Goal: Information Seeking & Learning: Learn about a topic

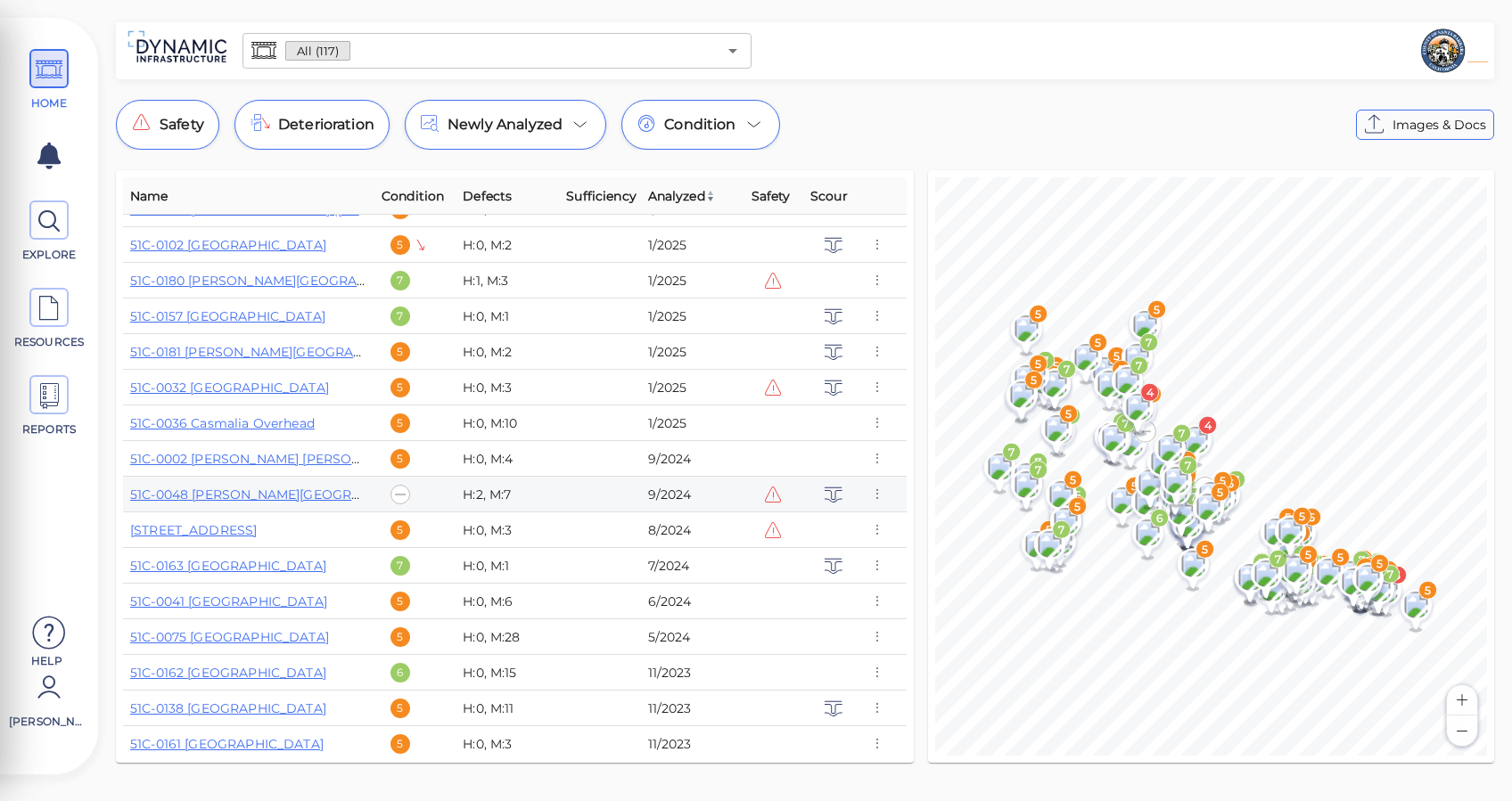
scroll to position [831, 0]
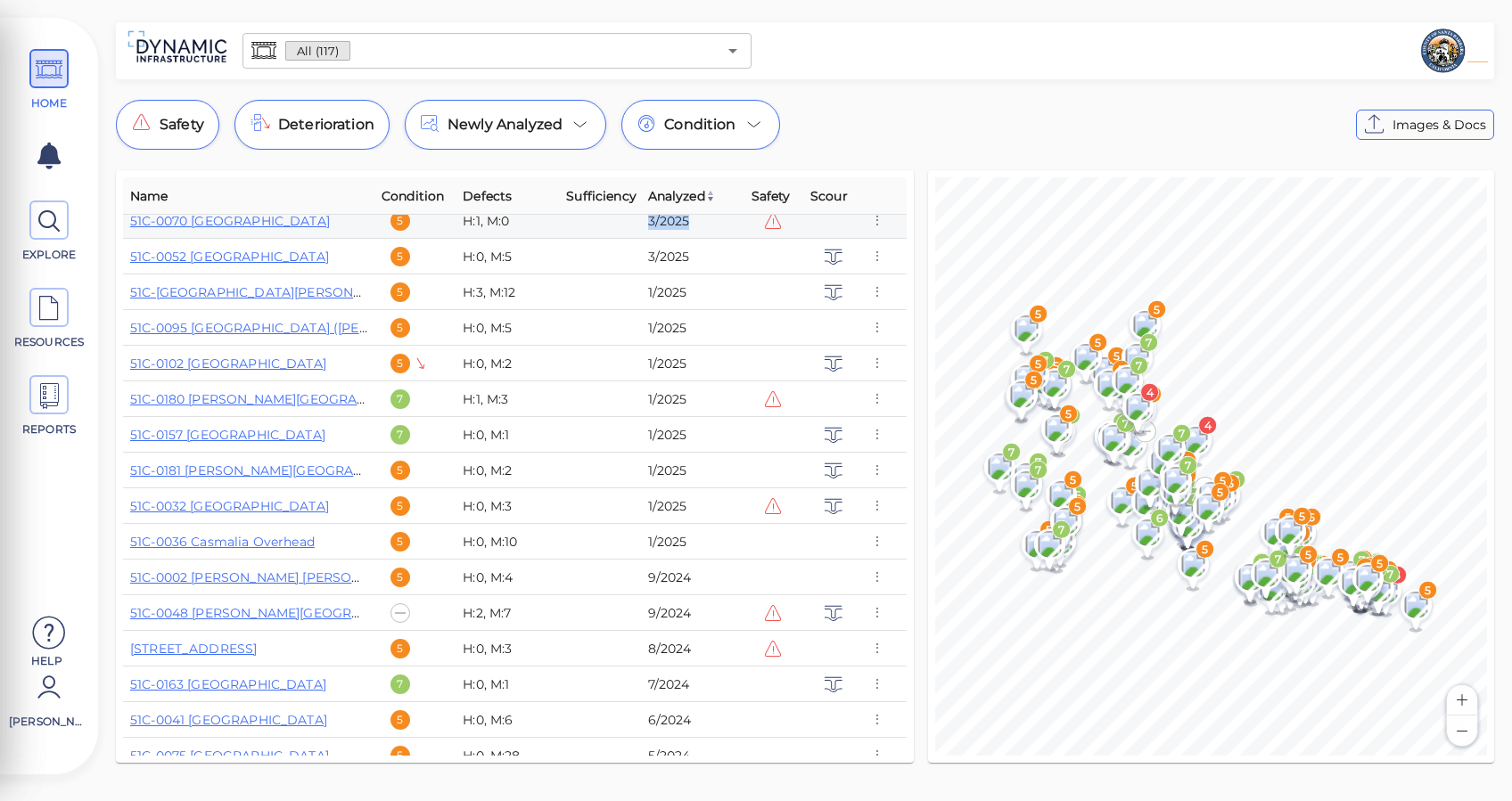
drag, startPoint x: 694, startPoint y: 219, endPoint x: 646, endPoint y: 219, distance: 48.0
click at [648, 219] on div "3/2025" at bounding box center [692, 221] width 89 height 18
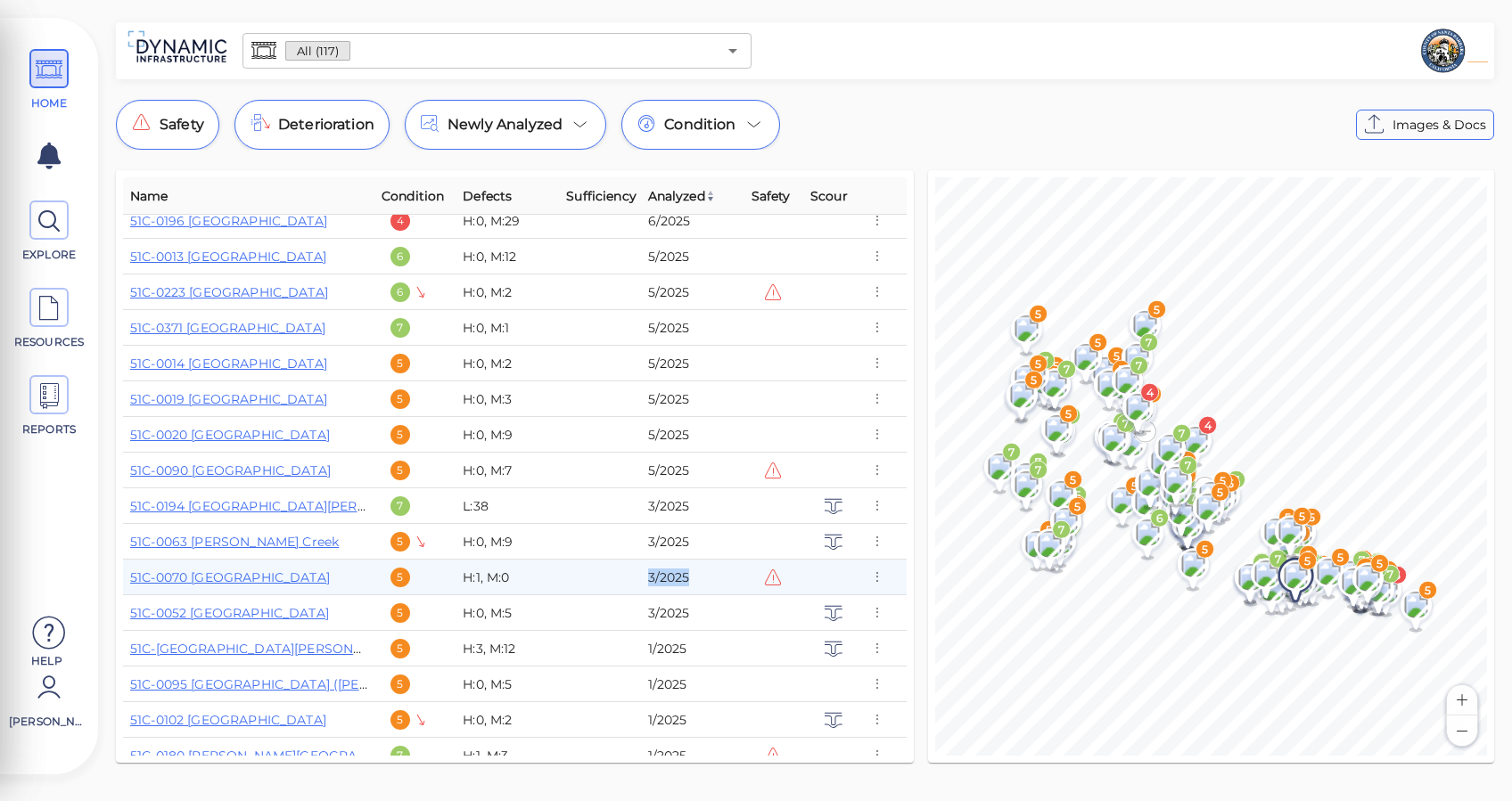
scroll to position [356, 0]
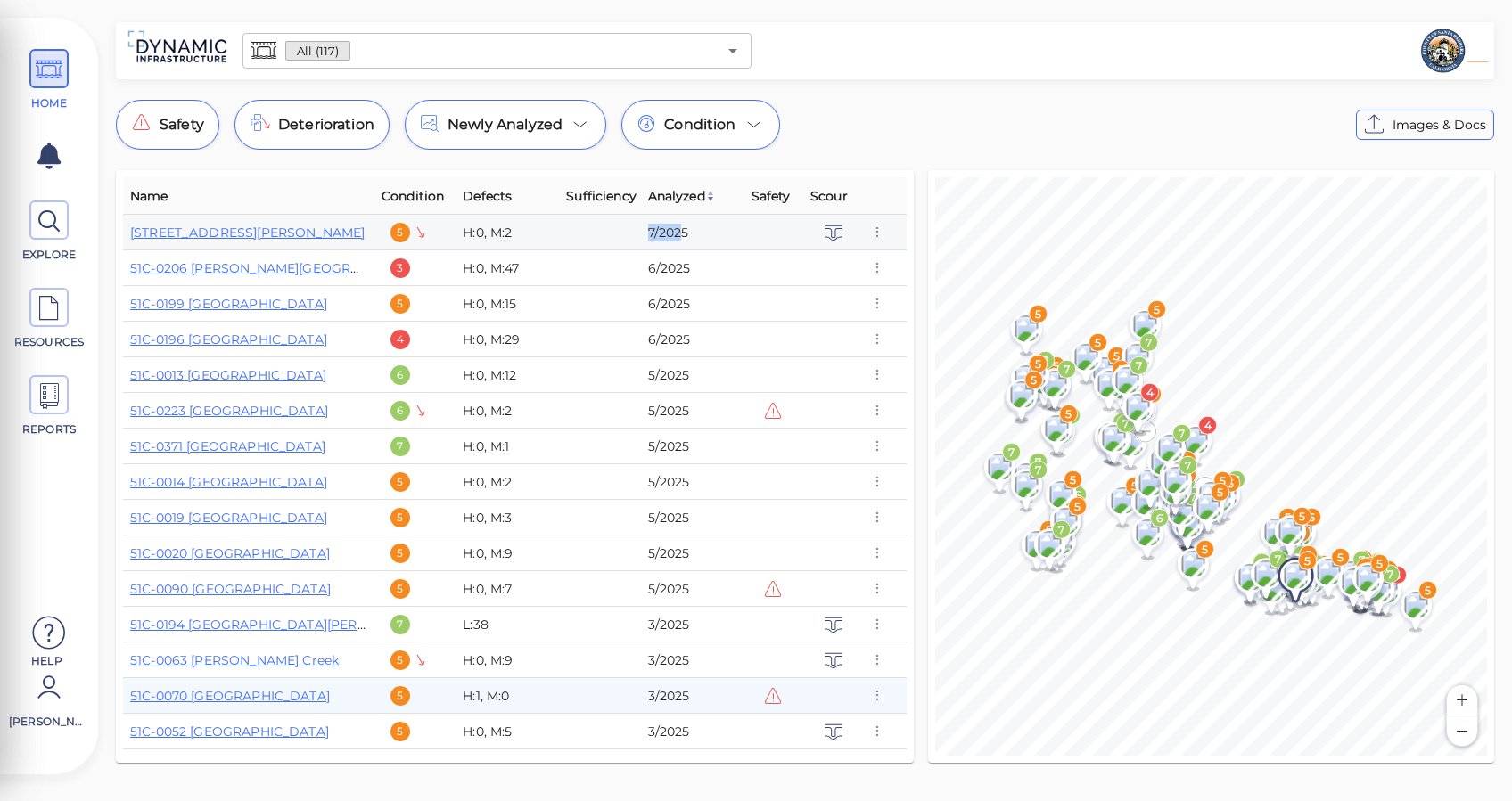
drag, startPoint x: 681, startPoint y: 231, endPoint x: 648, endPoint y: 231, distance: 33.0
click at [648, 231] on div "7/2025" at bounding box center [692, 232] width 89 height 18
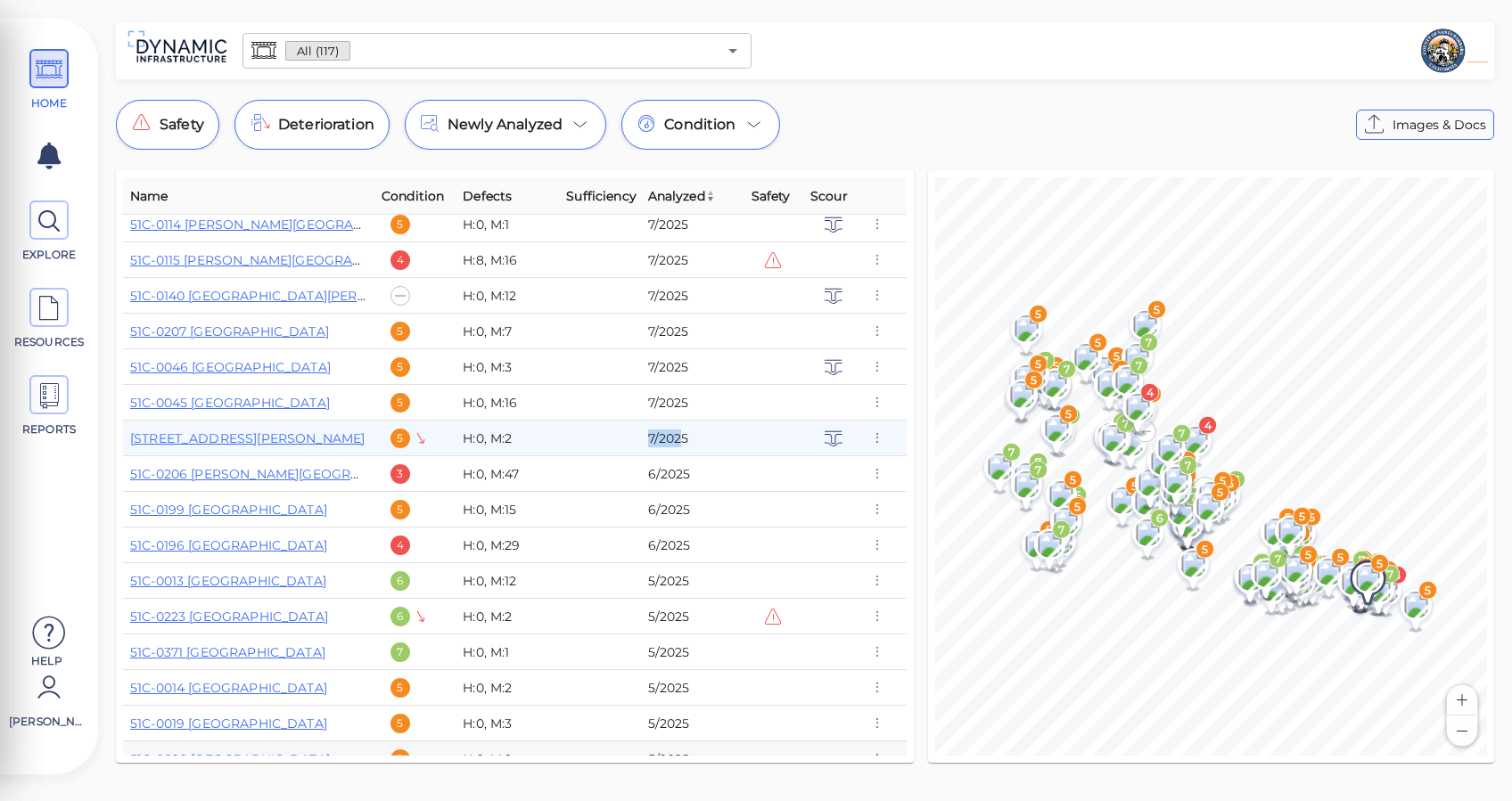
scroll to position [0, 0]
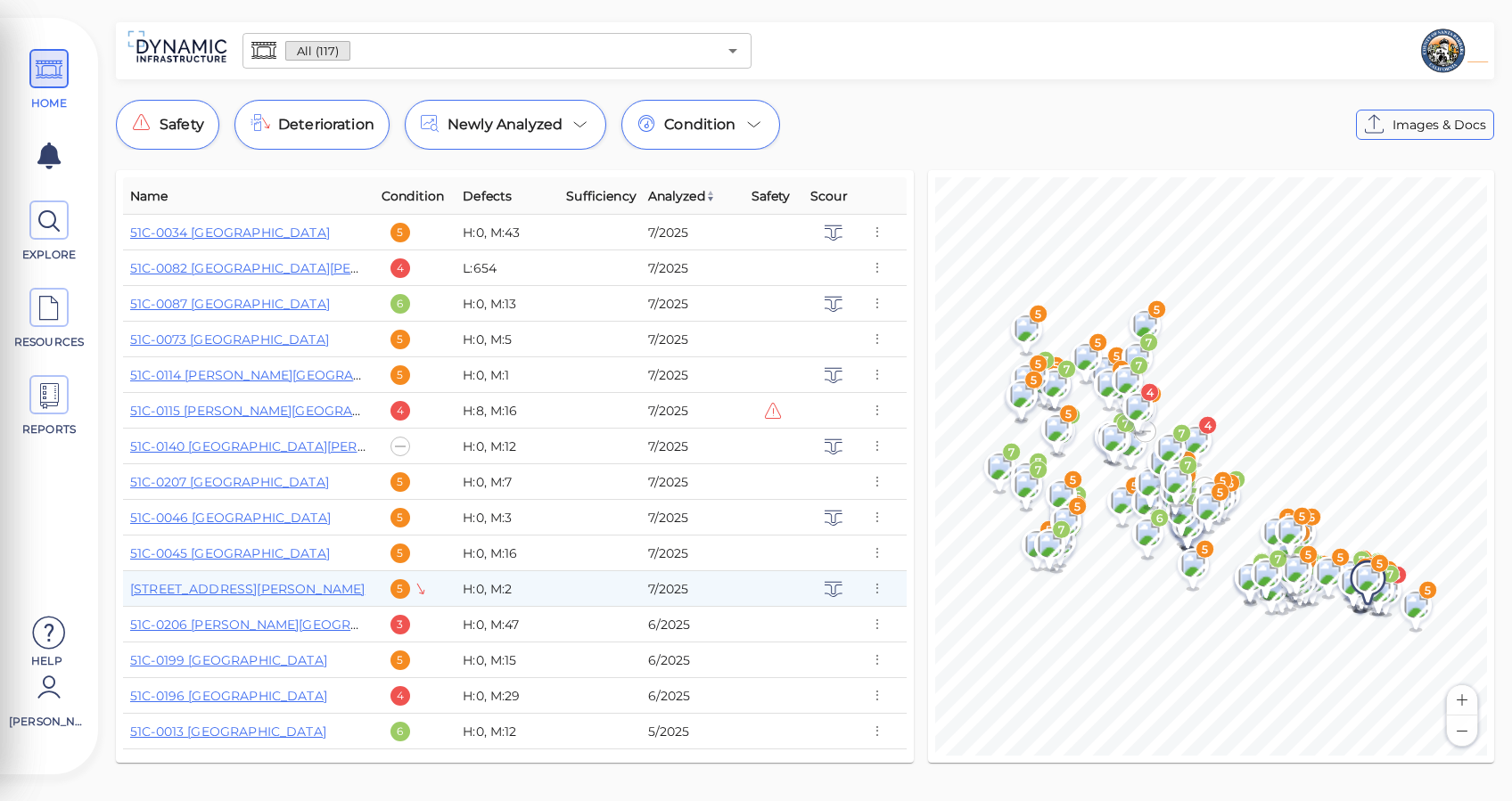
click at [853, 100] on div "Safety Deterioration Newly Analyzed Condition Images & Docs" at bounding box center [805, 124] width 1378 height 50
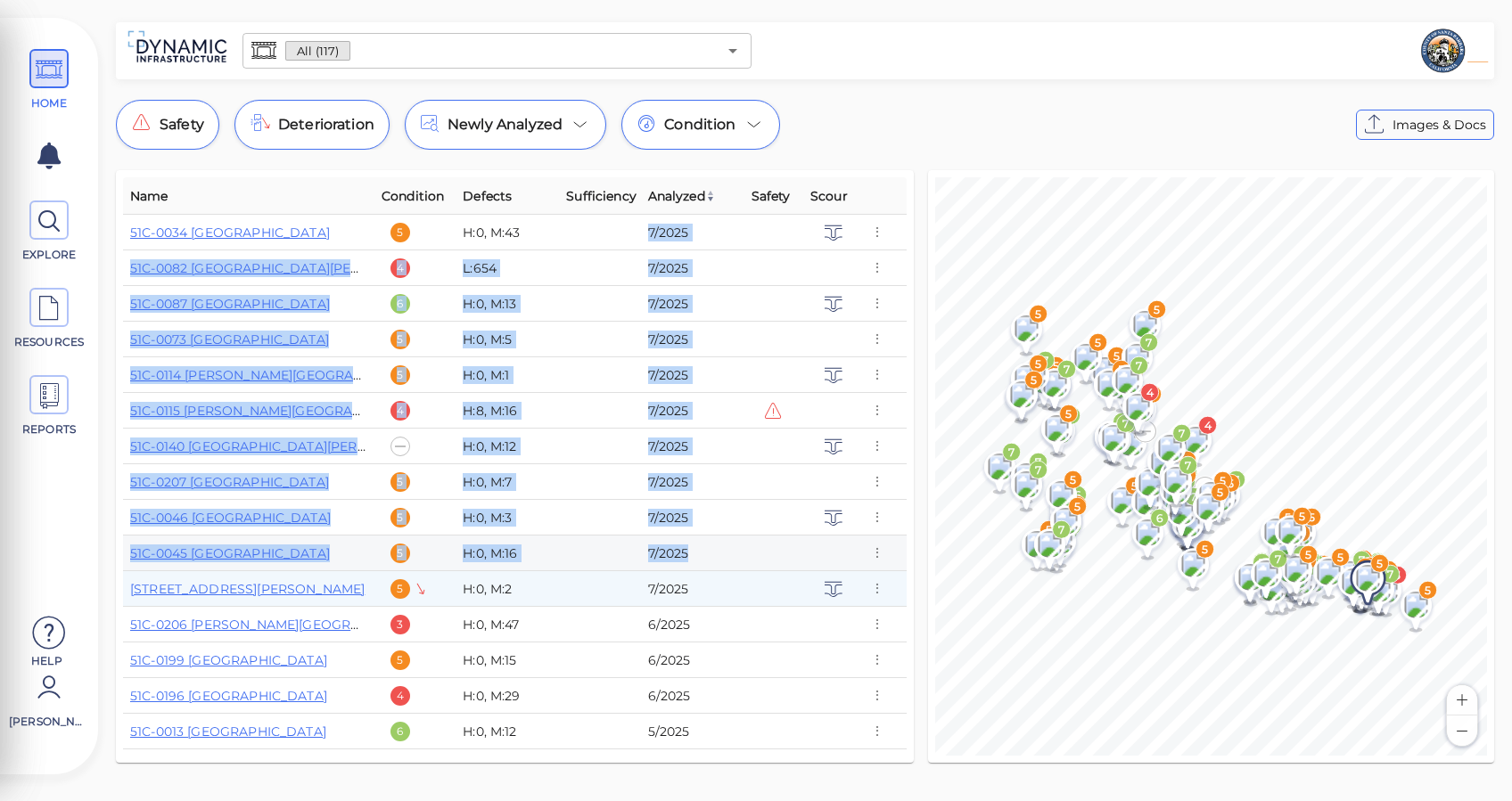
drag, startPoint x: 638, startPoint y: 240, endPoint x: 707, endPoint y: 539, distance: 306.9
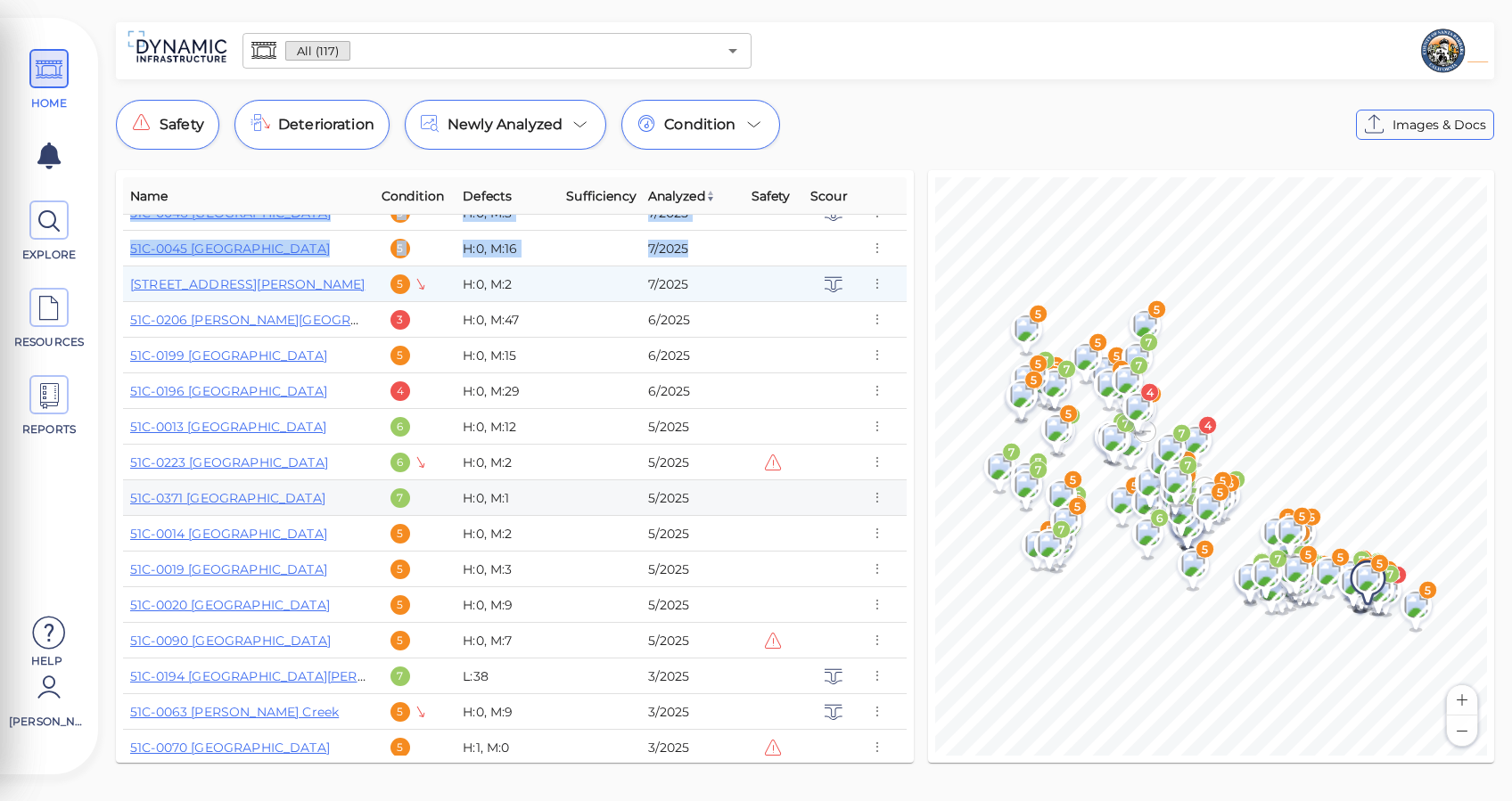
scroll to position [237, 0]
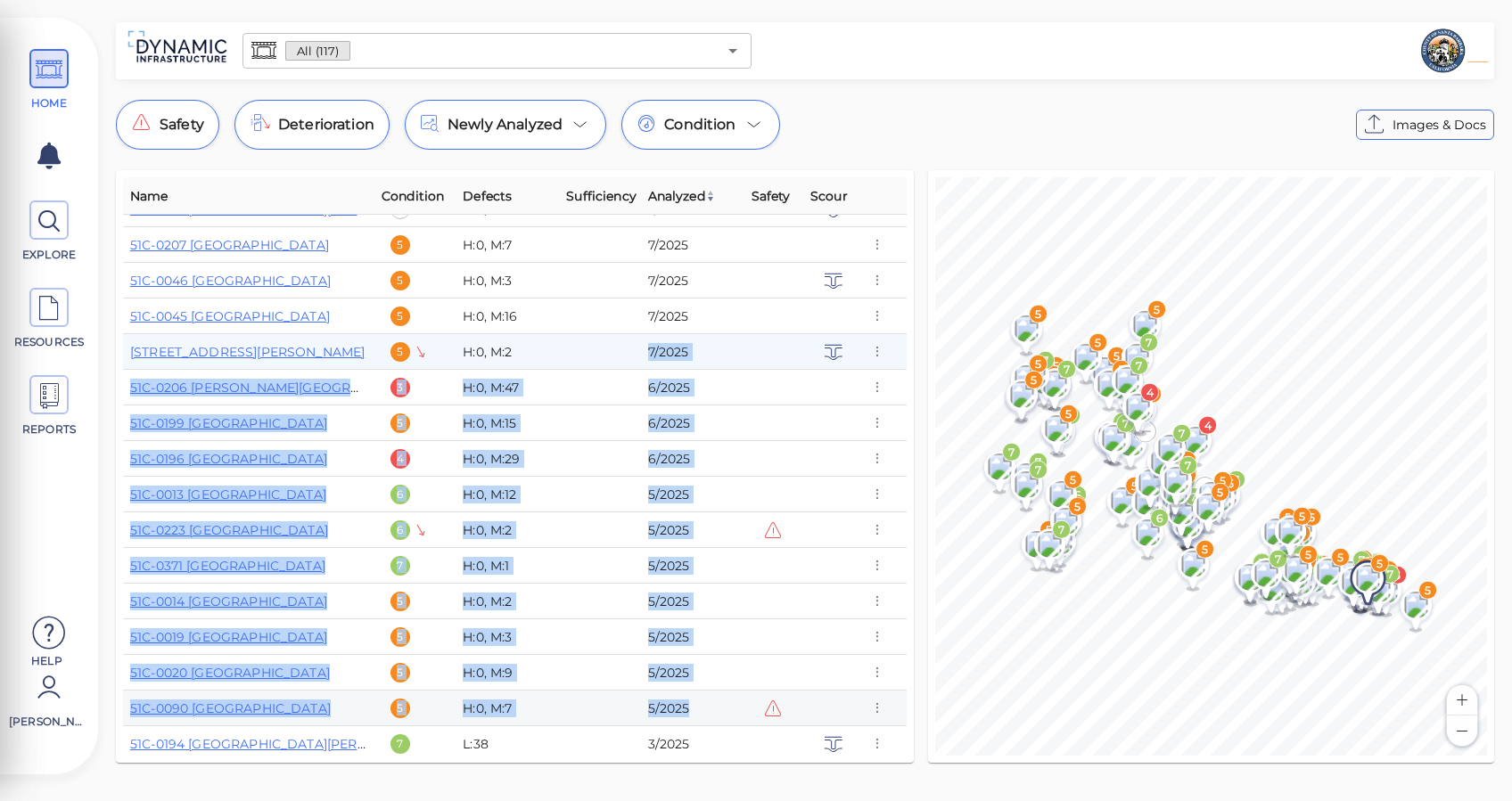
drag, startPoint x: 631, startPoint y: 350, endPoint x: 714, endPoint y: 707, distance: 366.5
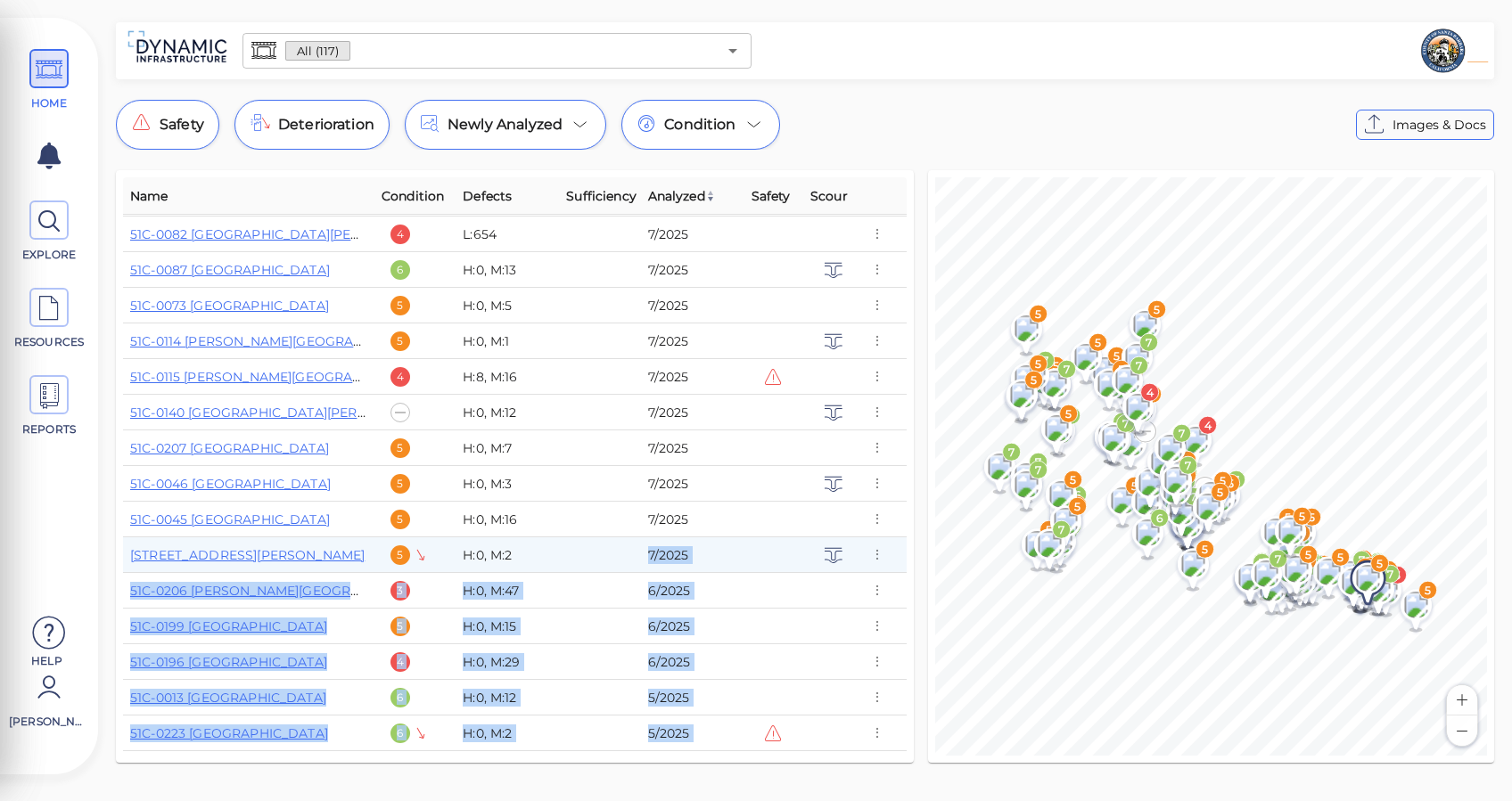
scroll to position [0, 0]
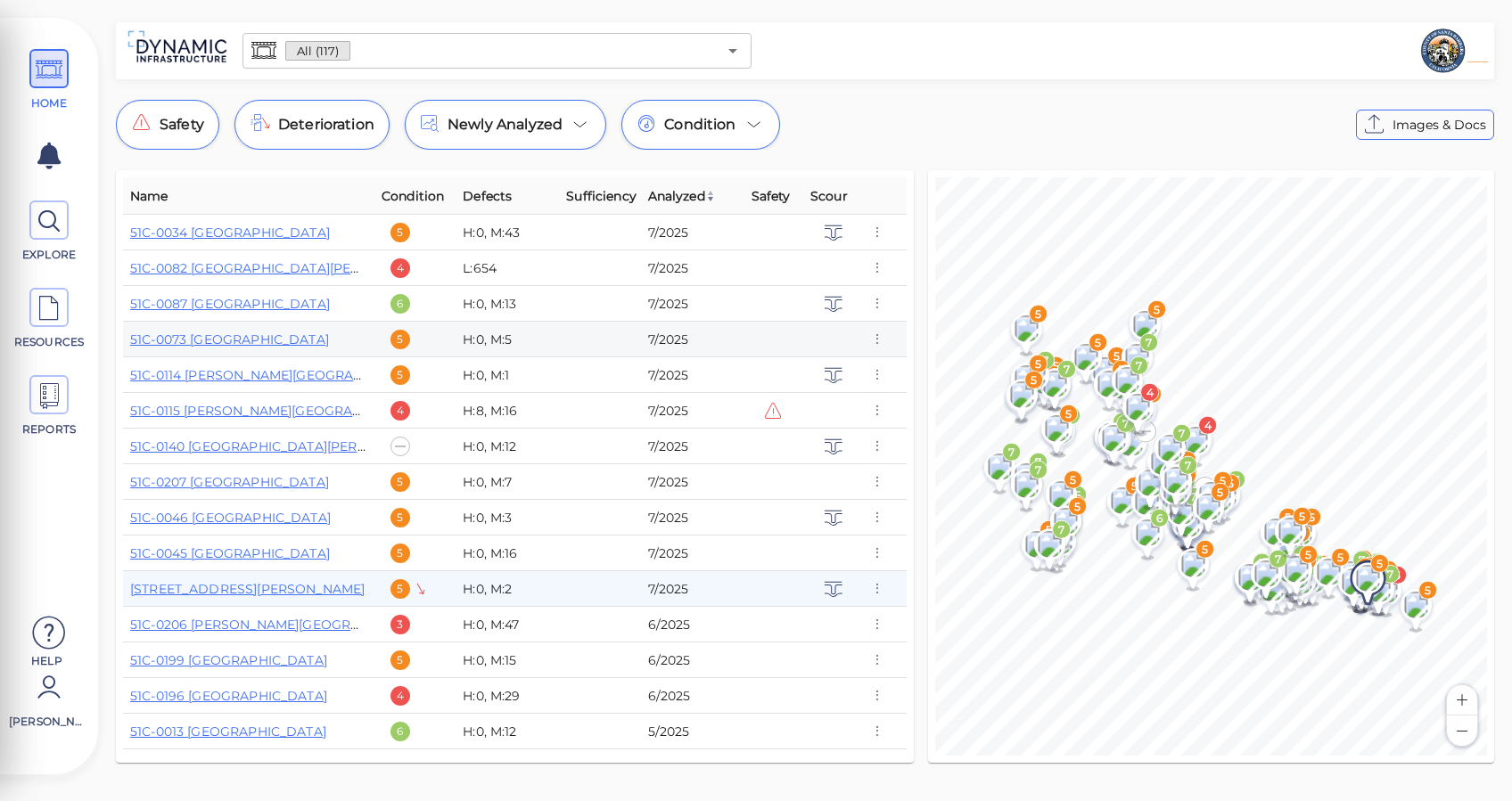
click at [612, 293] on td at bounding box center [599, 304] width 81 height 36
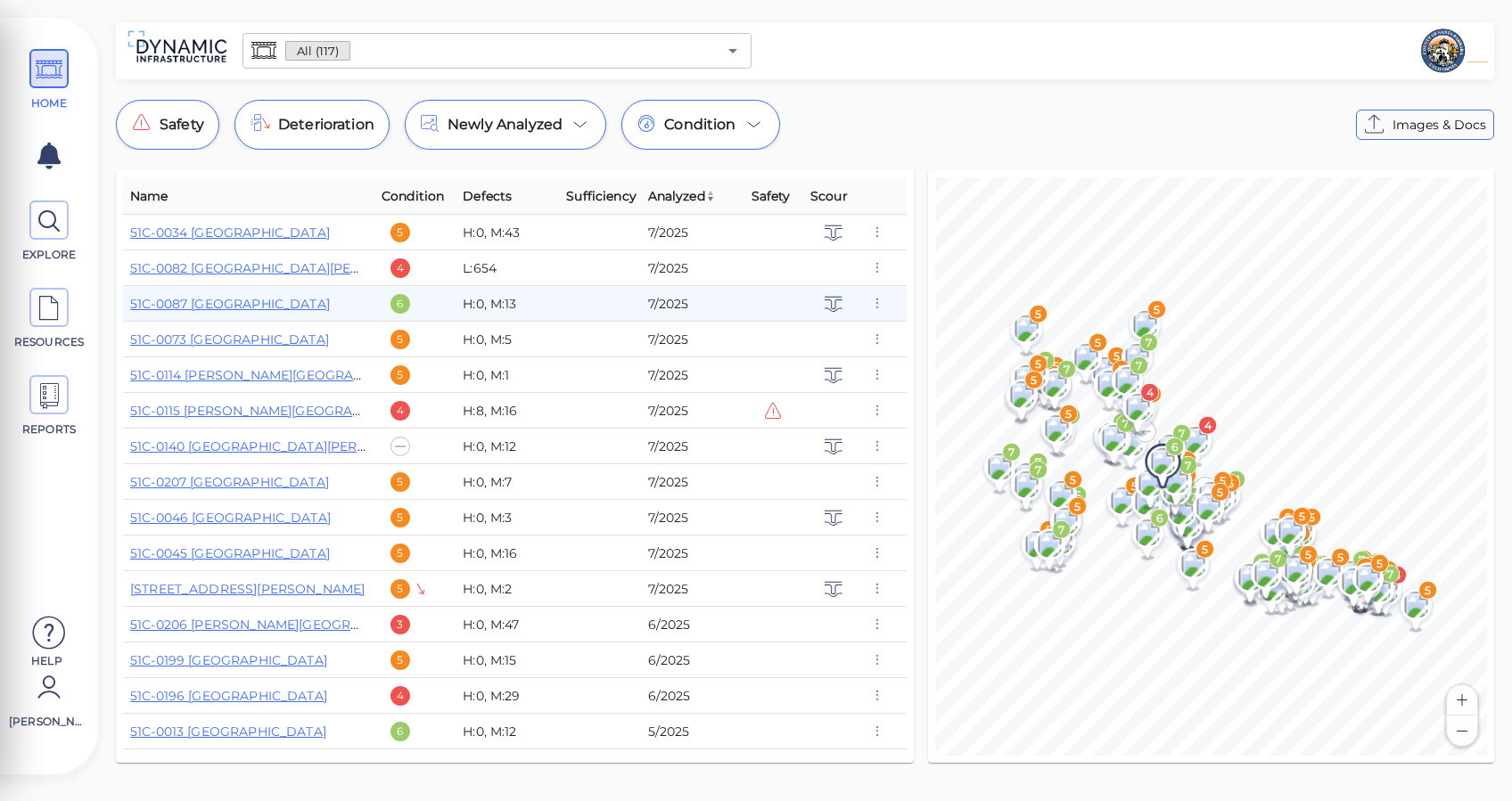
click at [682, 193] on span "Analyzed" at bounding box center [682, 195] width 67 height 21
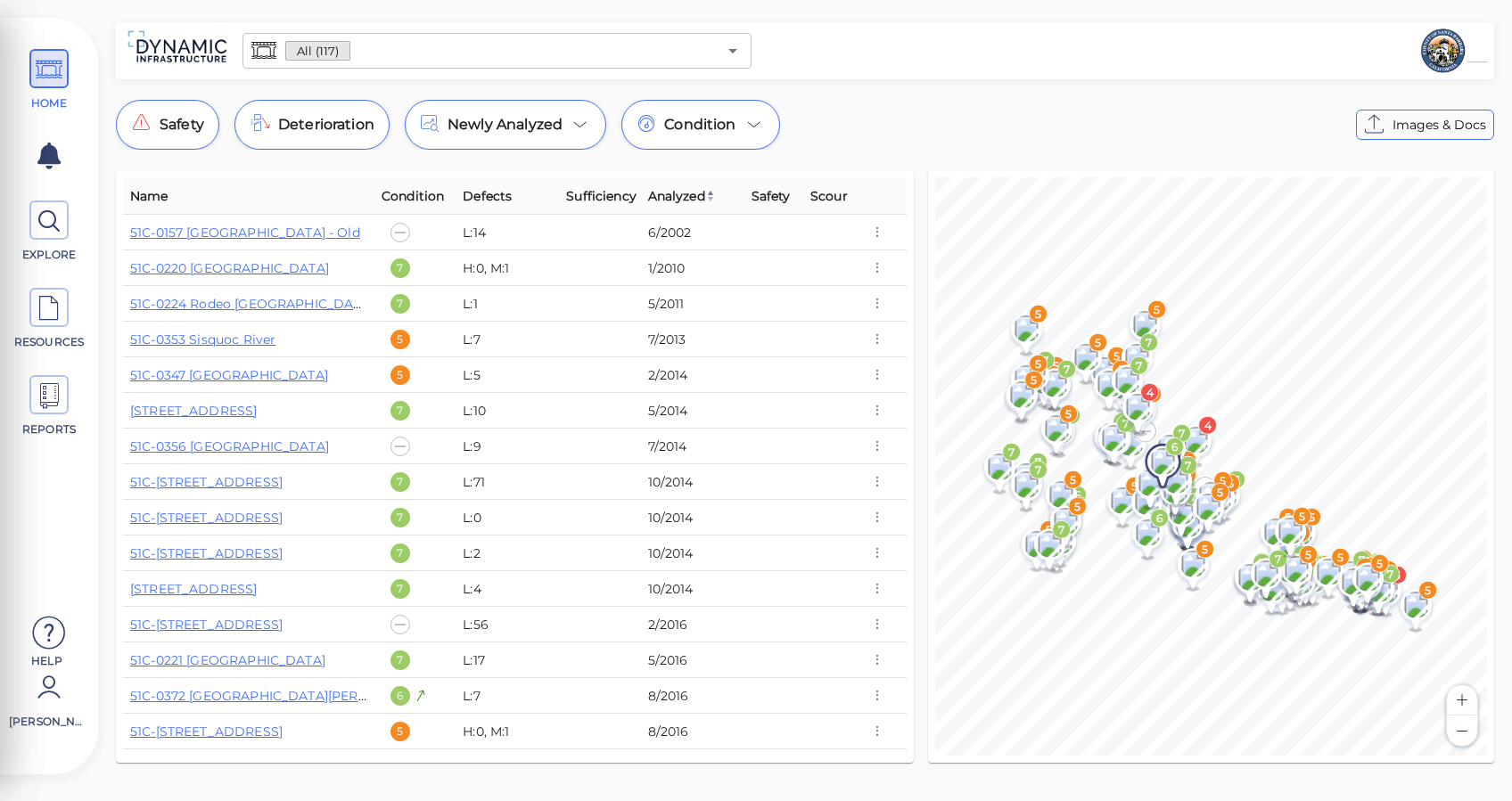
click at [686, 195] on span "Analyzed" at bounding box center [682, 195] width 67 height 21
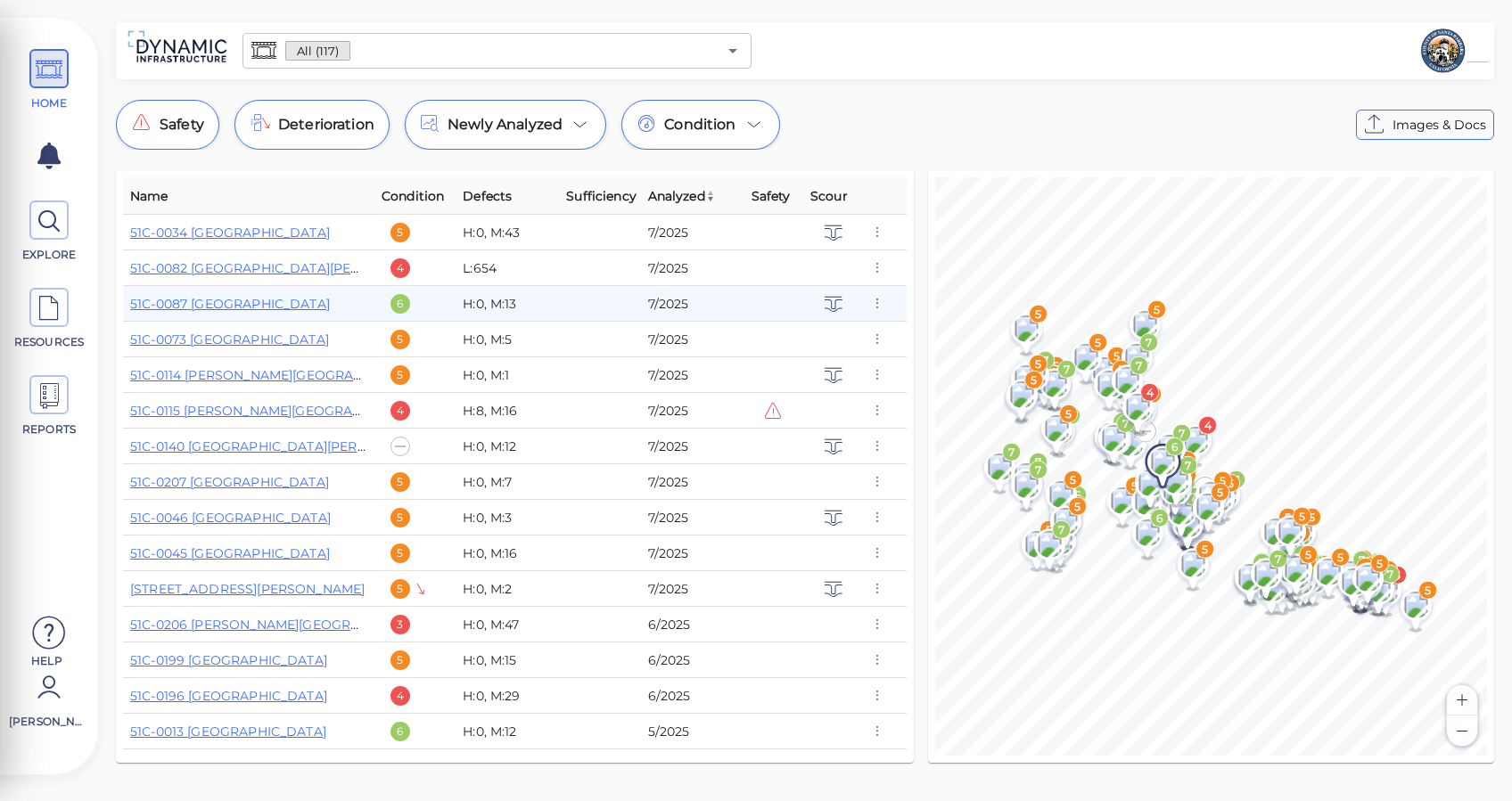
click at [80, 49] on span "HOME" at bounding box center [50, 79] width 80 height 63
click at [36, 66] on icon at bounding box center [49, 69] width 27 height 40
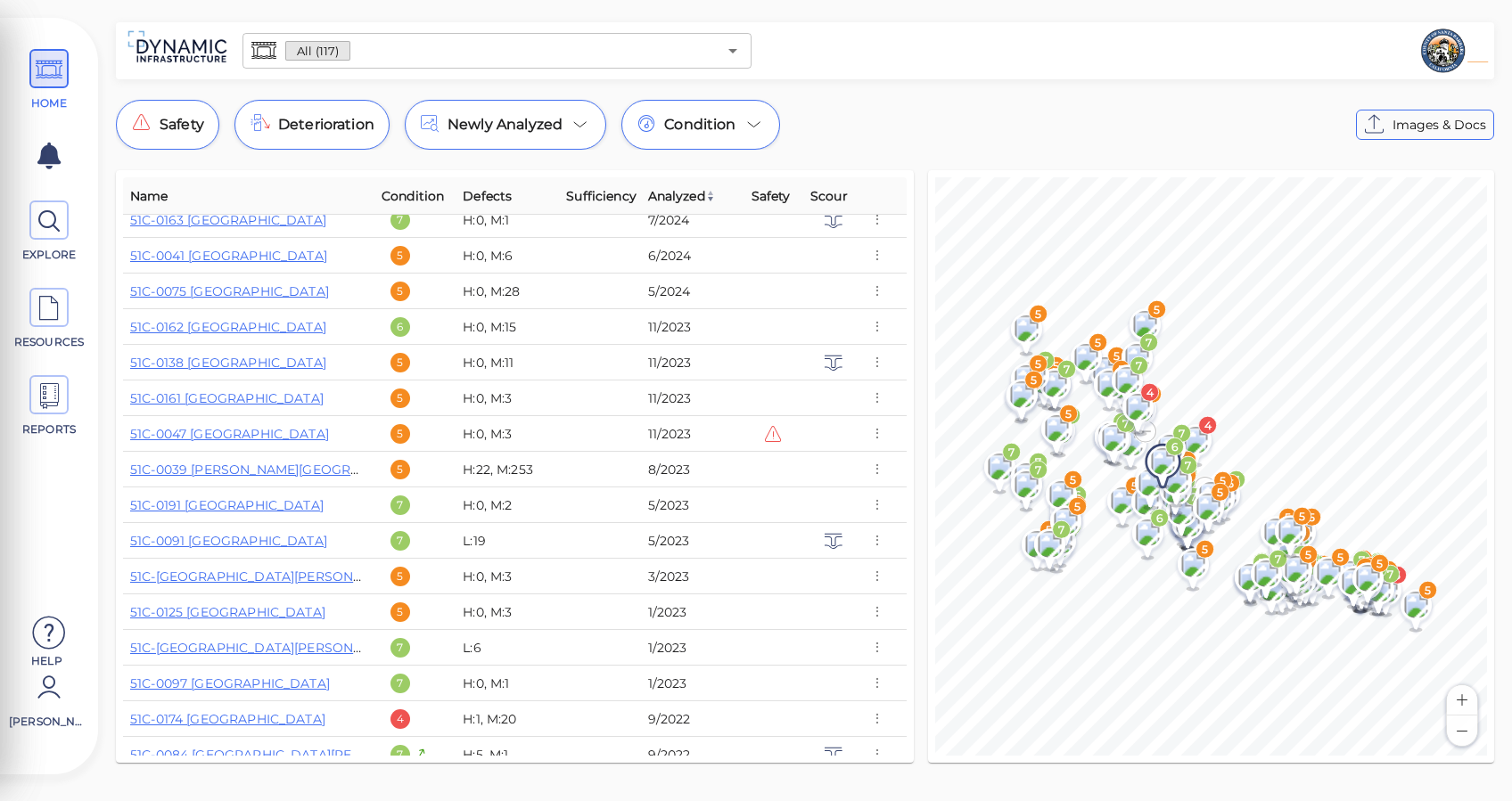
scroll to position [1544, 0]
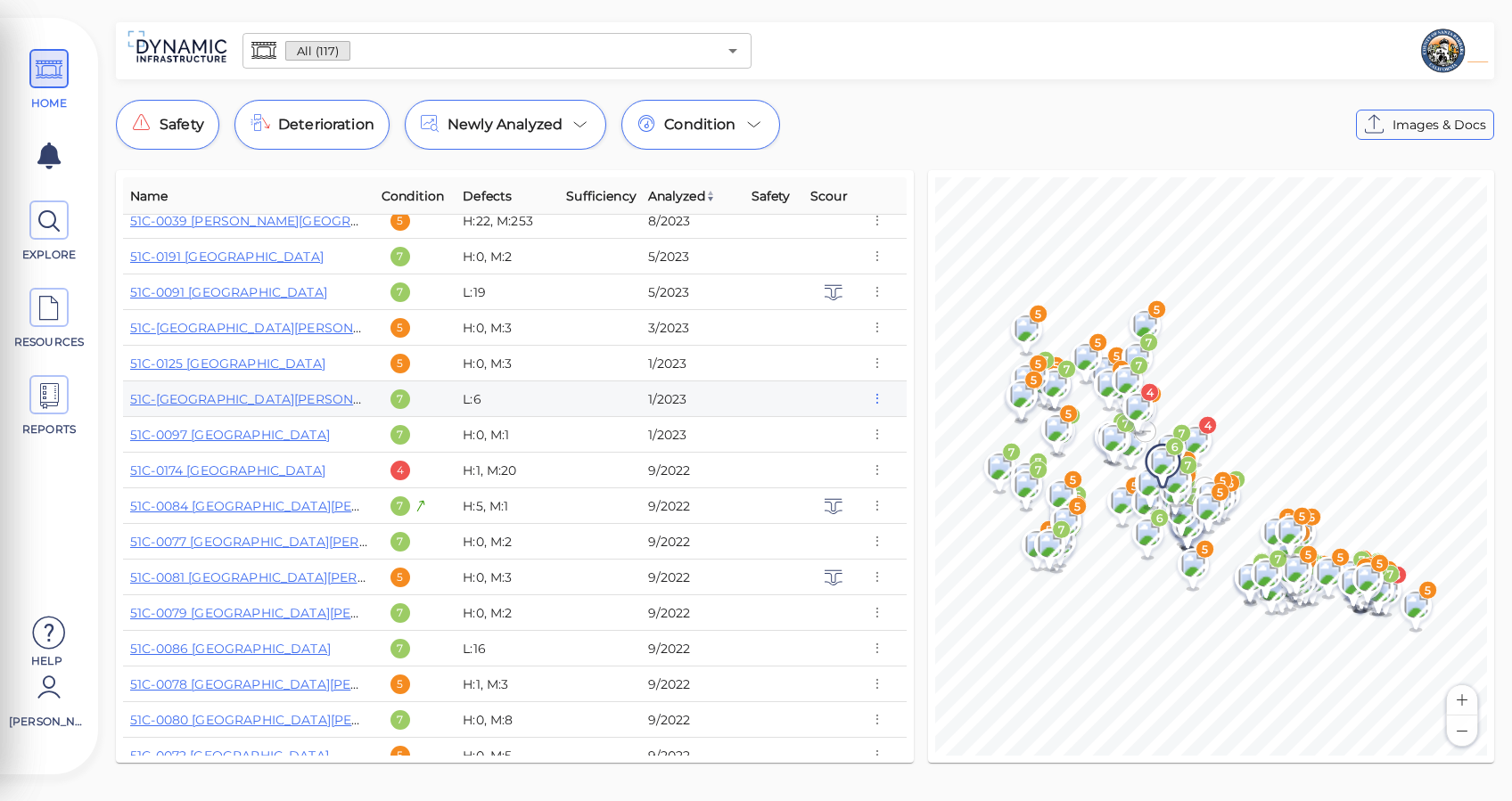
click at [871, 396] on icon "button" at bounding box center [876, 399] width 16 height 20
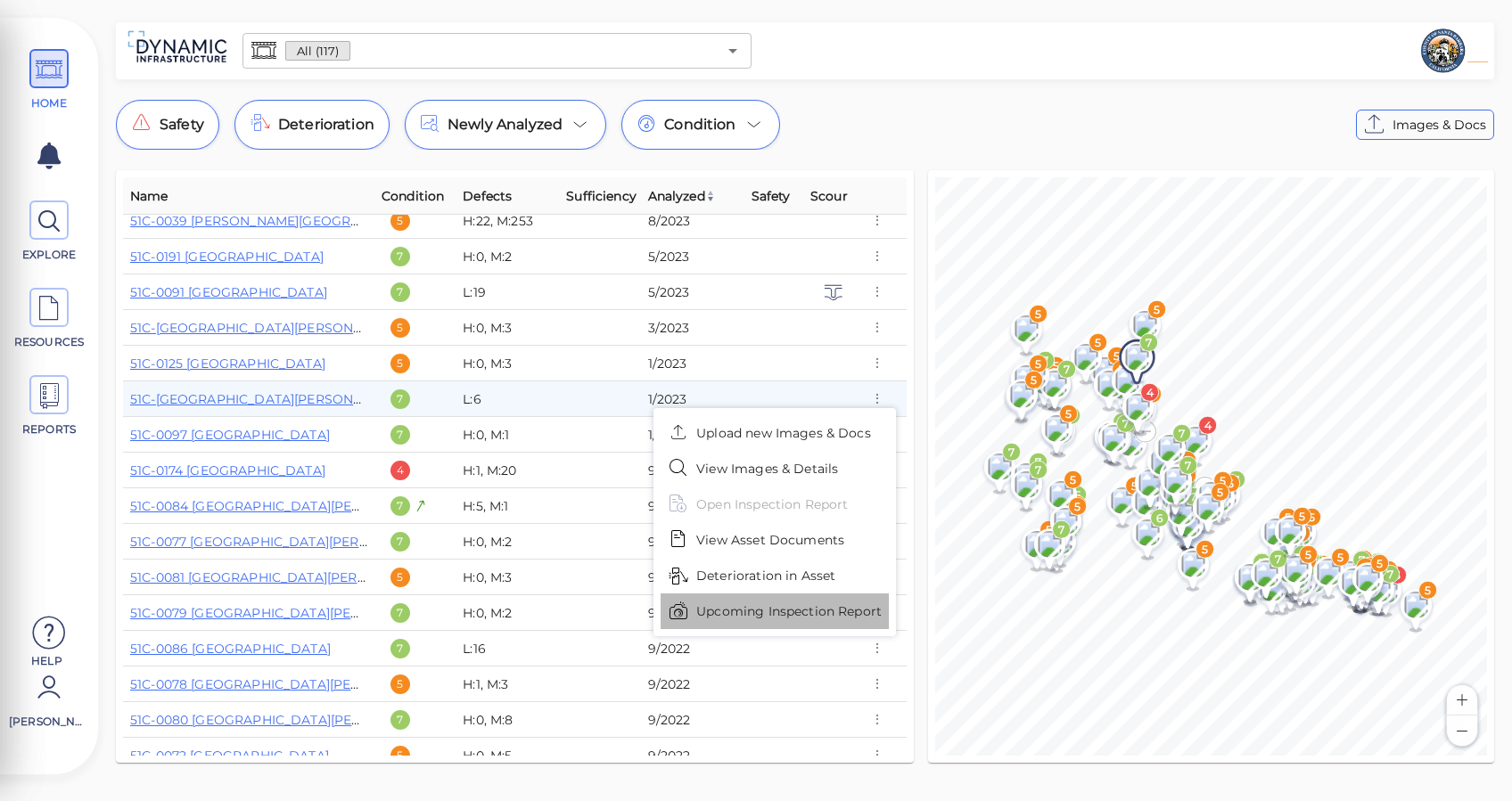
click at [735, 613] on span "Upcoming Inspection Report" at bounding box center [788, 611] width 185 height 19
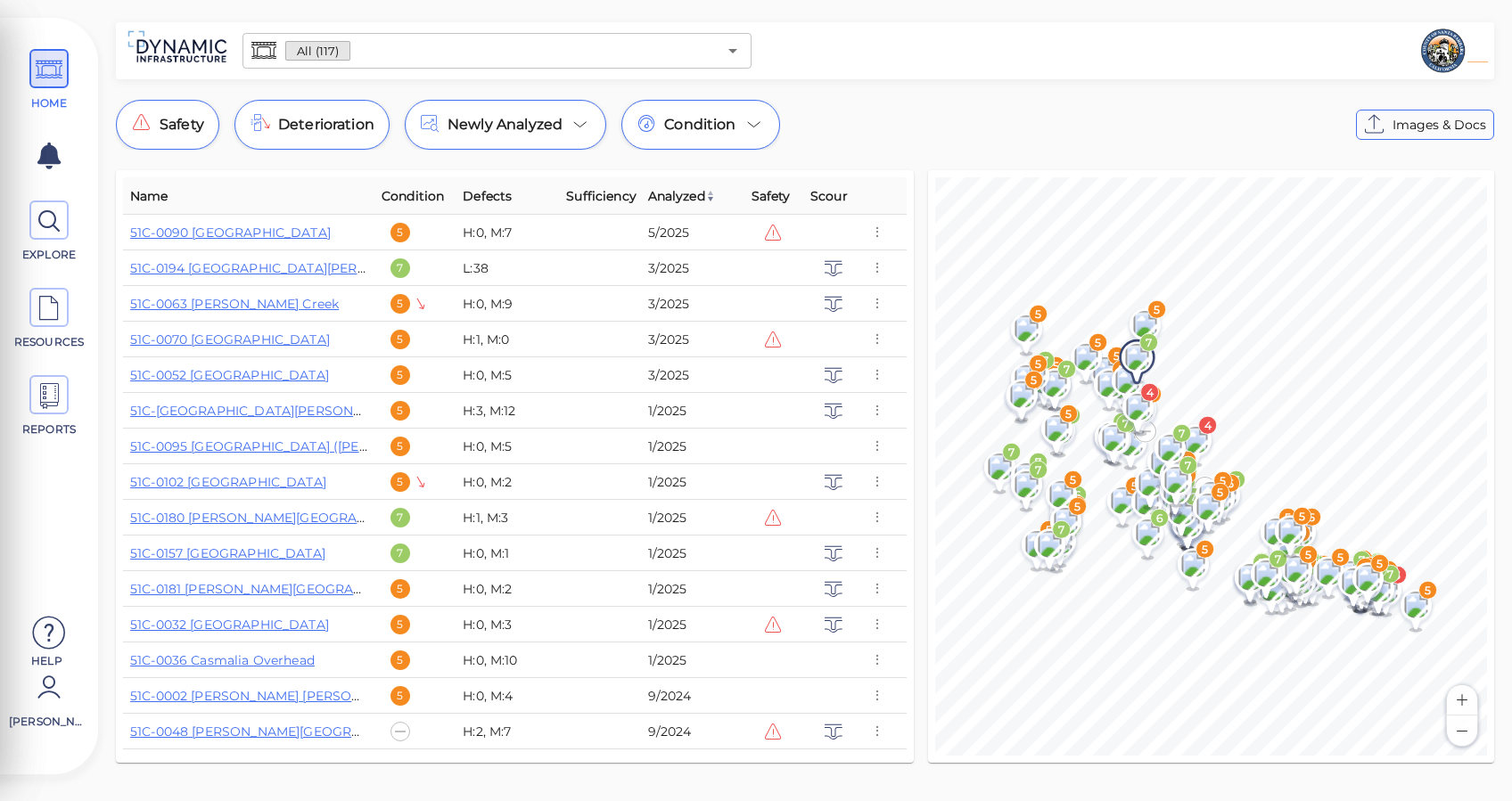
scroll to position [0, 0]
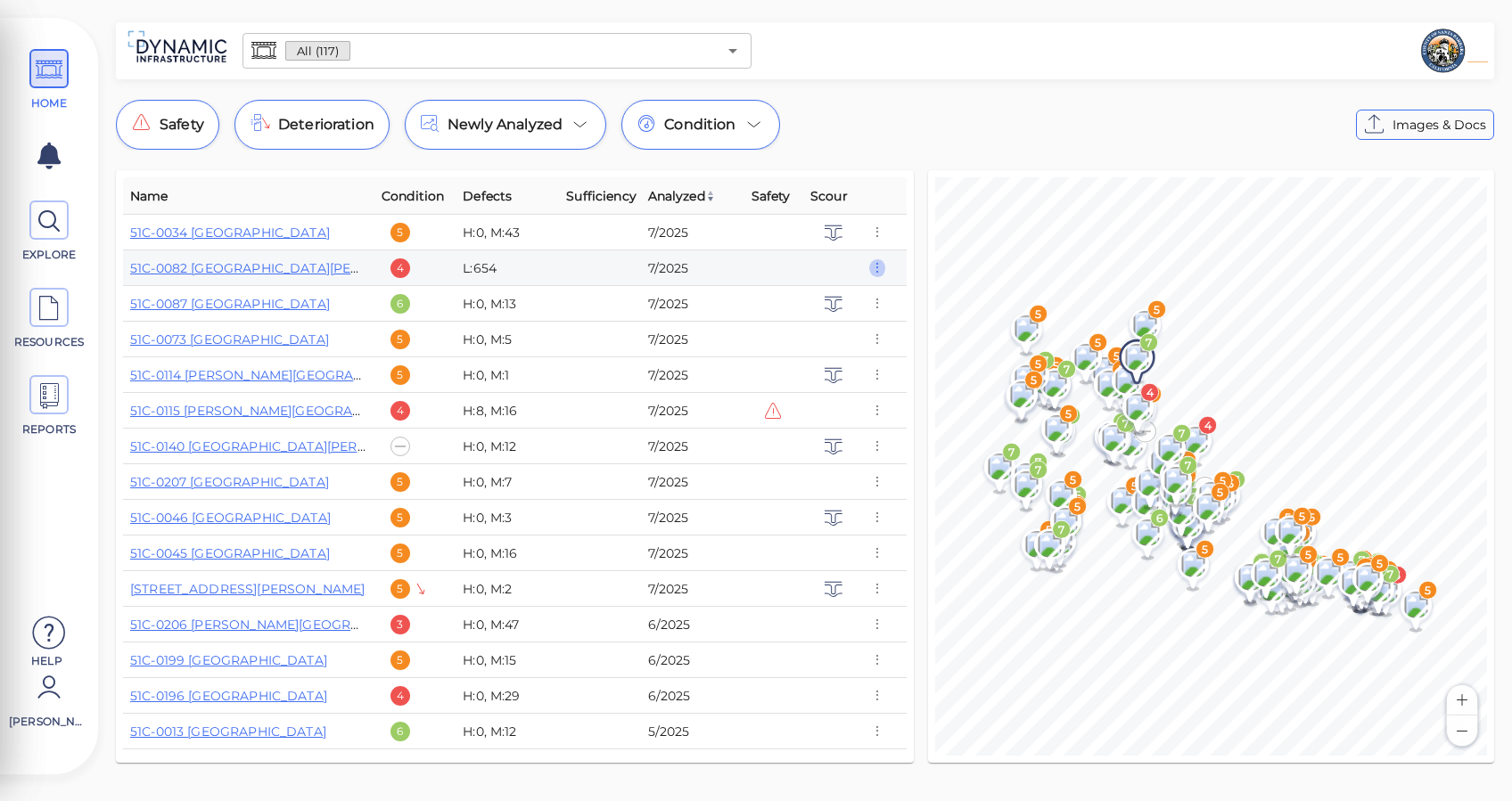
click at [877, 264] on icon "button" at bounding box center [876, 267] width 16 height 20
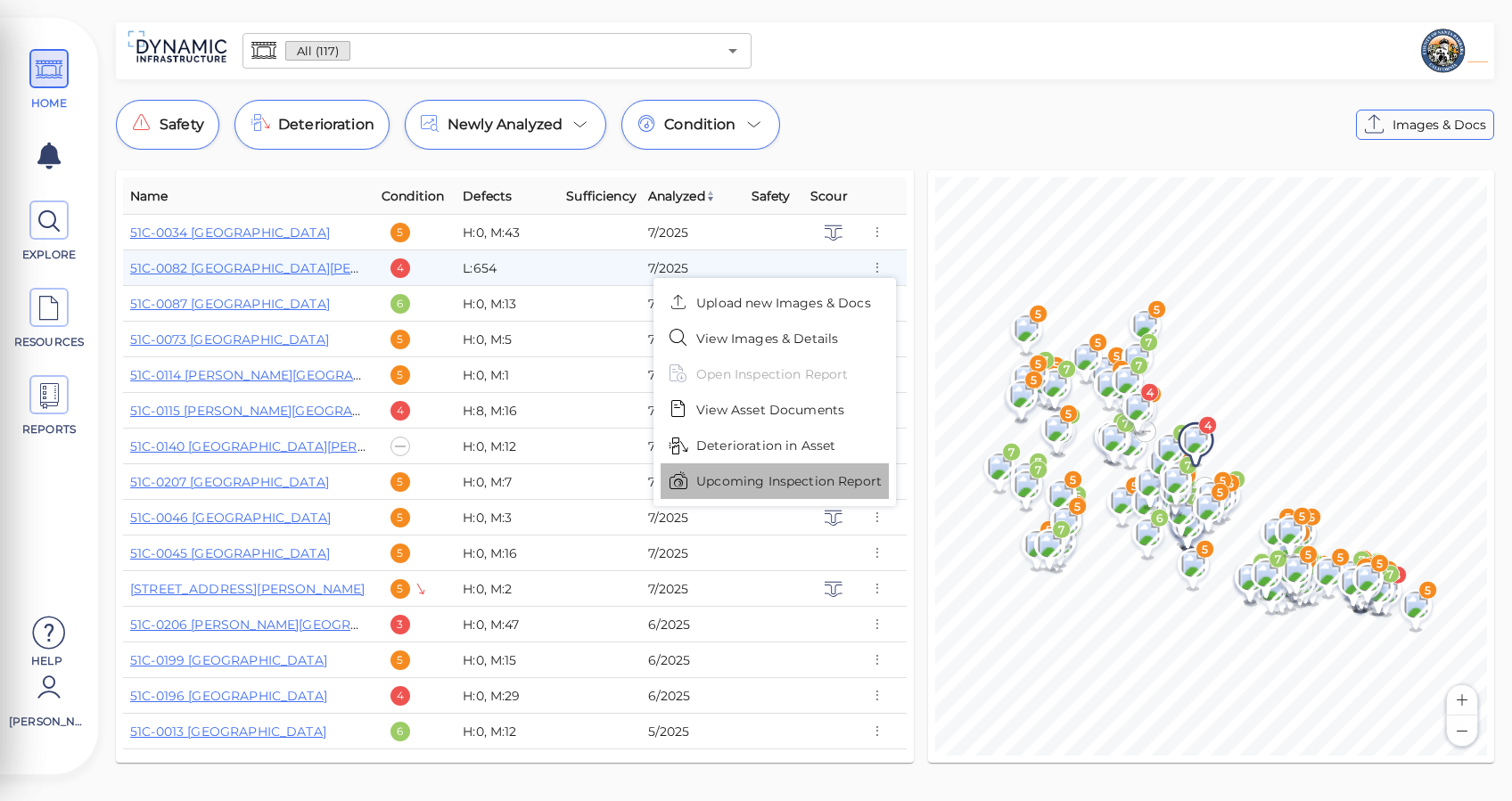
click at [821, 479] on span "Upcoming Inspection Report" at bounding box center [788, 481] width 185 height 19
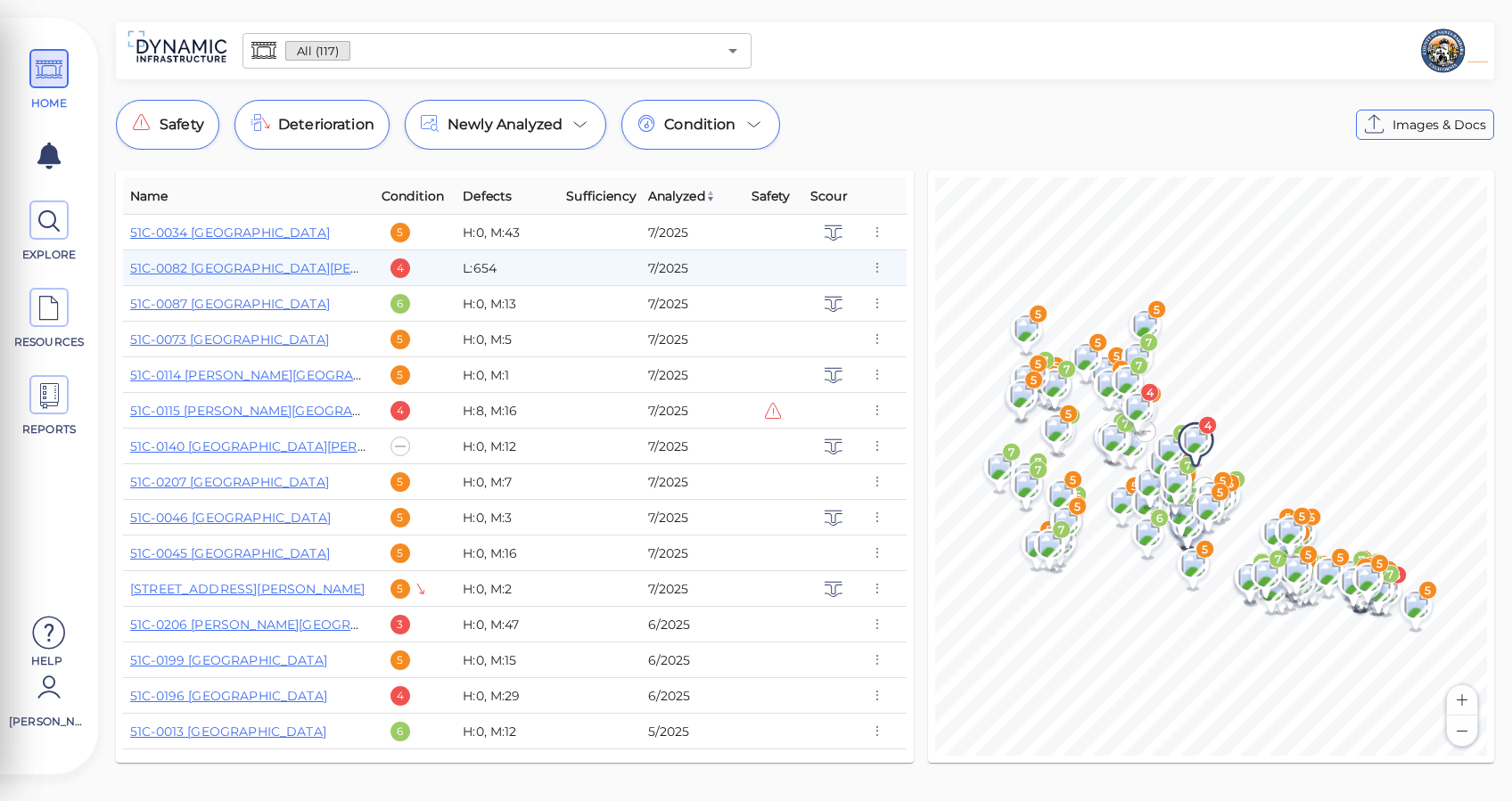
click at [47, 370] on div "HOME EXPLORE RESOURCES REPORTS" at bounding box center [50, 249] width 80 height 427
click at [50, 382] on icon at bounding box center [49, 395] width 27 height 40
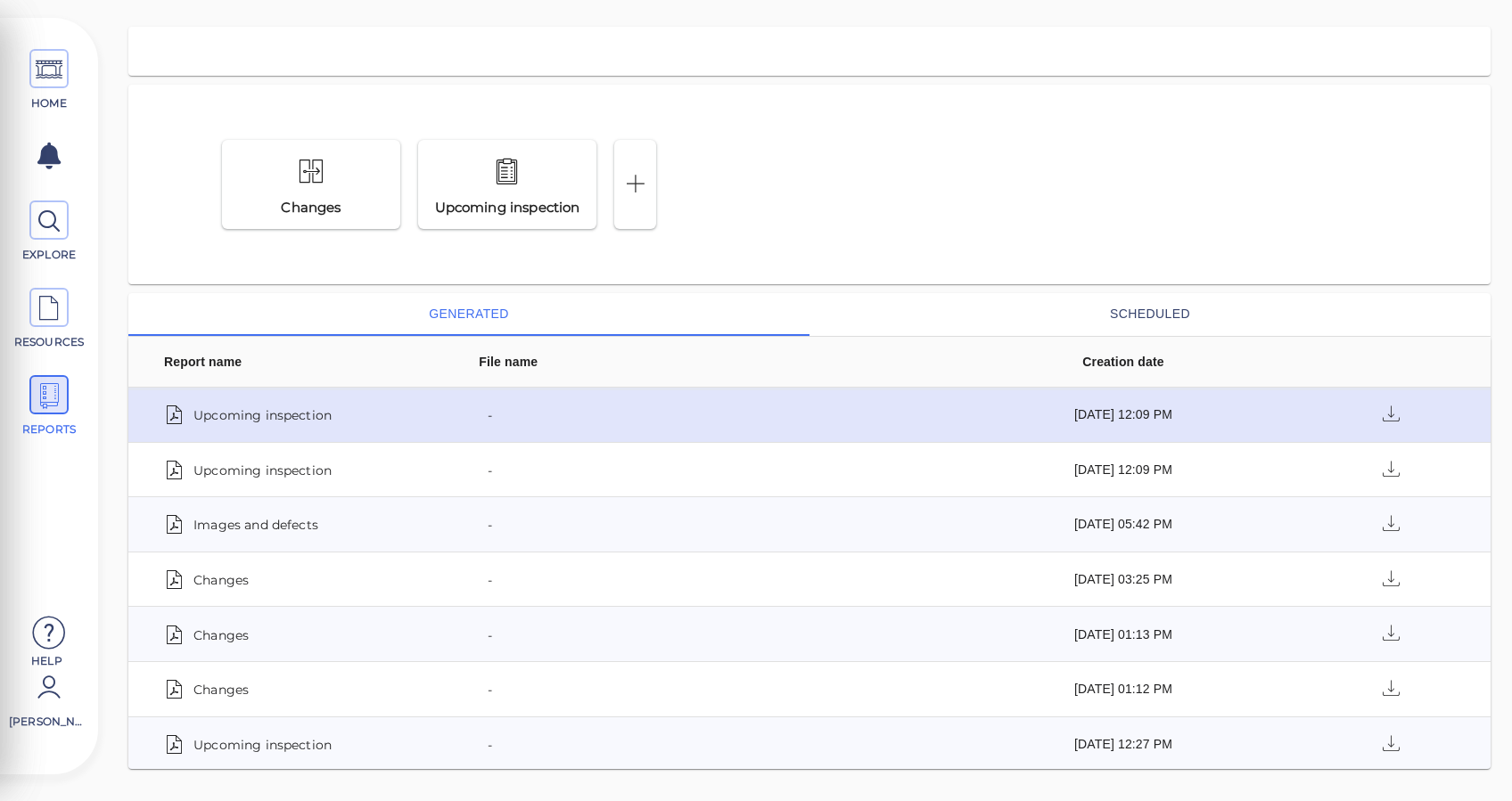
click at [251, 413] on span "Upcoming inspection" at bounding box center [263, 414] width 138 height 25
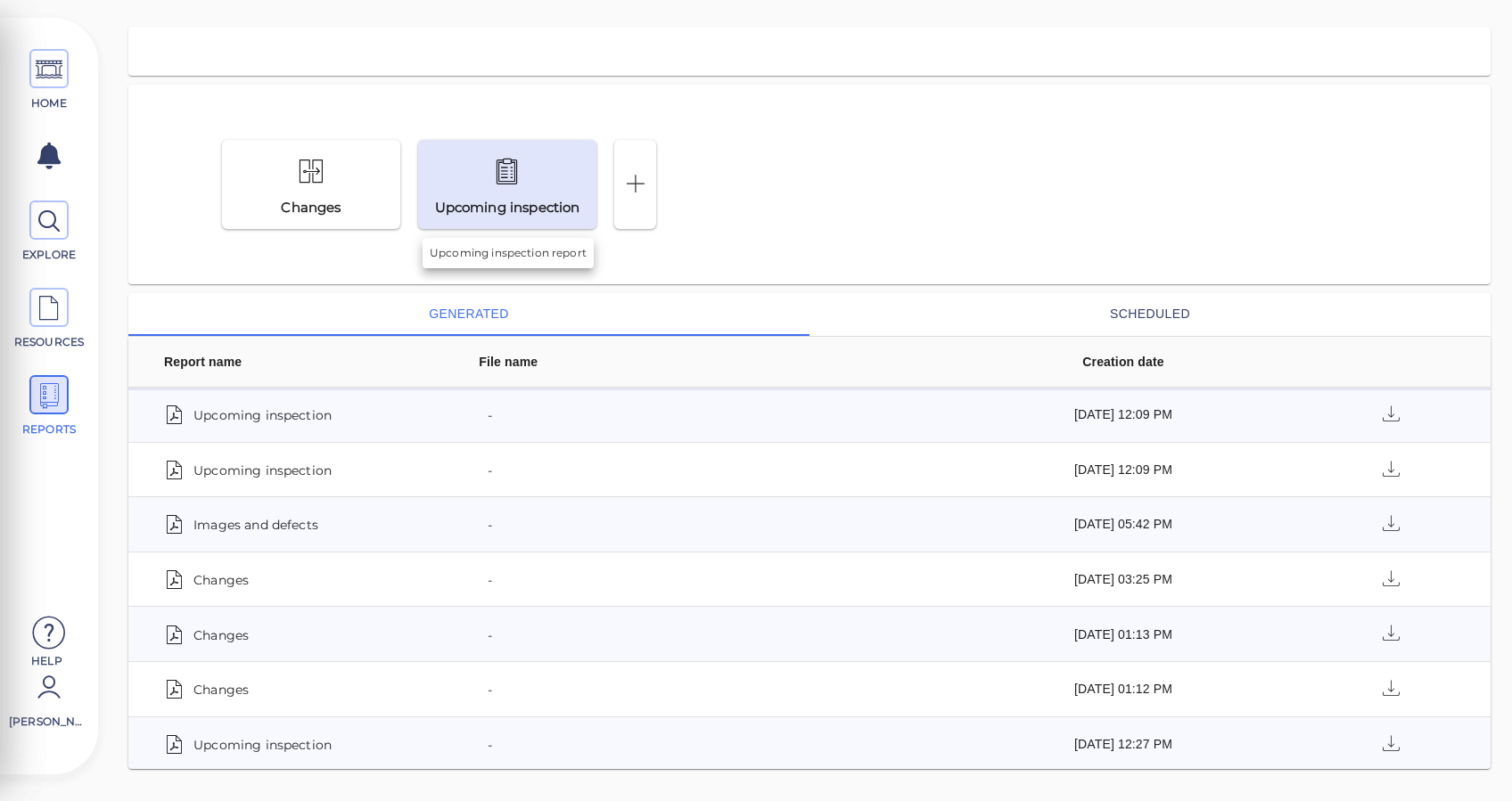
click at [523, 171] on div at bounding box center [507, 172] width 173 height 42
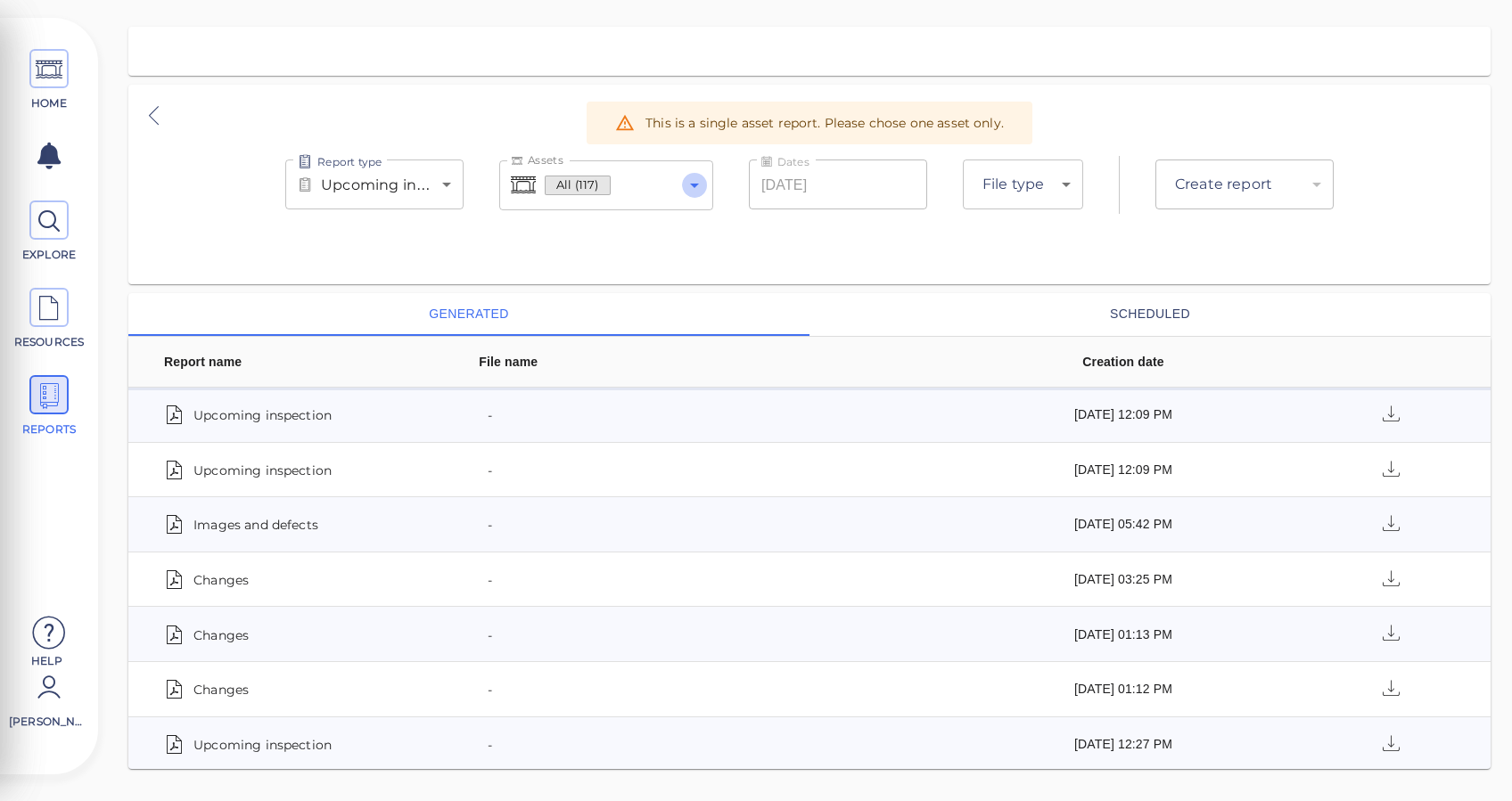
click at [688, 179] on icon "Open" at bounding box center [694, 185] width 22 height 21
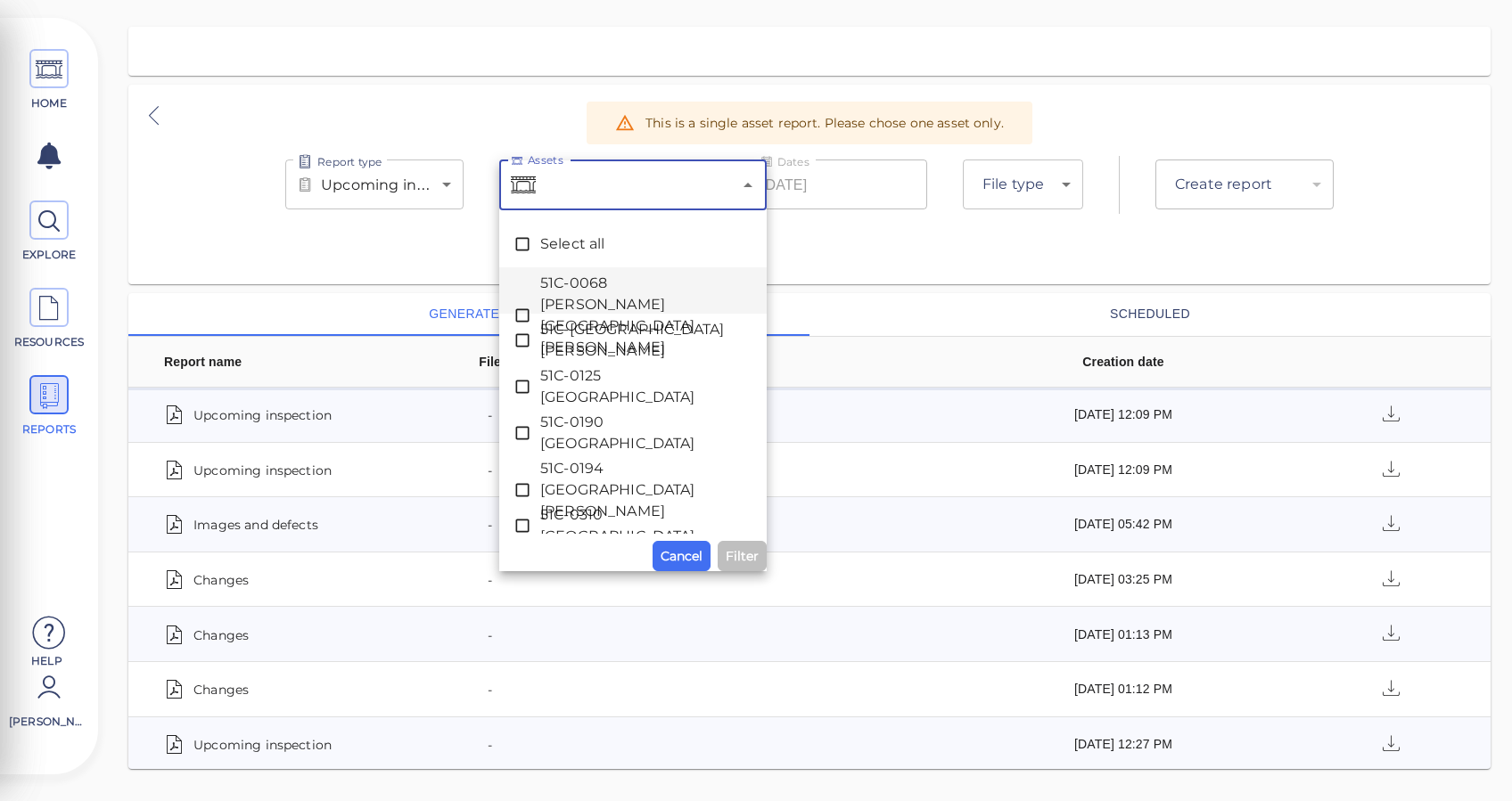
click at [529, 307] on icon at bounding box center [522, 315] width 18 height 18
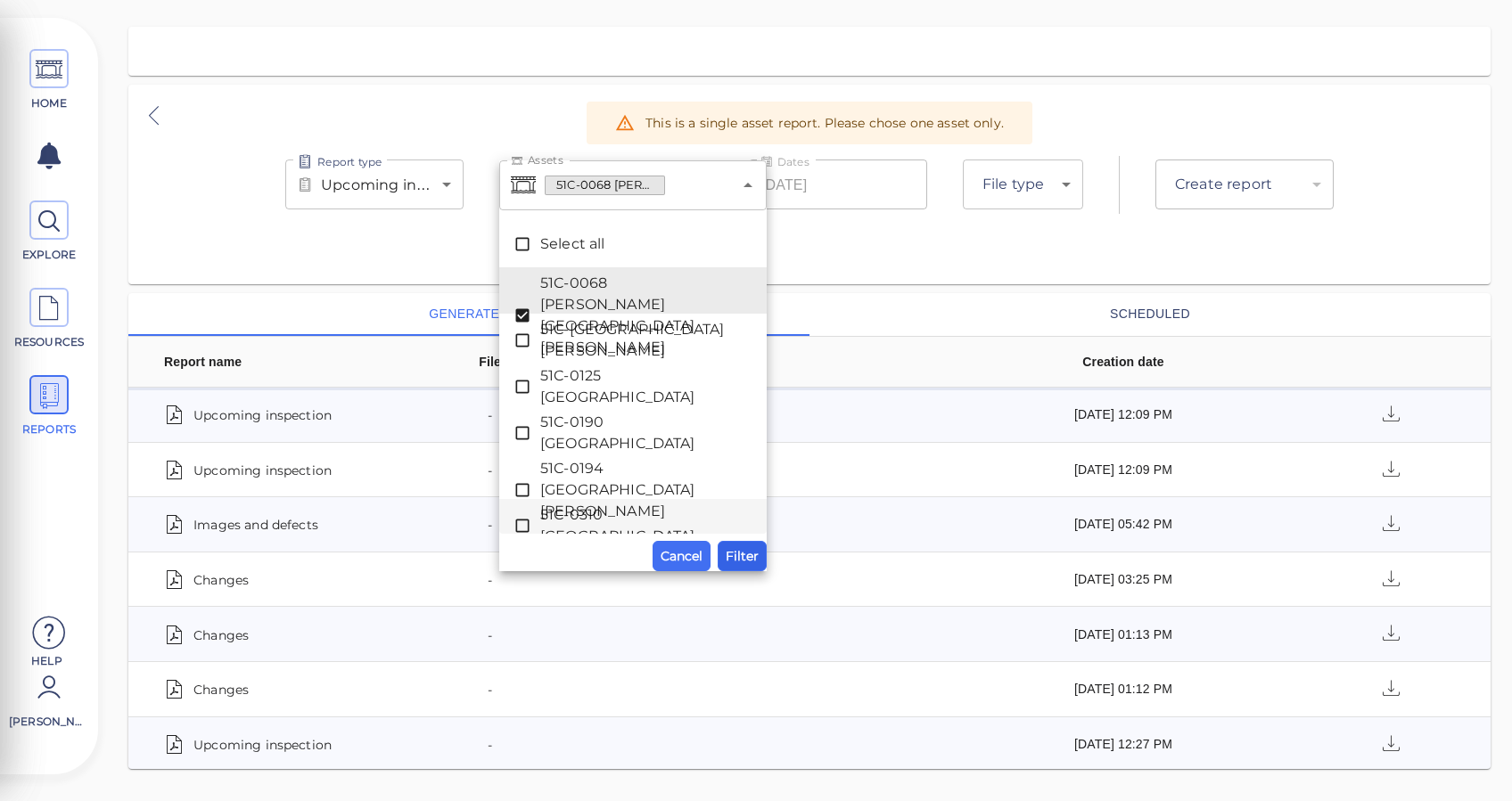
click at [749, 551] on span "Filter" at bounding box center [742, 555] width 33 height 21
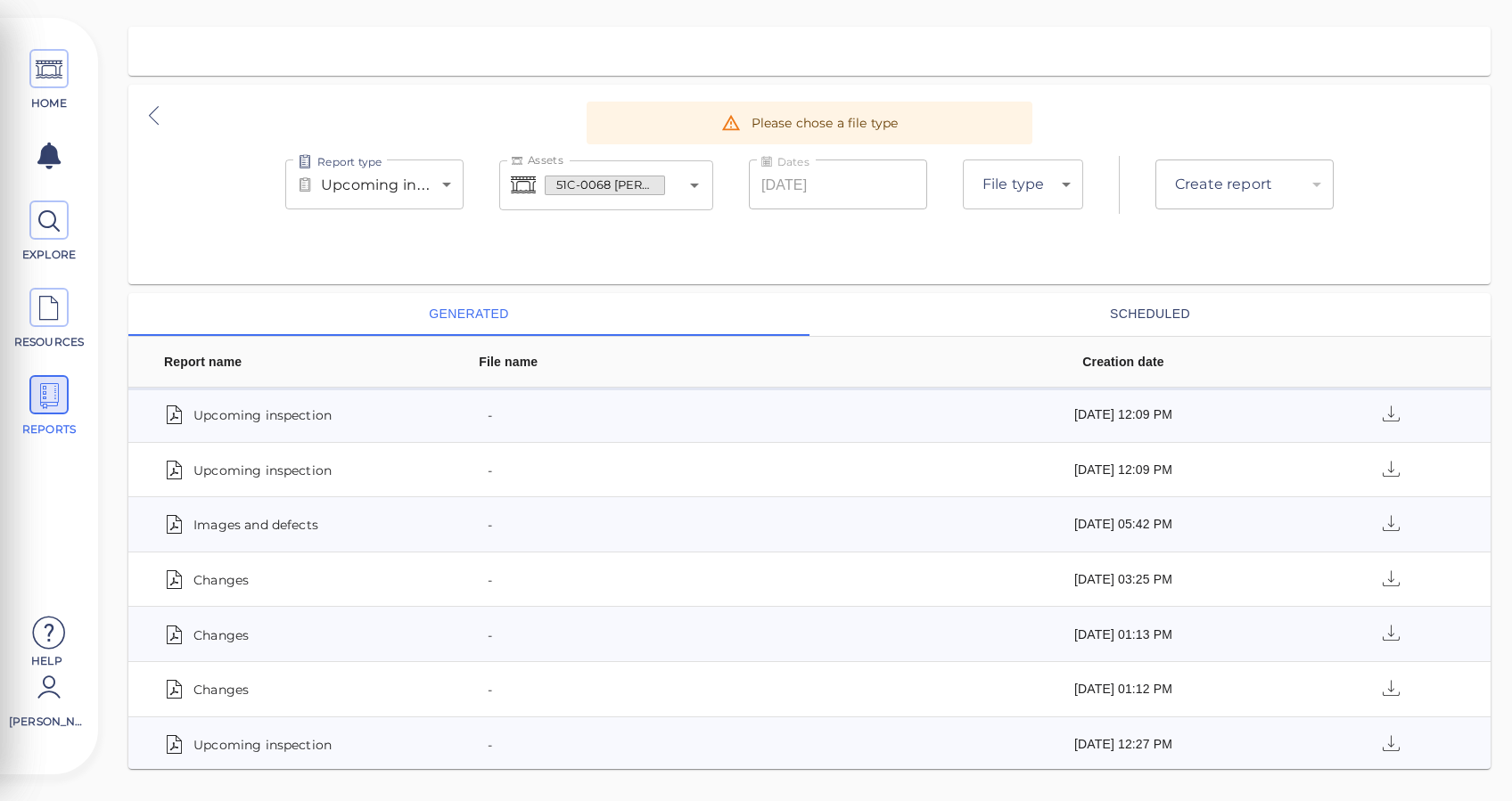
click at [1221, 180] on div "​" at bounding box center [1244, 184] width 179 height 50
click at [877, 236] on div "Report type Upcoming inspection upcoming-inspection Report type Assets 51C-0068…" at bounding box center [809, 185] width 1361 height 200
click at [1054, 0] on body "This app is not optimized for mobile screens. Please access using a desktop or …" at bounding box center [756, 0] width 1512 height 0
click at [1212, 135] on div at bounding box center [756, 400] width 1512 height 801
click at [1034, 0] on body "This app is not optimized for mobile screens. Please access using a desktop or …" at bounding box center [756, 0] width 1512 height 0
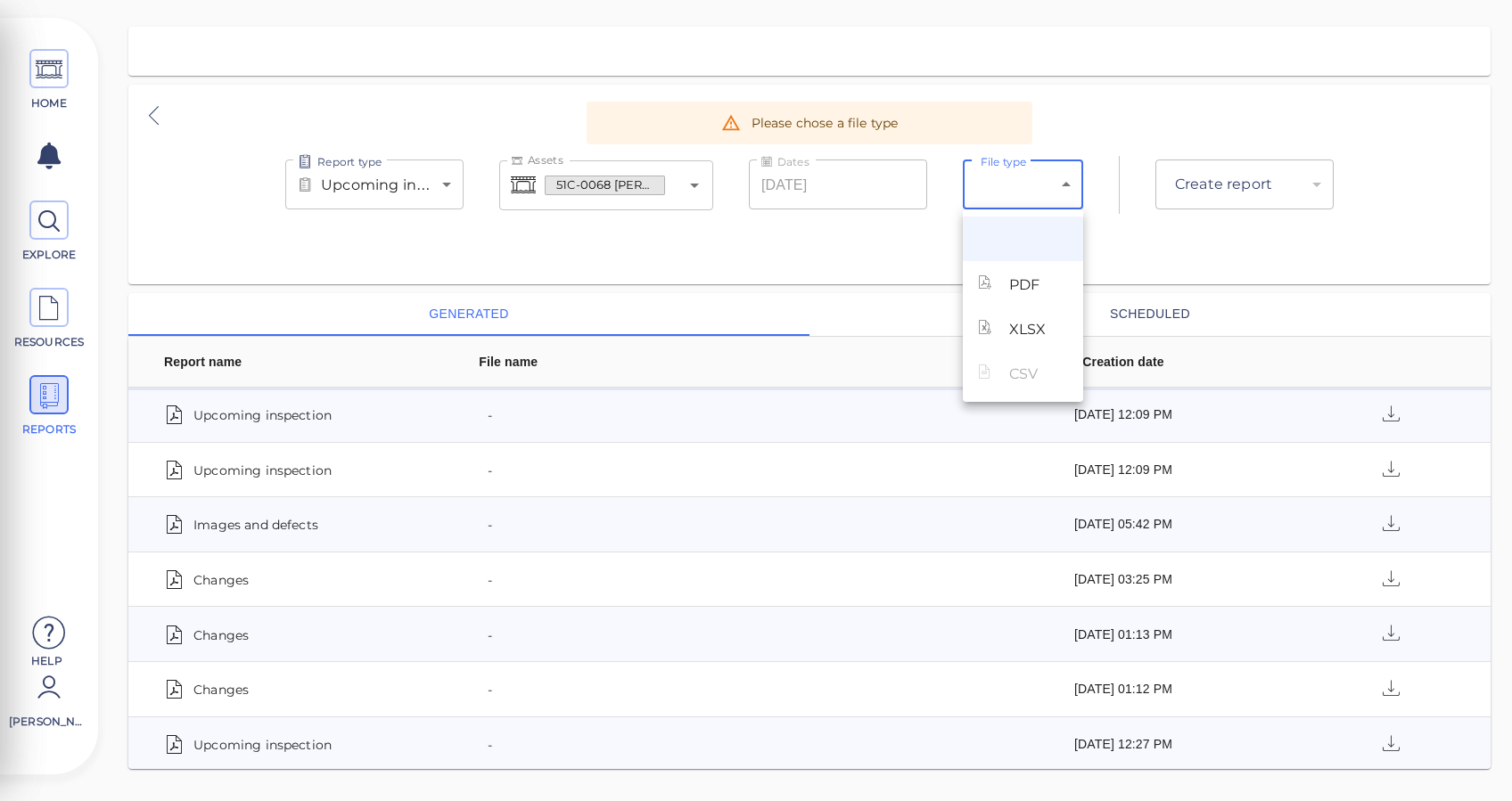
click at [1020, 276] on span "PDF" at bounding box center [1024, 285] width 30 height 21
type input "pdf"
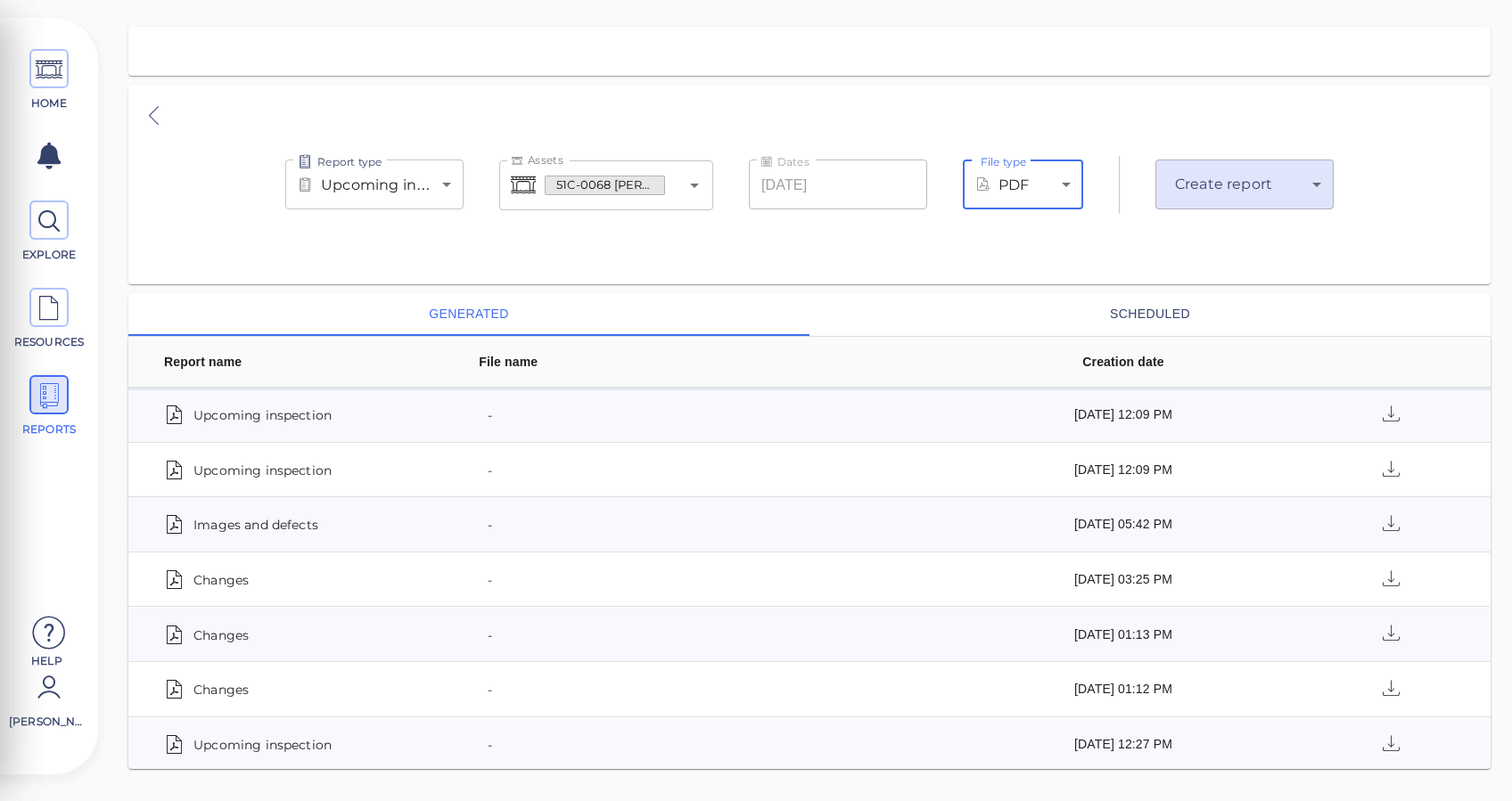
click at [1230, 0] on body "This app is not optimized for mobile screens. Please access using a desktop or …" at bounding box center [756, 0] width 1512 height 0
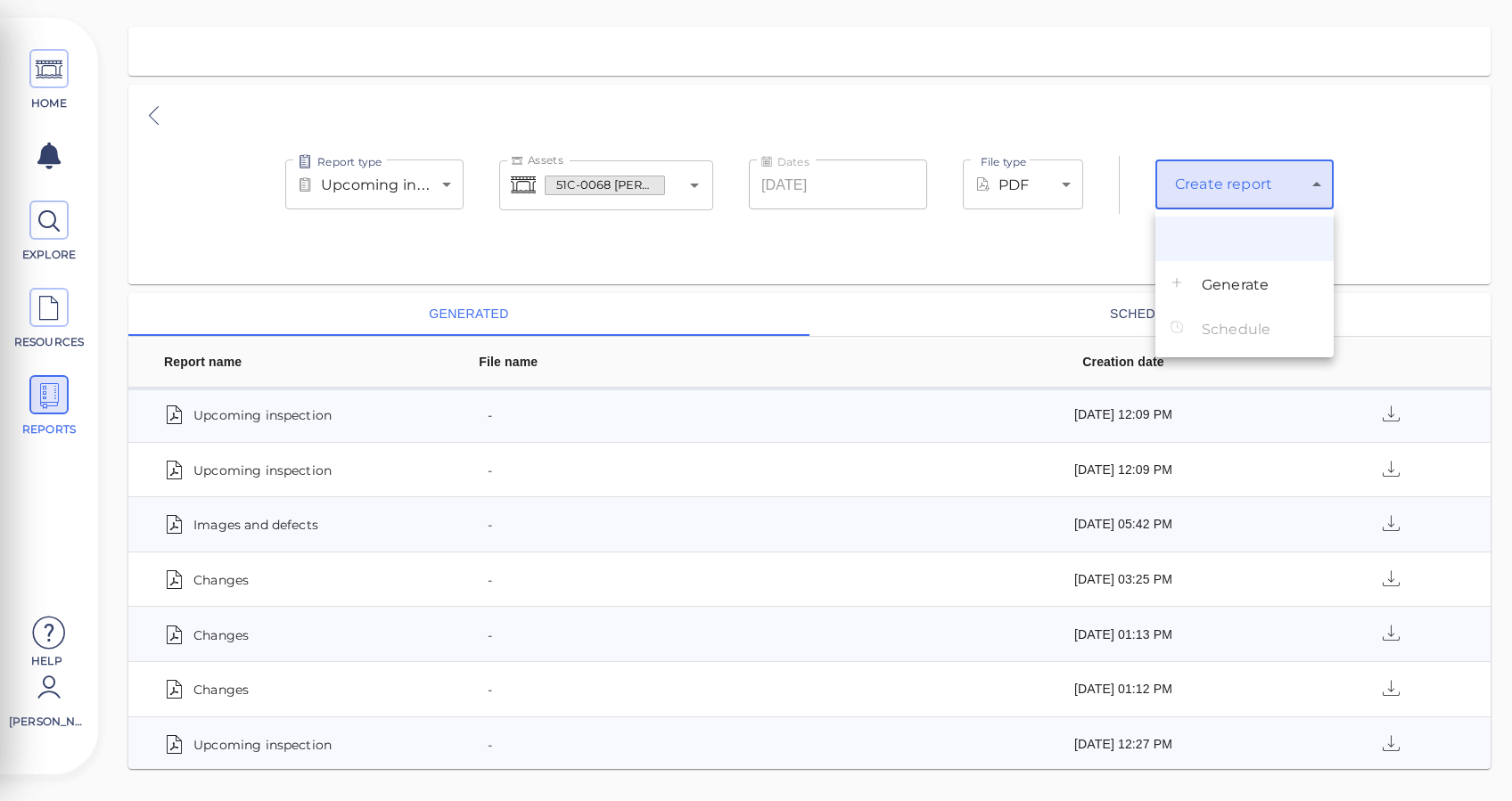
click at [1249, 283] on span "Generate" at bounding box center [1234, 285] width 66 height 21
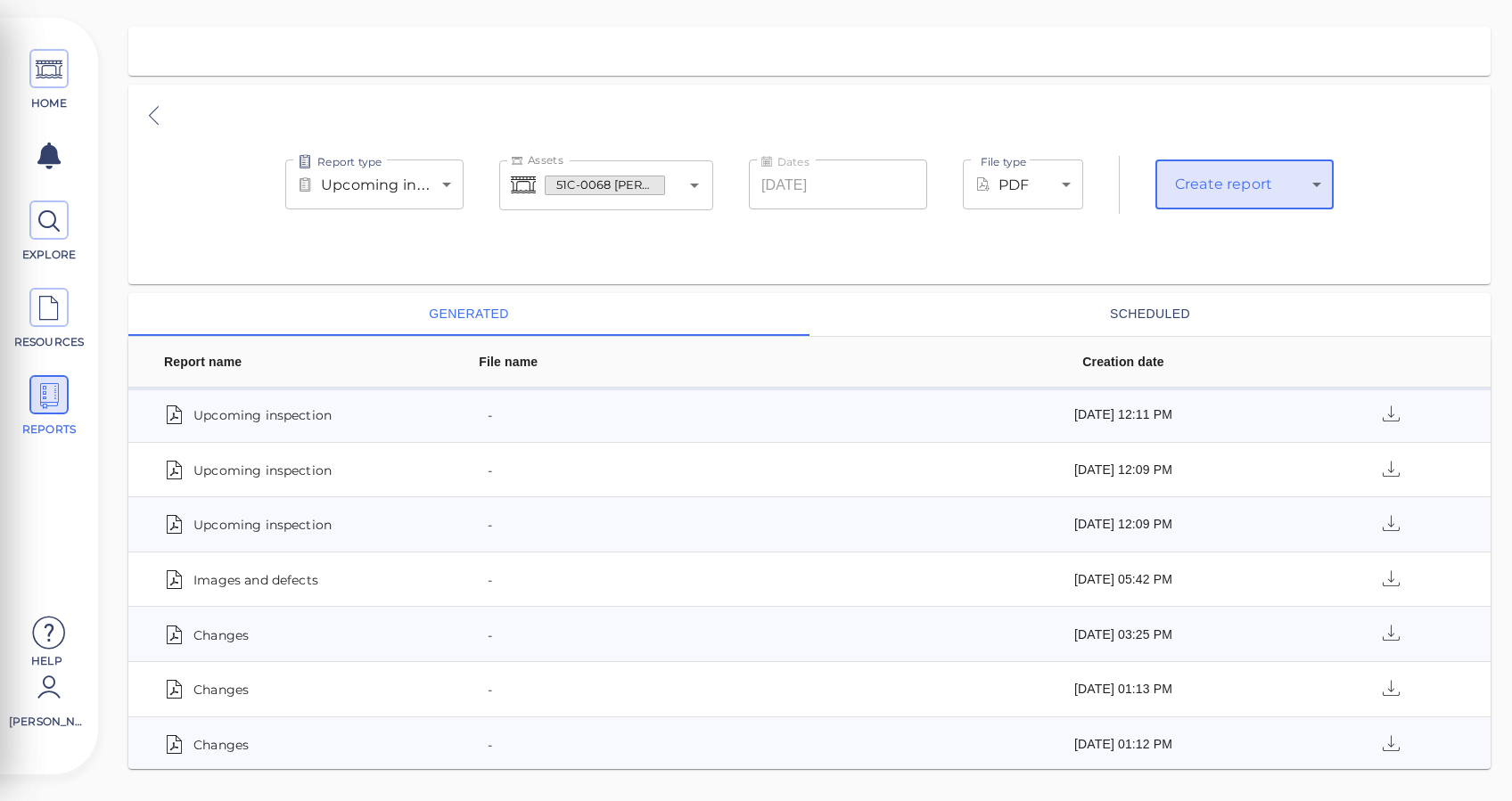
click at [410, 0] on body "This app is not optimized for mobile screens. Please access using a desktop or …" at bounding box center [756, 0] width 1512 height 0
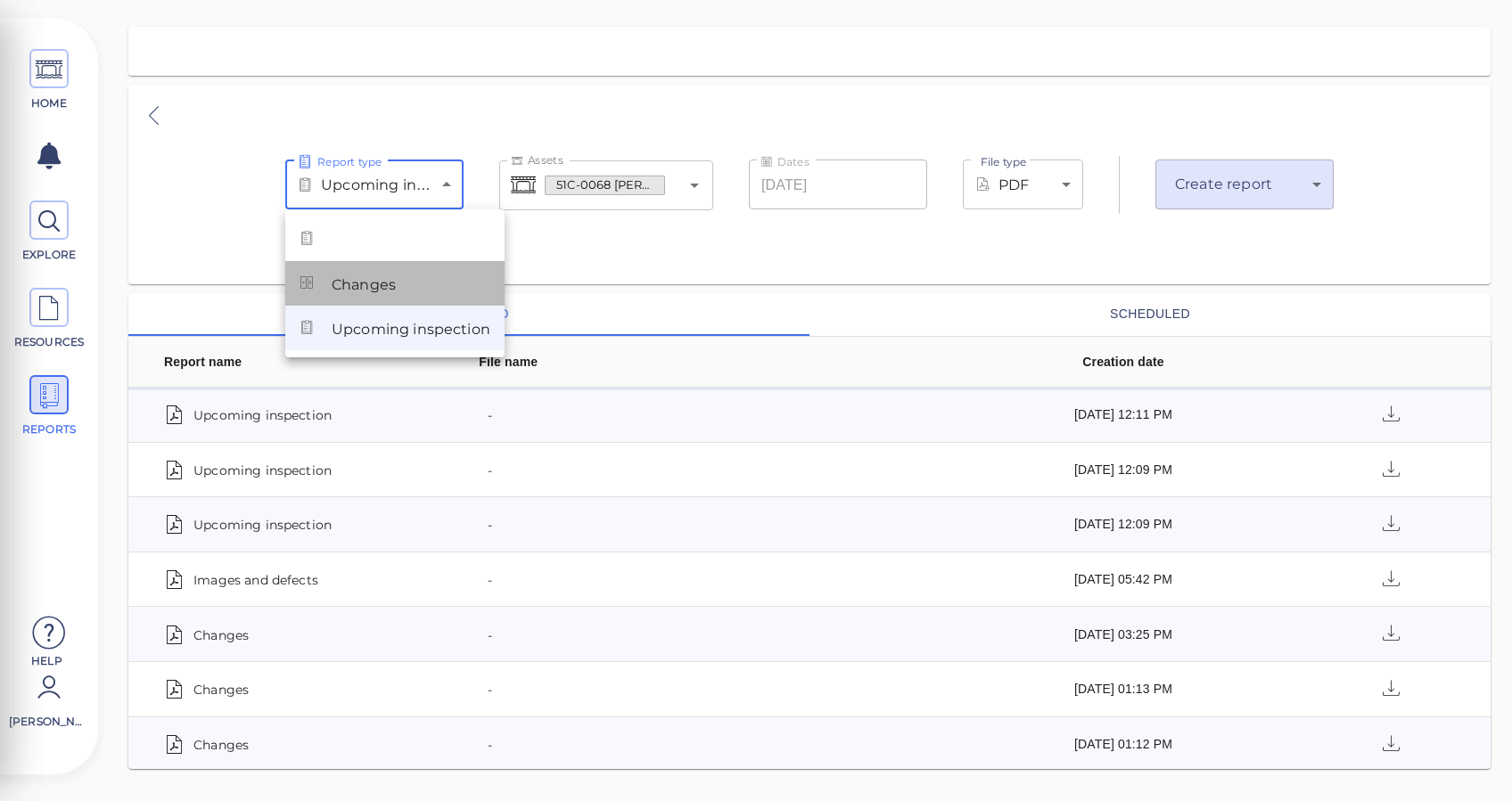
click at [385, 282] on span "Changes" at bounding box center [364, 285] width 65 height 21
type input "deltas"
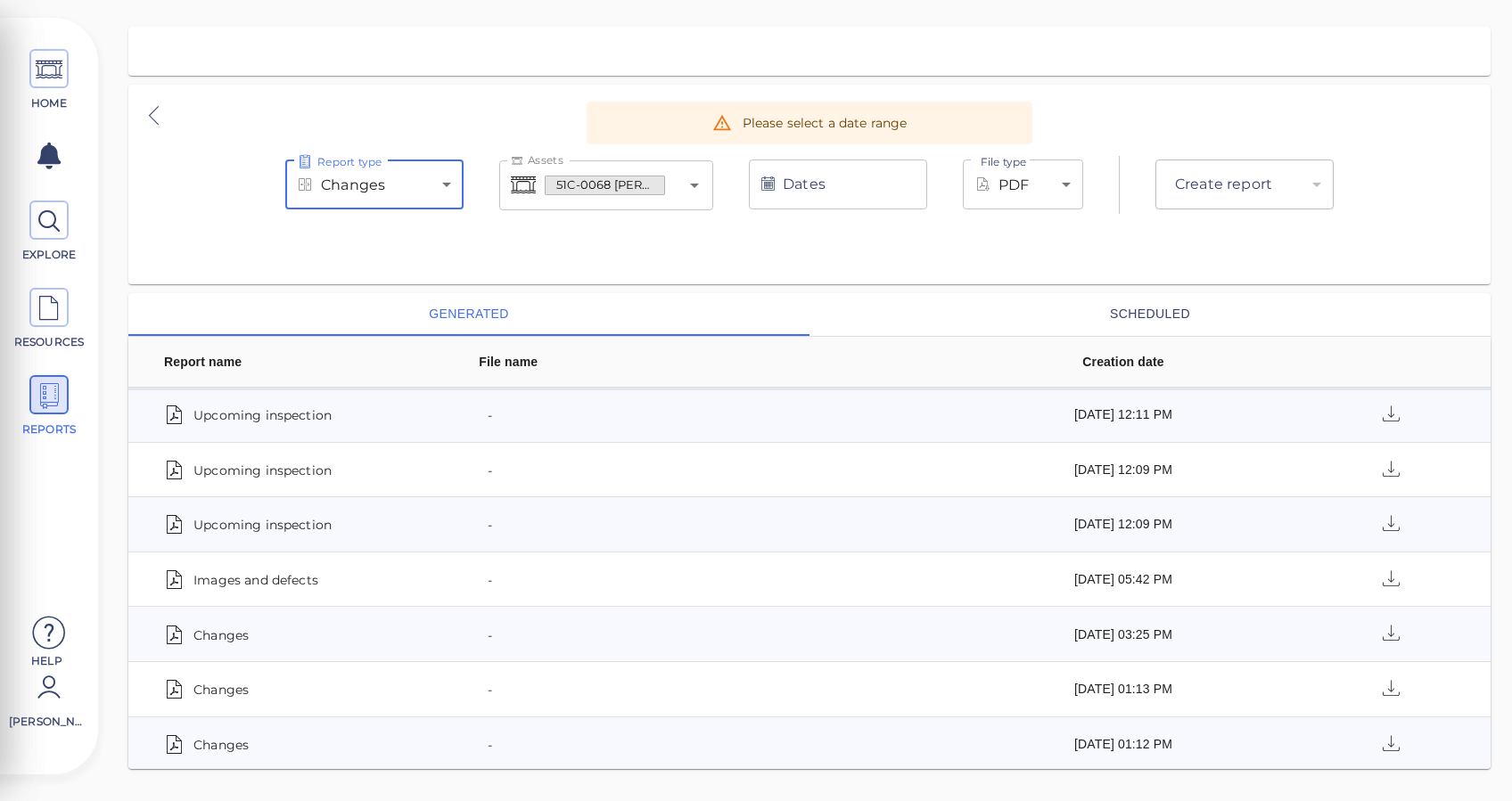
click at [833, 183] on input "Dates" at bounding box center [838, 184] width 179 height 50
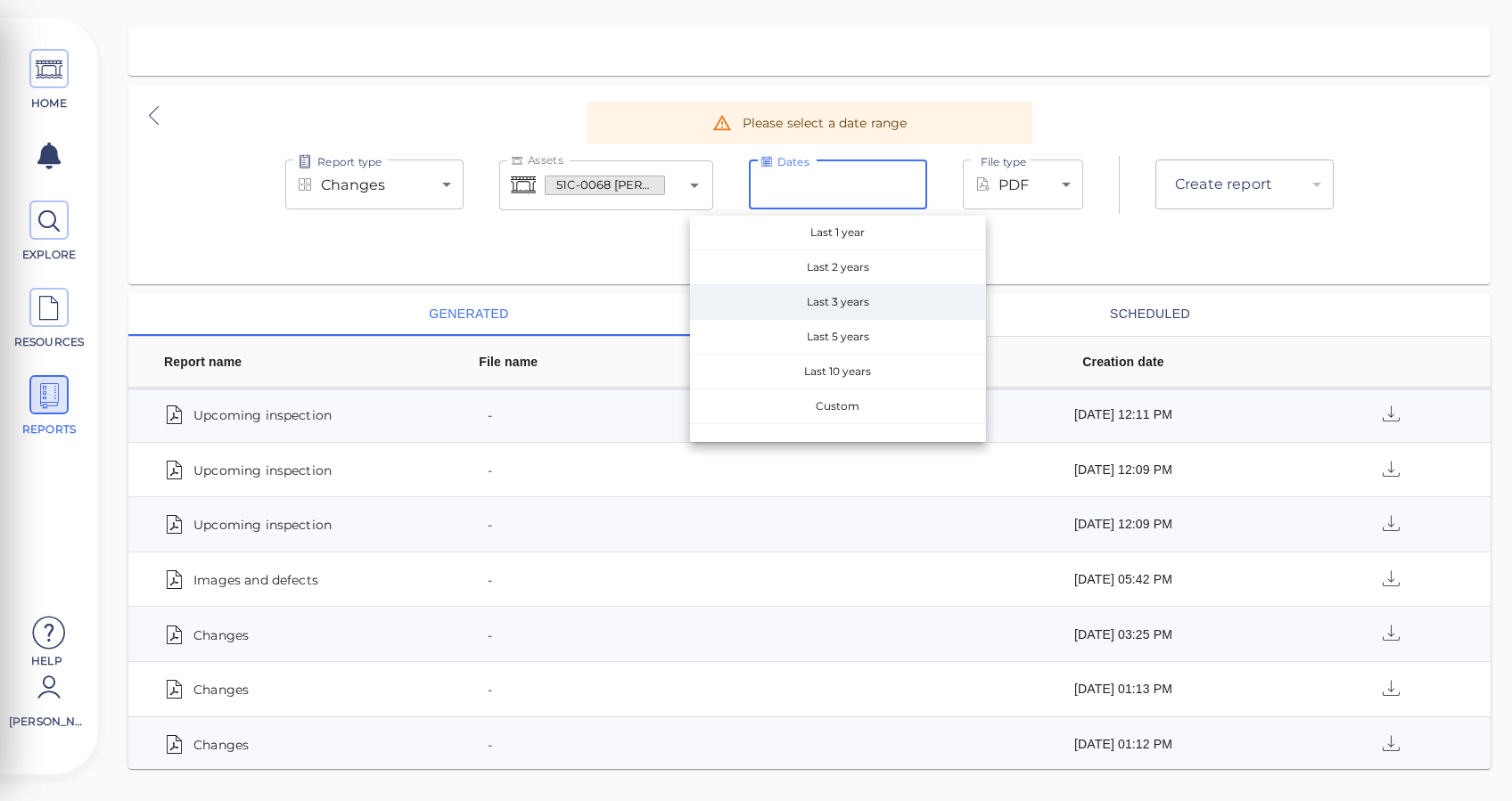
click at [848, 292] on span "Last 3 years" at bounding box center [838, 302] width 295 height 34
type input "[DATE] - [DATE]"
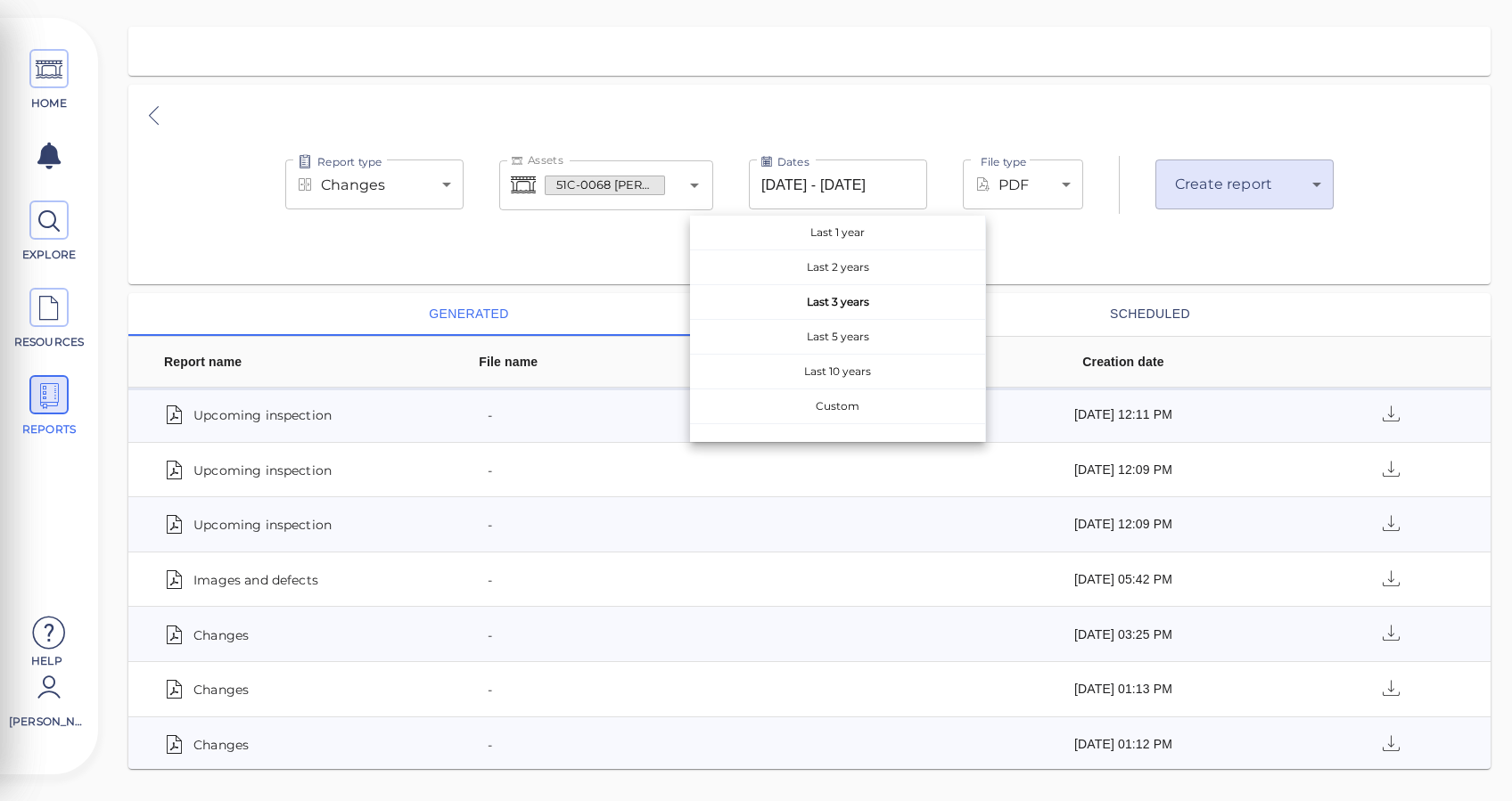
click at [1109, 222] on div "Report type Changes deltas Report type Assets 51C-0068 [PERSON_NAME] [PERSON_NA…" at bounding box center [809, 185] width 1361 height 93
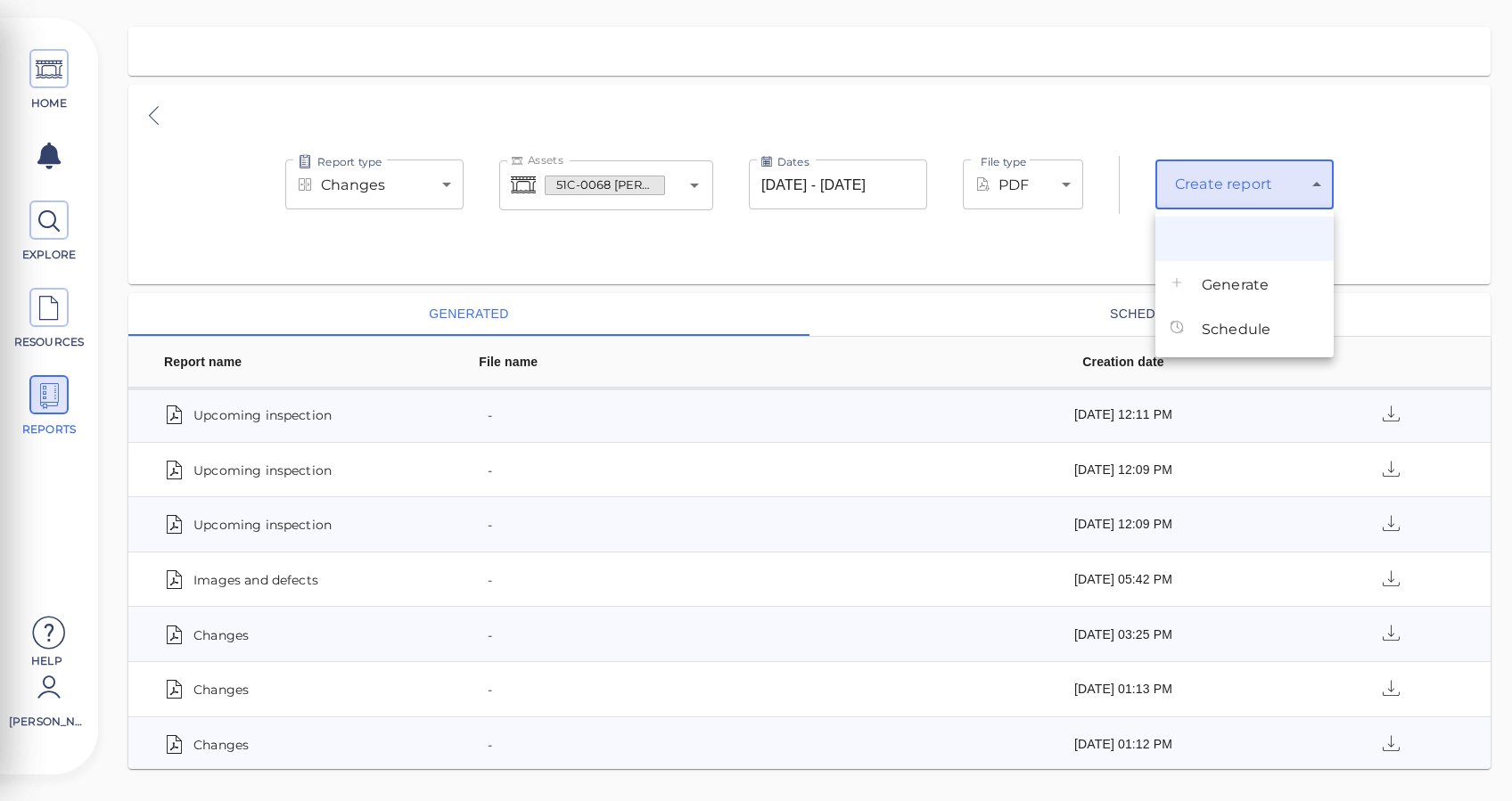
click at [1226, 0] on body "This app is not optimized for mobile screens. Please access using a desktop or …" at bounding box center [756, 0] width 1512 height 0
click at [1205, 279] on span "Generate" at bounding box center [1234, 285] width 66 height 21
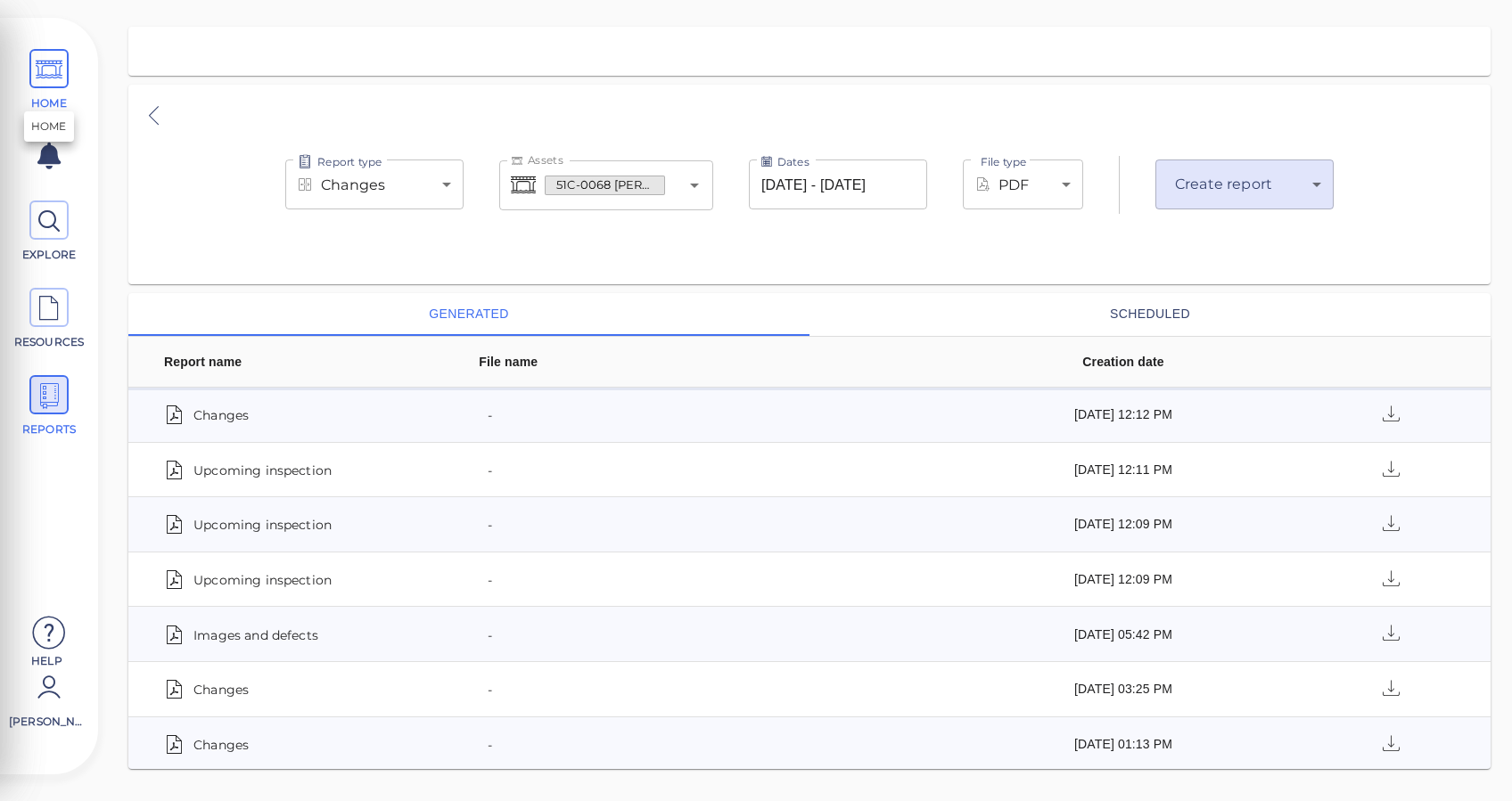
click at [55, 61] on icon at bounding box center [49, 69] width 27 height 40
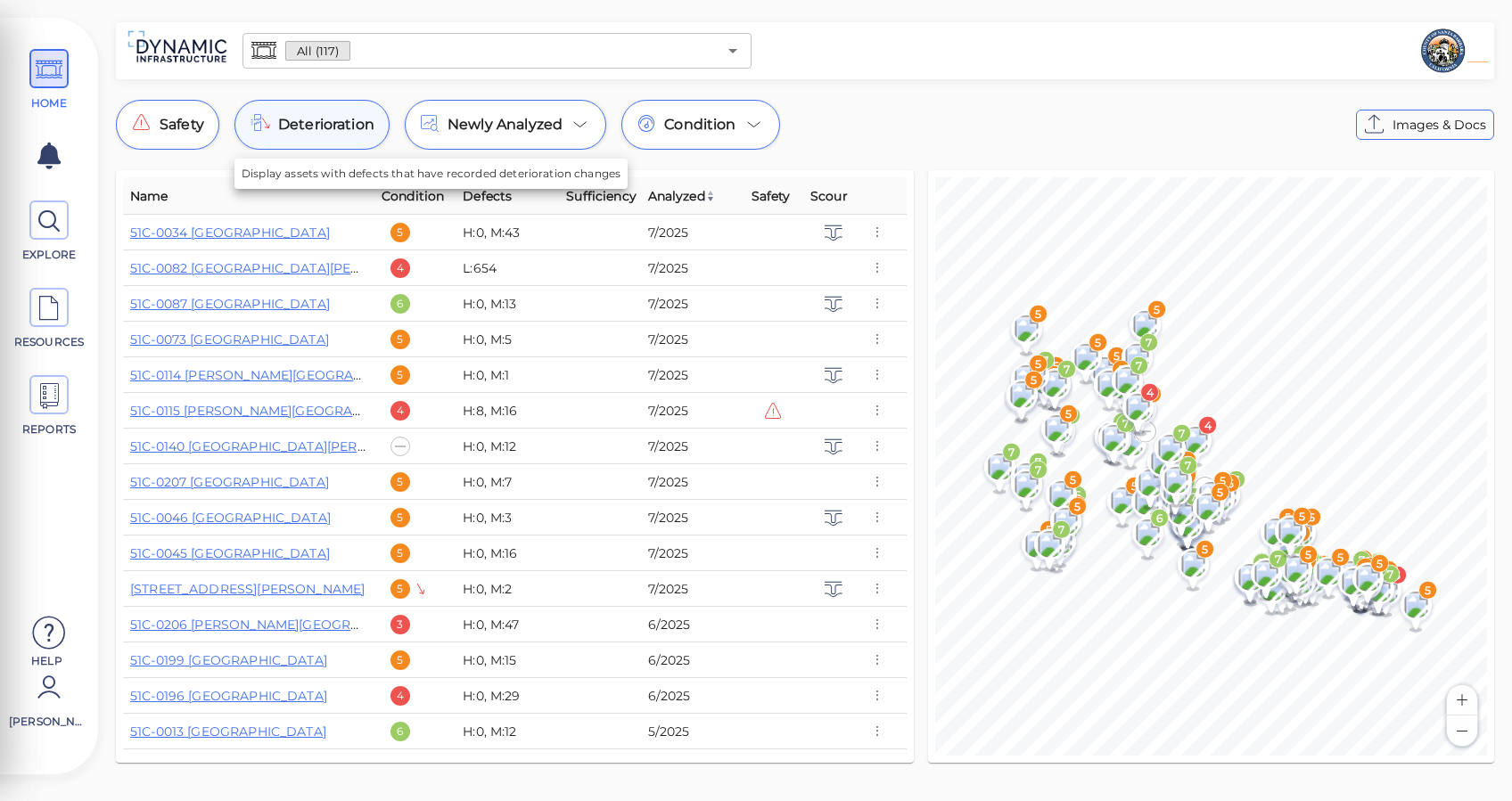
click at [331, 111] on div "Deterioration" at bounding box center [312, 124] width 155 height 50
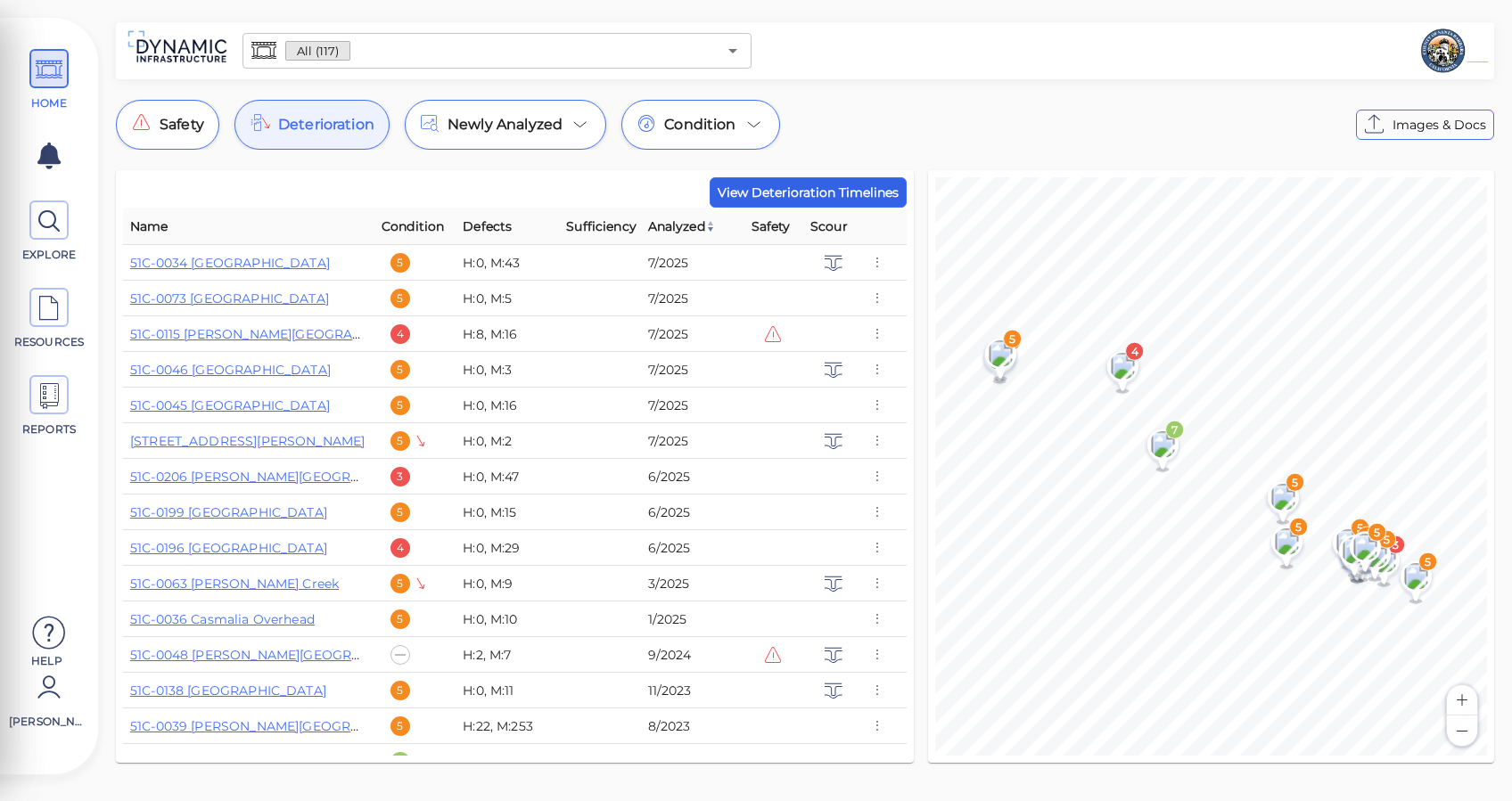
click at [803, 197] on span "View Deterioration Timelines" at bounding box center [807, 192] width 180 height 21
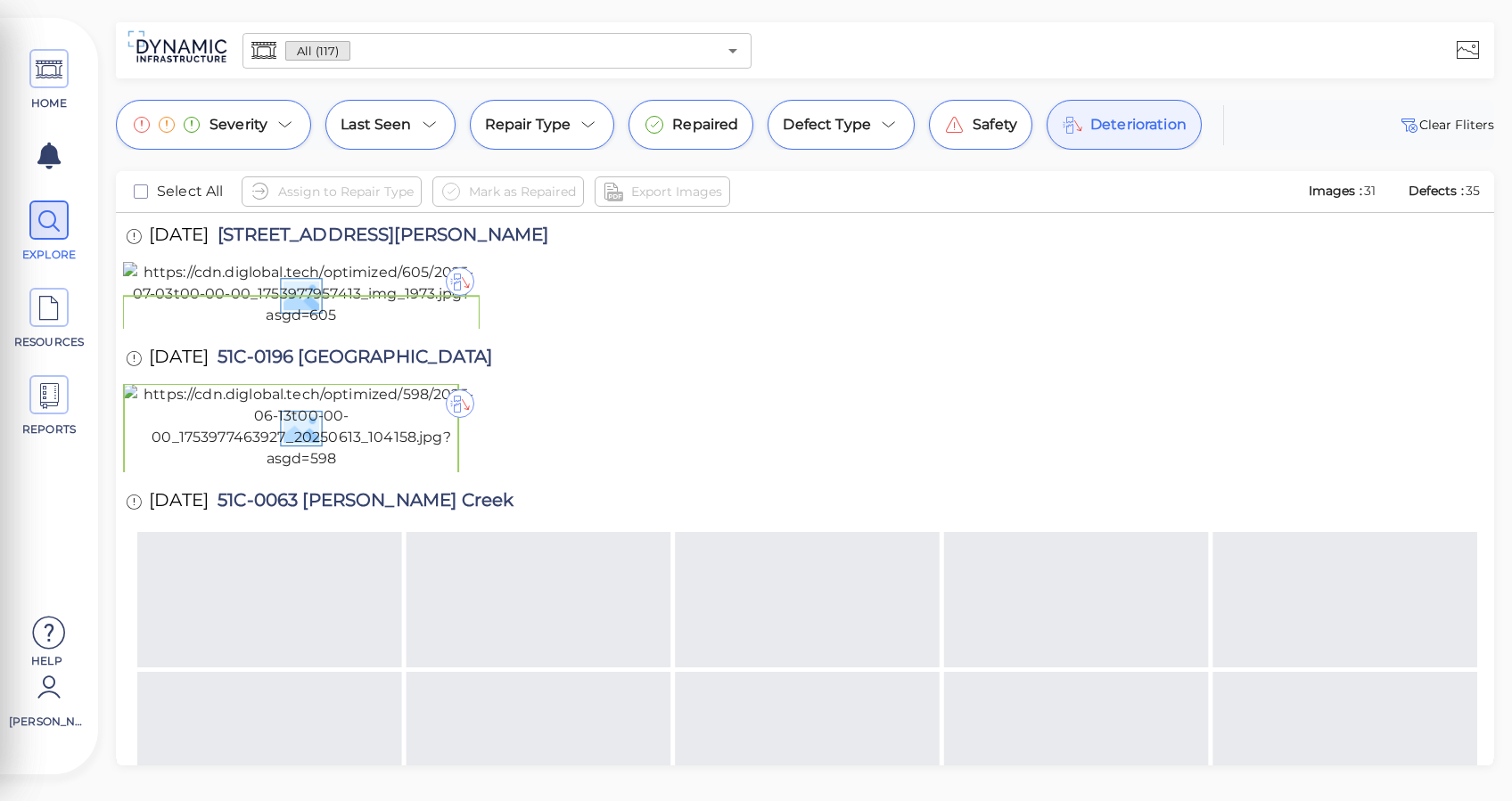
click at [29, 47] on div "HOME EXPLORE RESOURCES REPORTS" at bounding box center [50, 249] width 80 height 427
click at [36, 50] on icon at bounding box center [49, 69] width 27 height 40
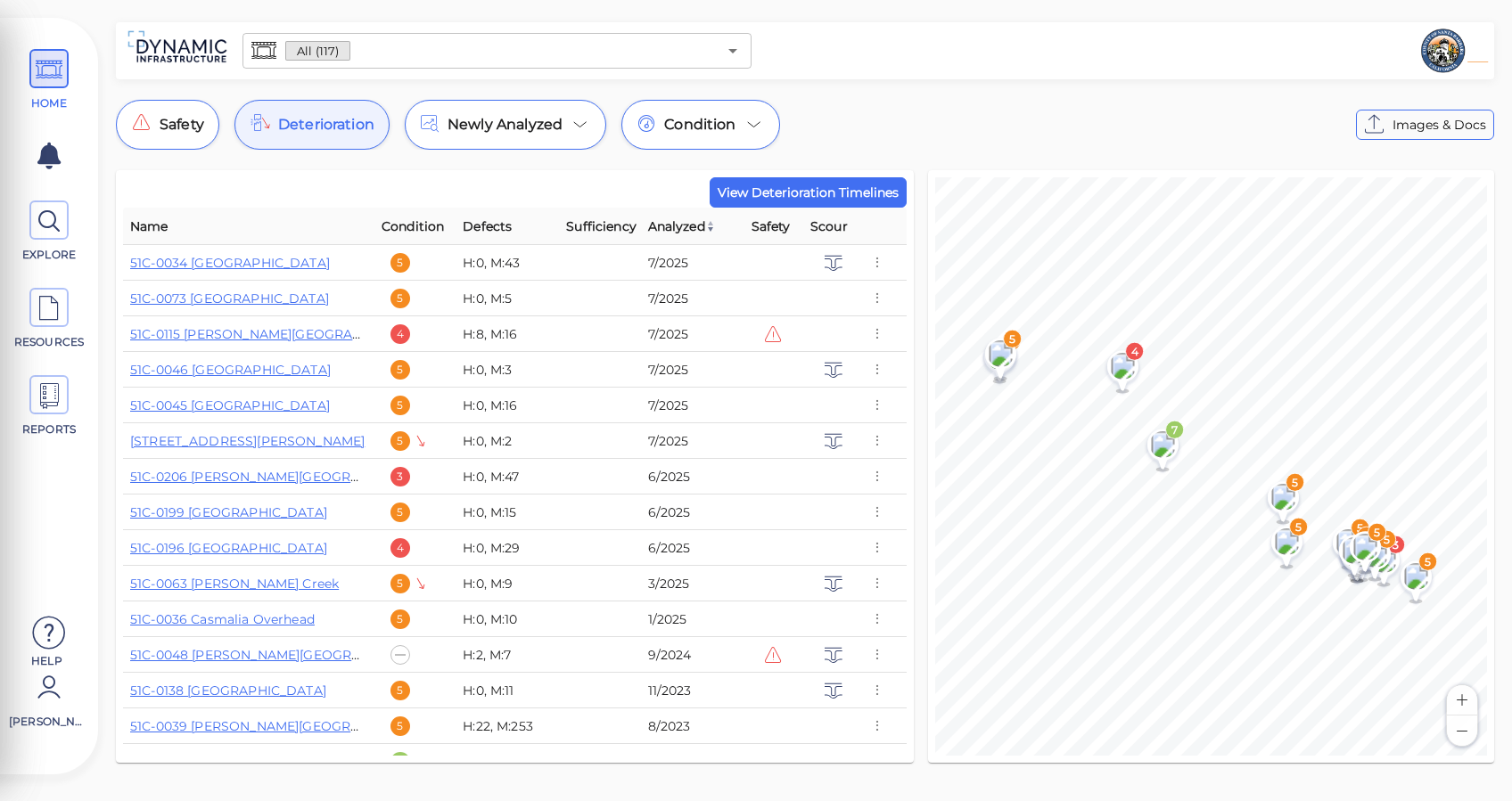
drag, startPoint x: 310, startPoint y: 123, endPoint x: 298, endPoint y: 170, distance: 48.5
click at [298, 170] on div "All (117) ​ Safety Deterioration Newly Analyzed Condition Images & Docs View De…" at bounding box center [805, 398] width 1414 height 751
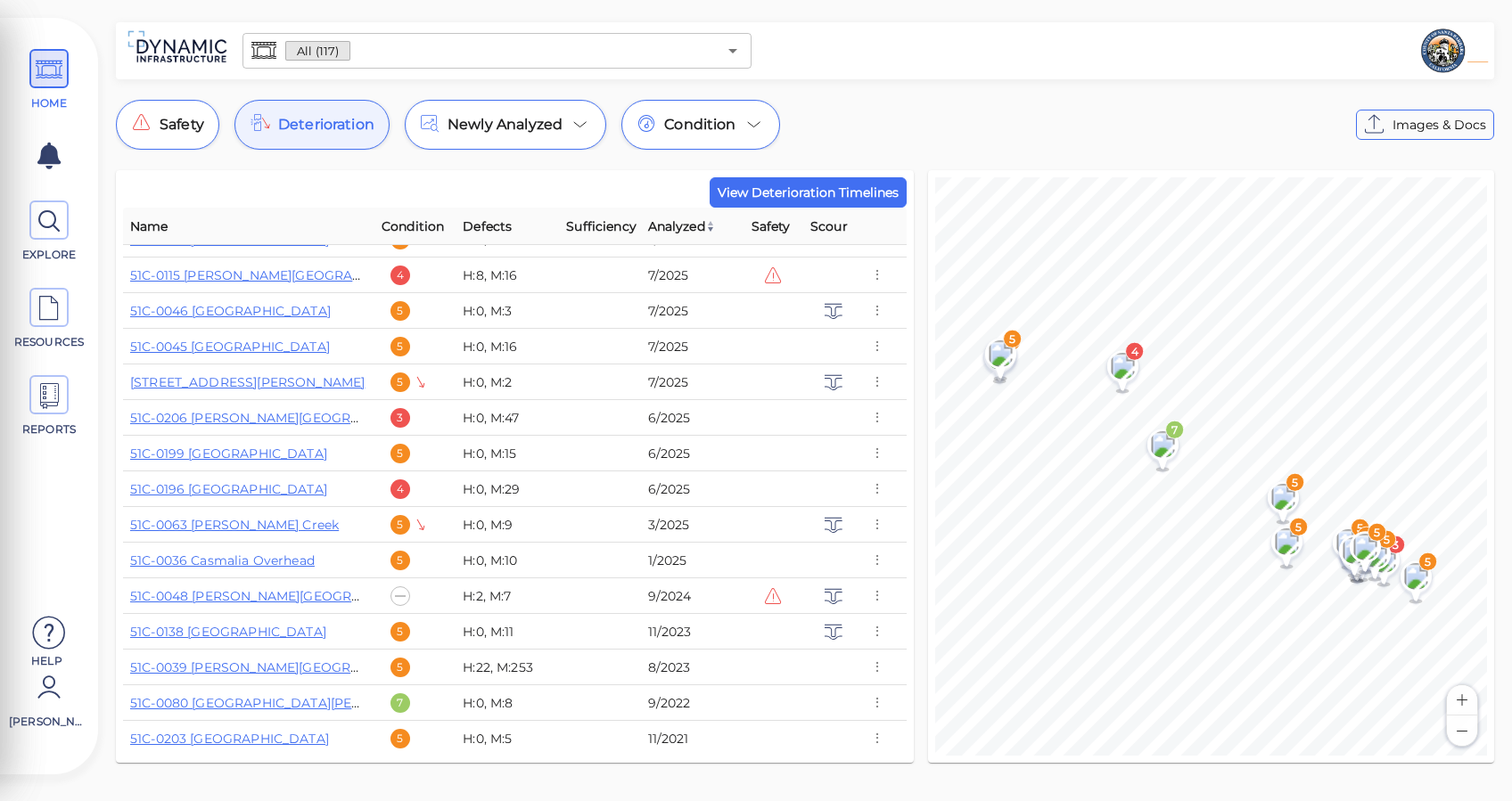
drag, startPoint x: 322, startPoint y: 130, endPoint x: 310, endPoint y: 140, distance: 15.6
click at [321, 131] on span "Deterioration" at bounding box center [325, 124] width 96 height 21
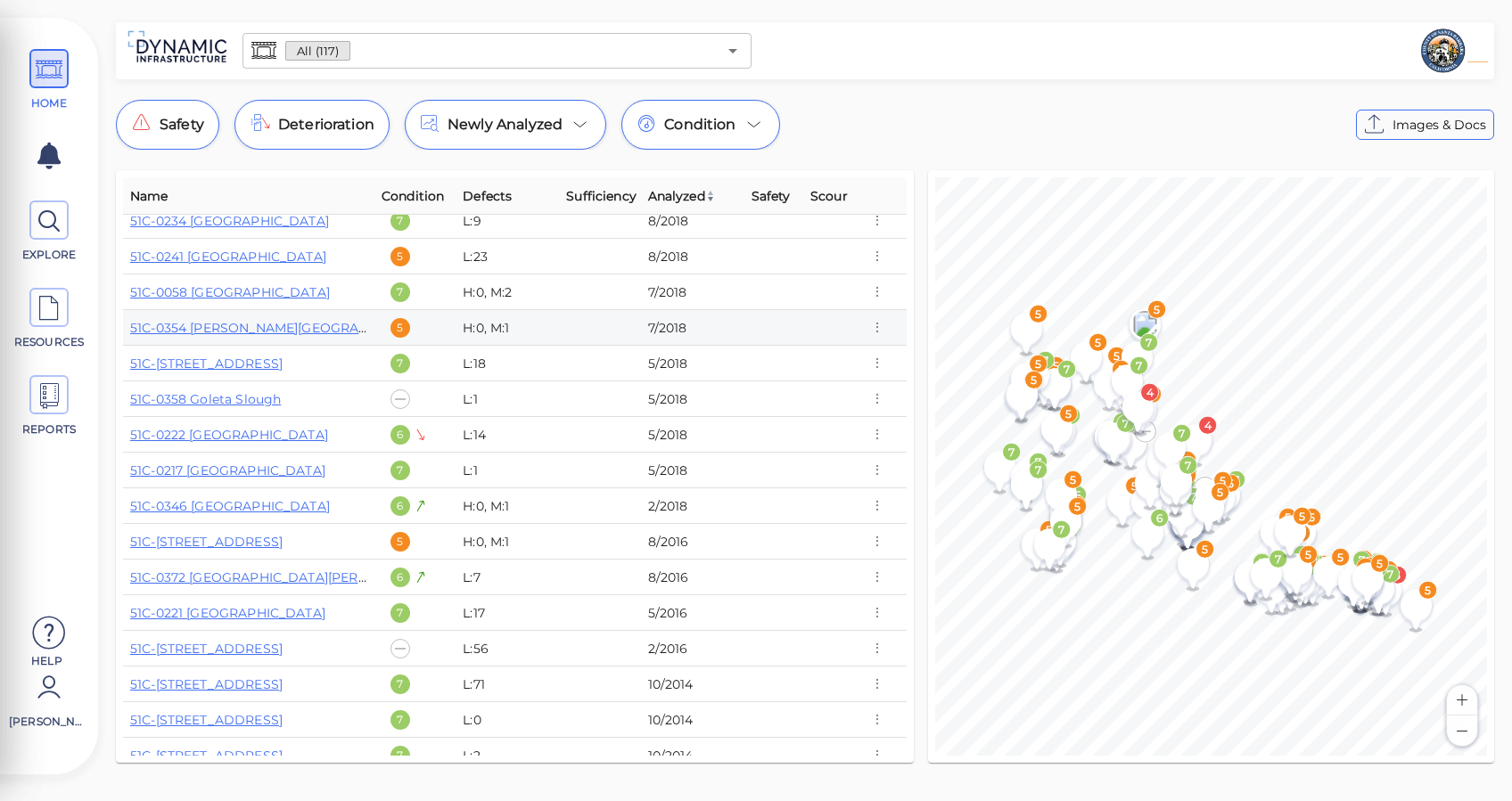
scroll to position [3627, 0]
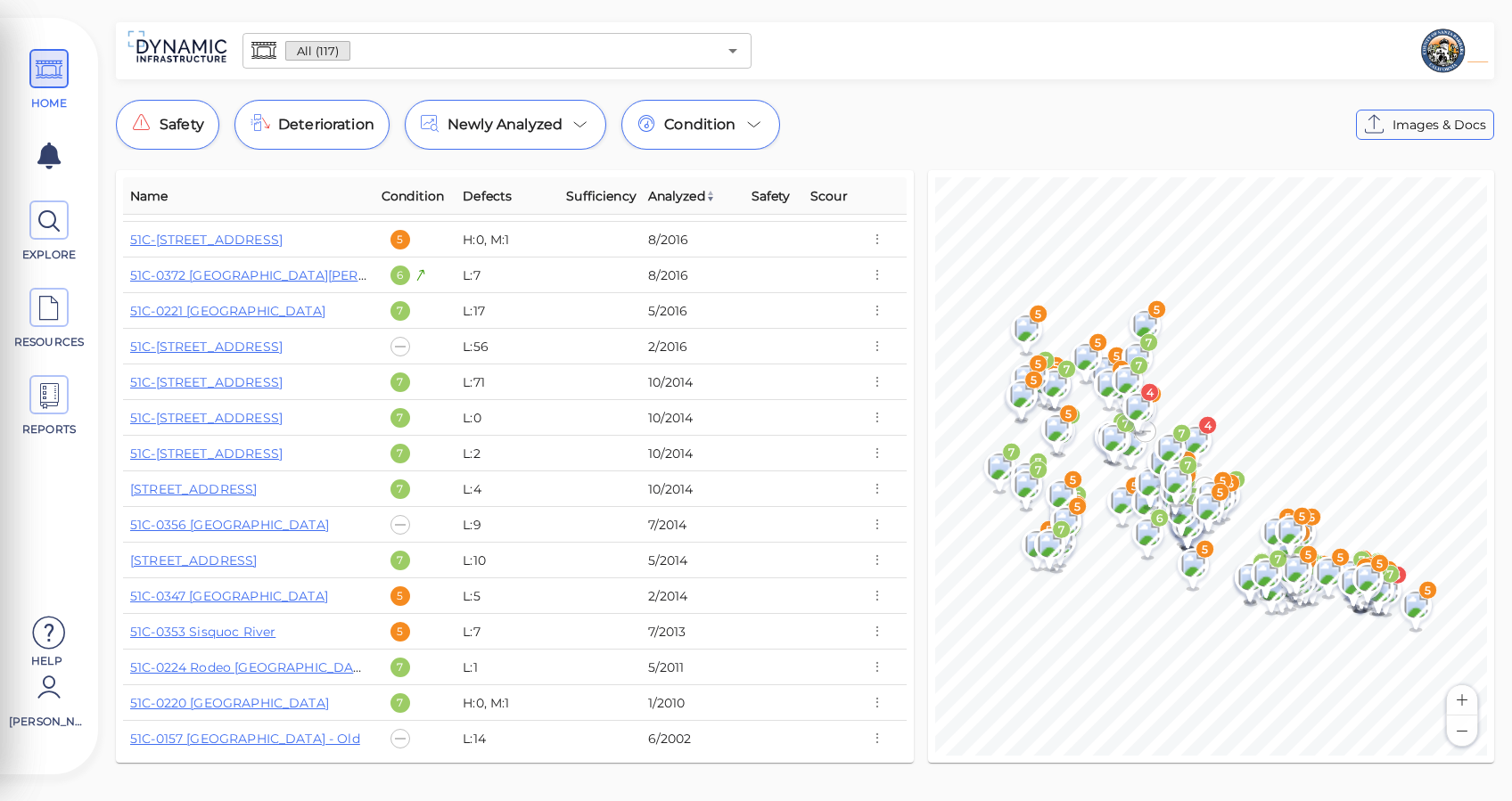
click at [705, 200] on img at bounding box center [710, 195] width 10 height 10
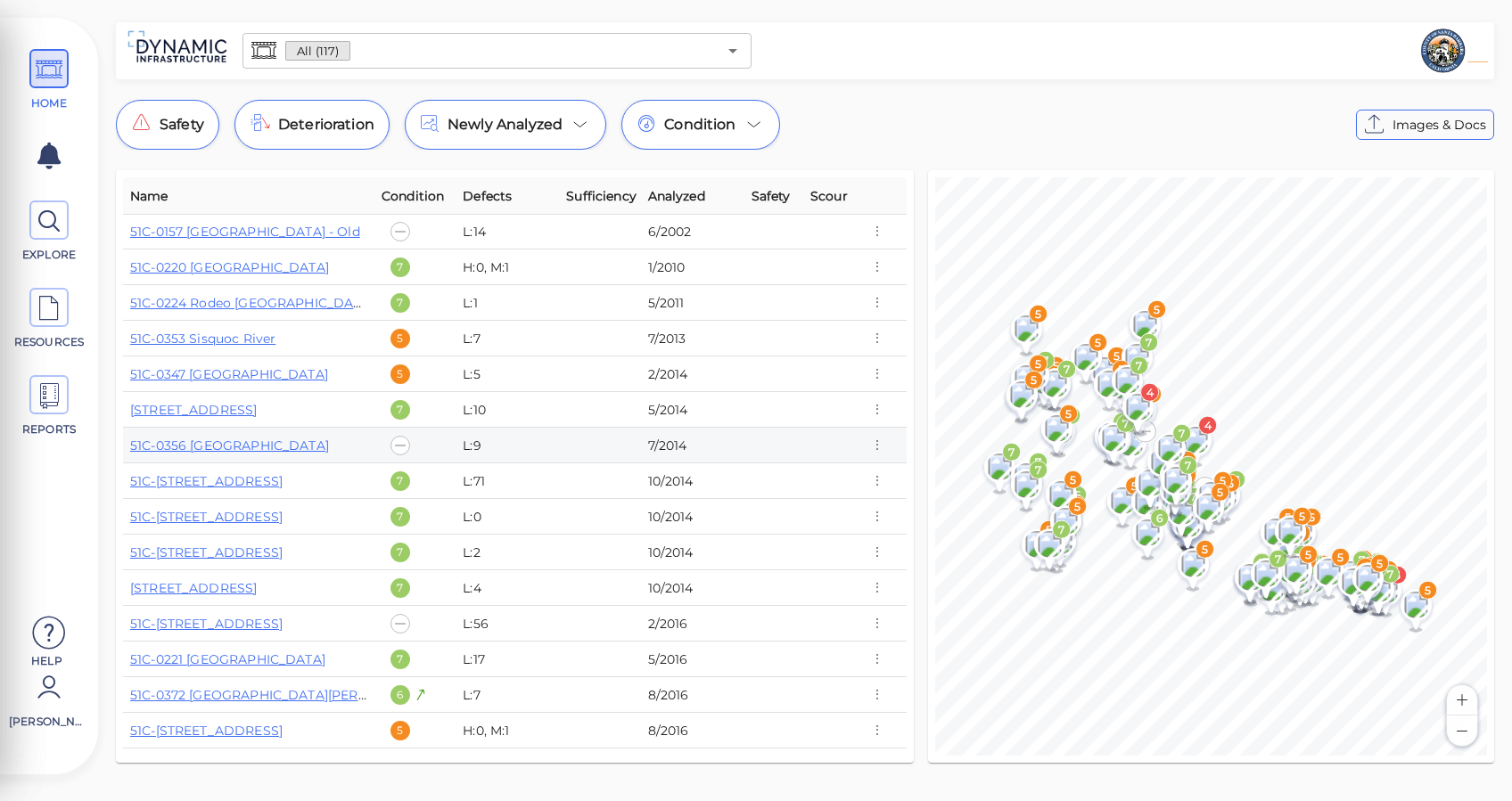
scroll to position [0, 0]
click at [245, 417] on div "[STREET_ADDRESS]" at bounding box center [249, 410] width 238 height 18
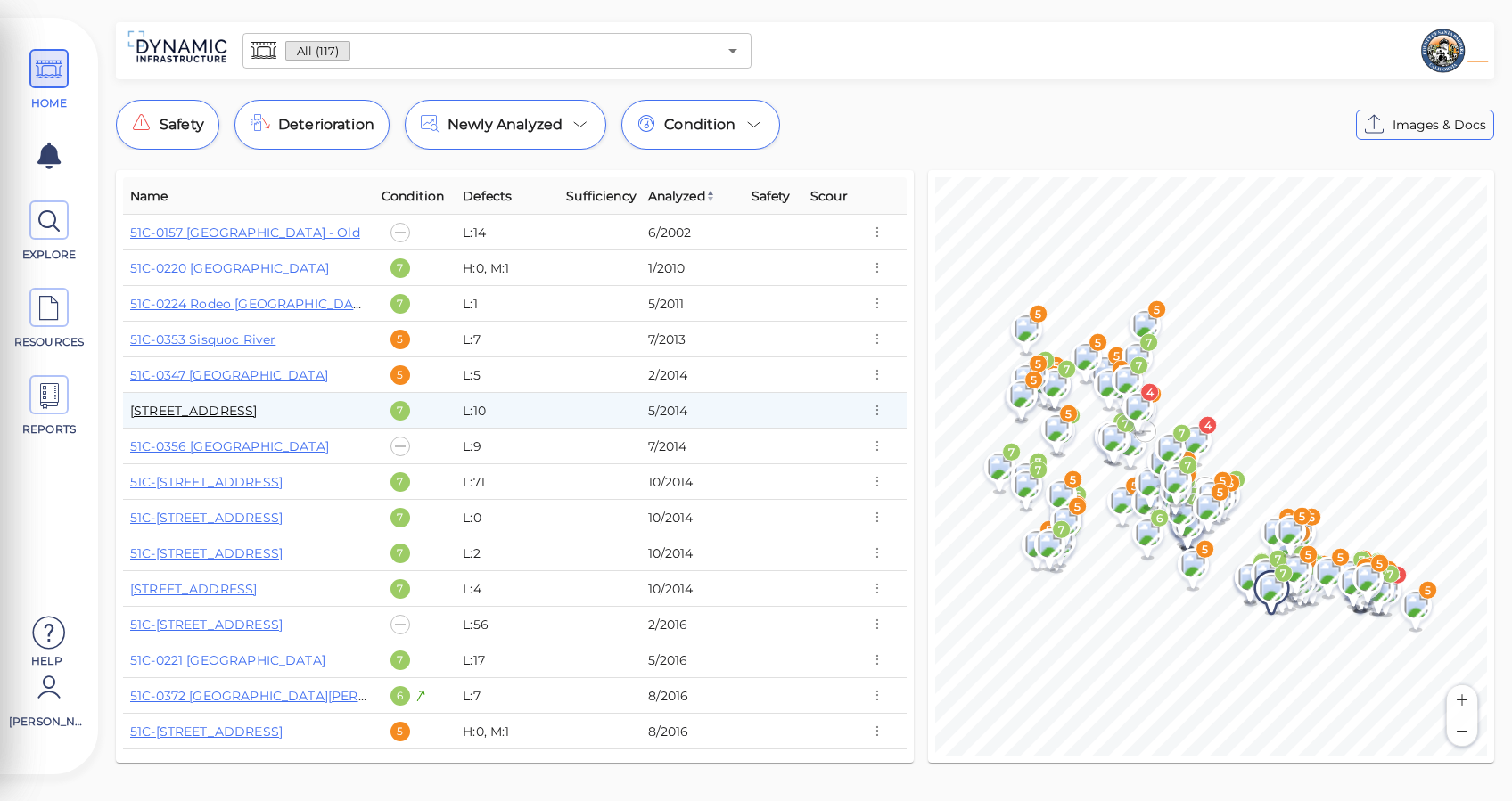
click at [247, 413] on link "[STREET_ADDRESS]" at bounding box center [193, 410] width 126 height 16
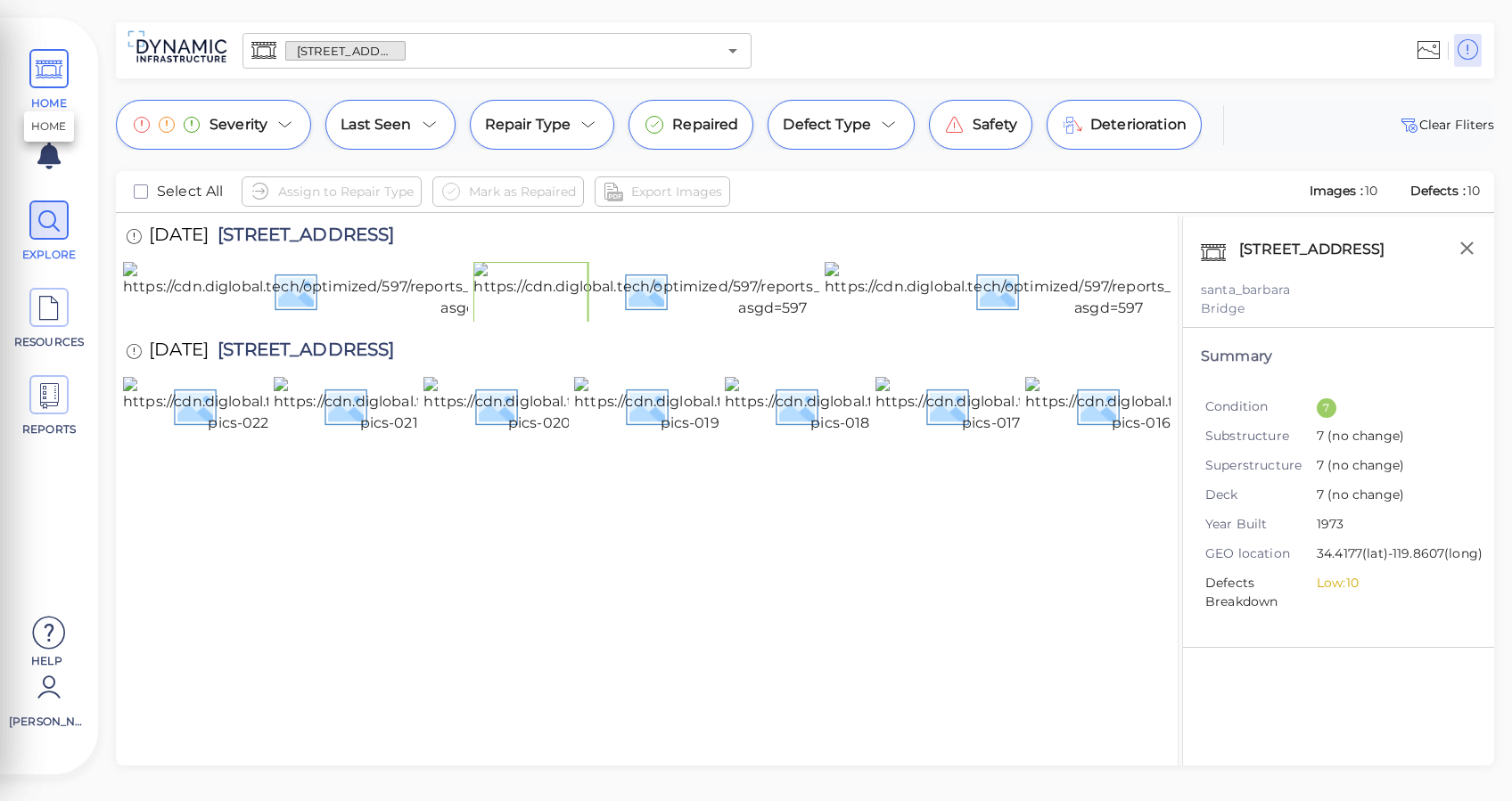
click at [62, 72] on icon at bounding box center [49, 69] width 27 height 40
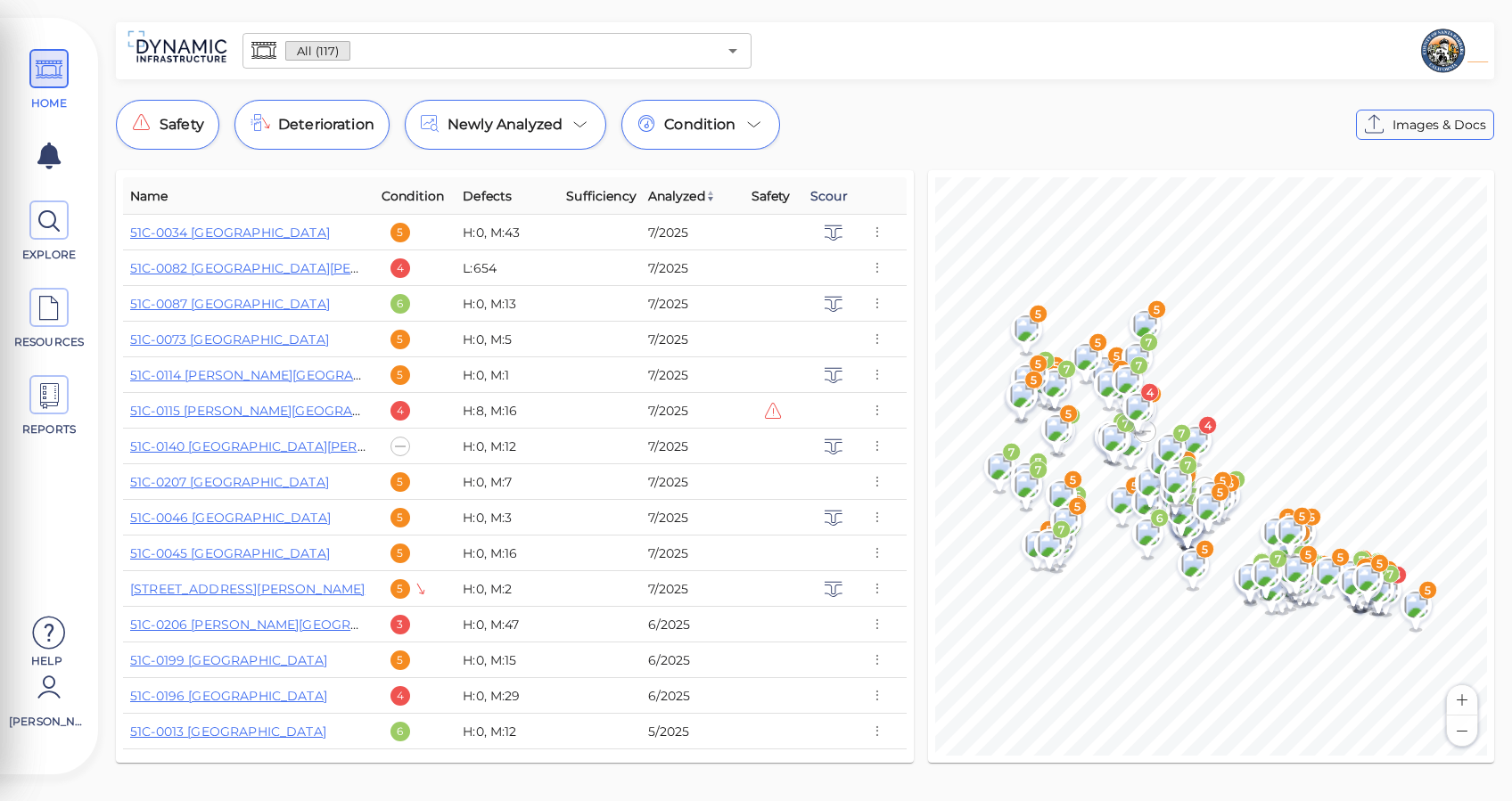
click at [823, 194] on span "Scour" at bounding box center [828, 195] width 37 height 21
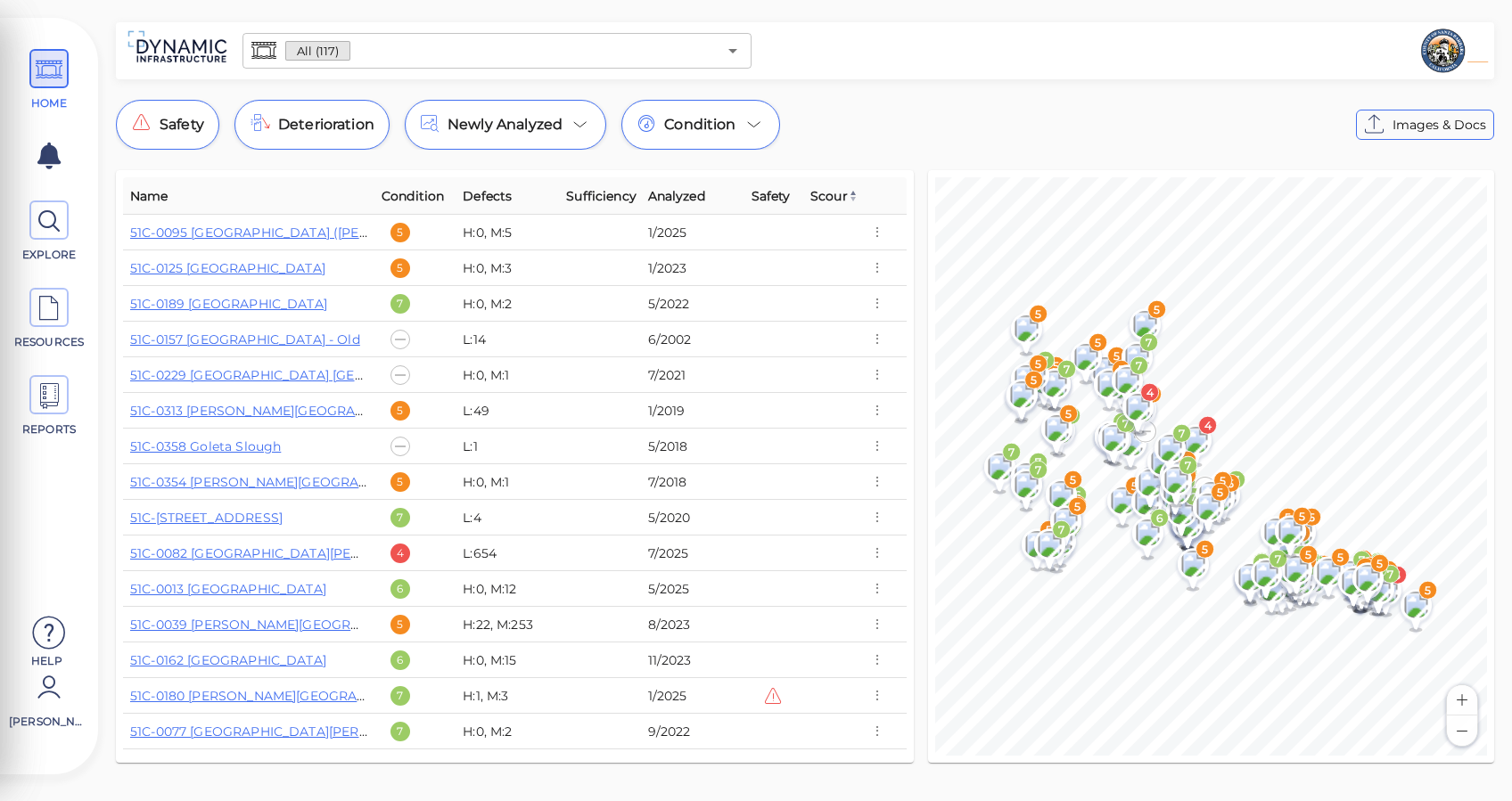
click at [805, 199] on th "Scour" at bounding box center [832, 196] width 59 height 37
click at [814, 198] on span "Scour" at bounding box center [833, 195] width 48 height 21
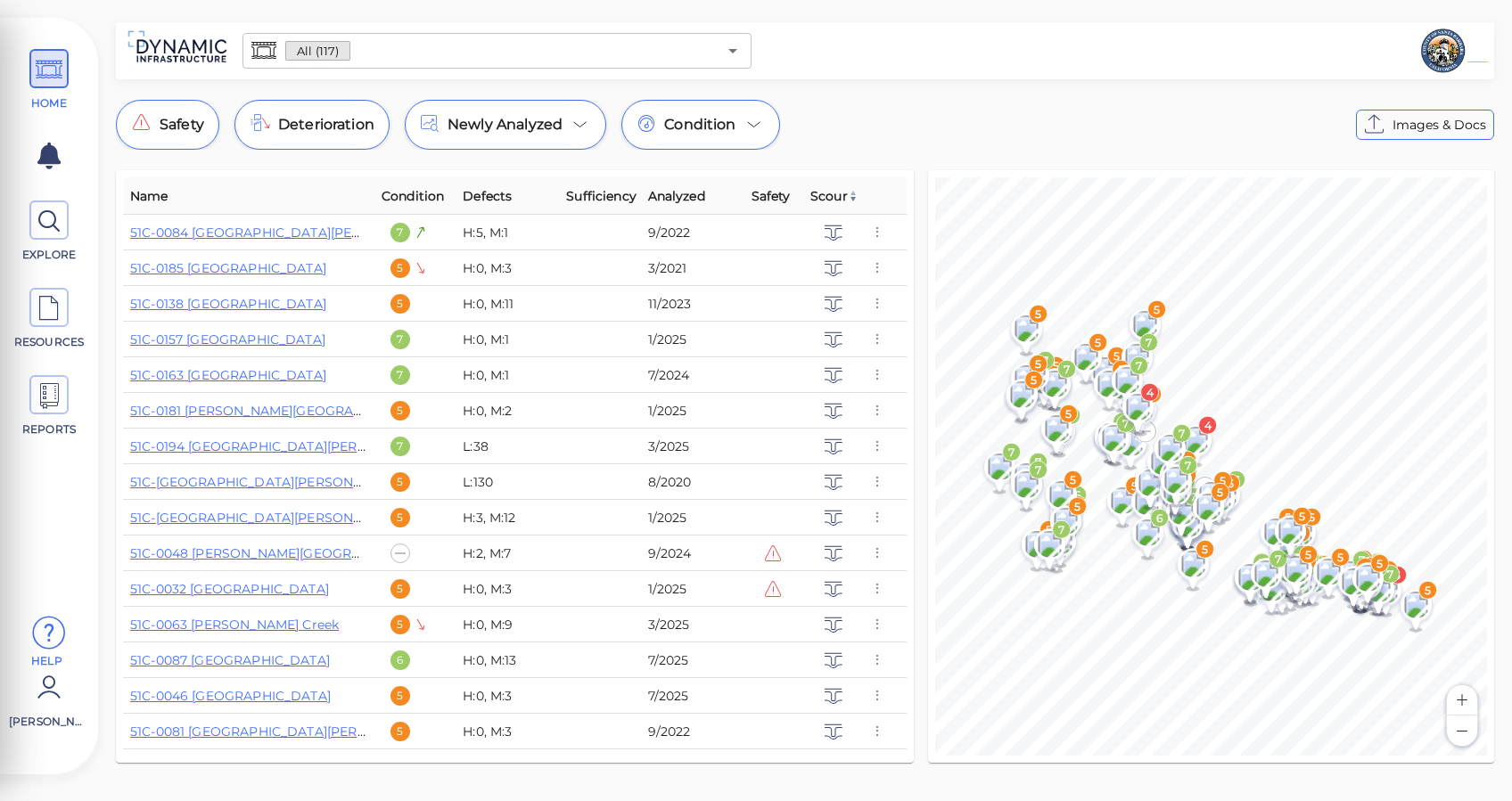
click at [54, 630] on icon at bounding box center [49, 633] width 36 height 53
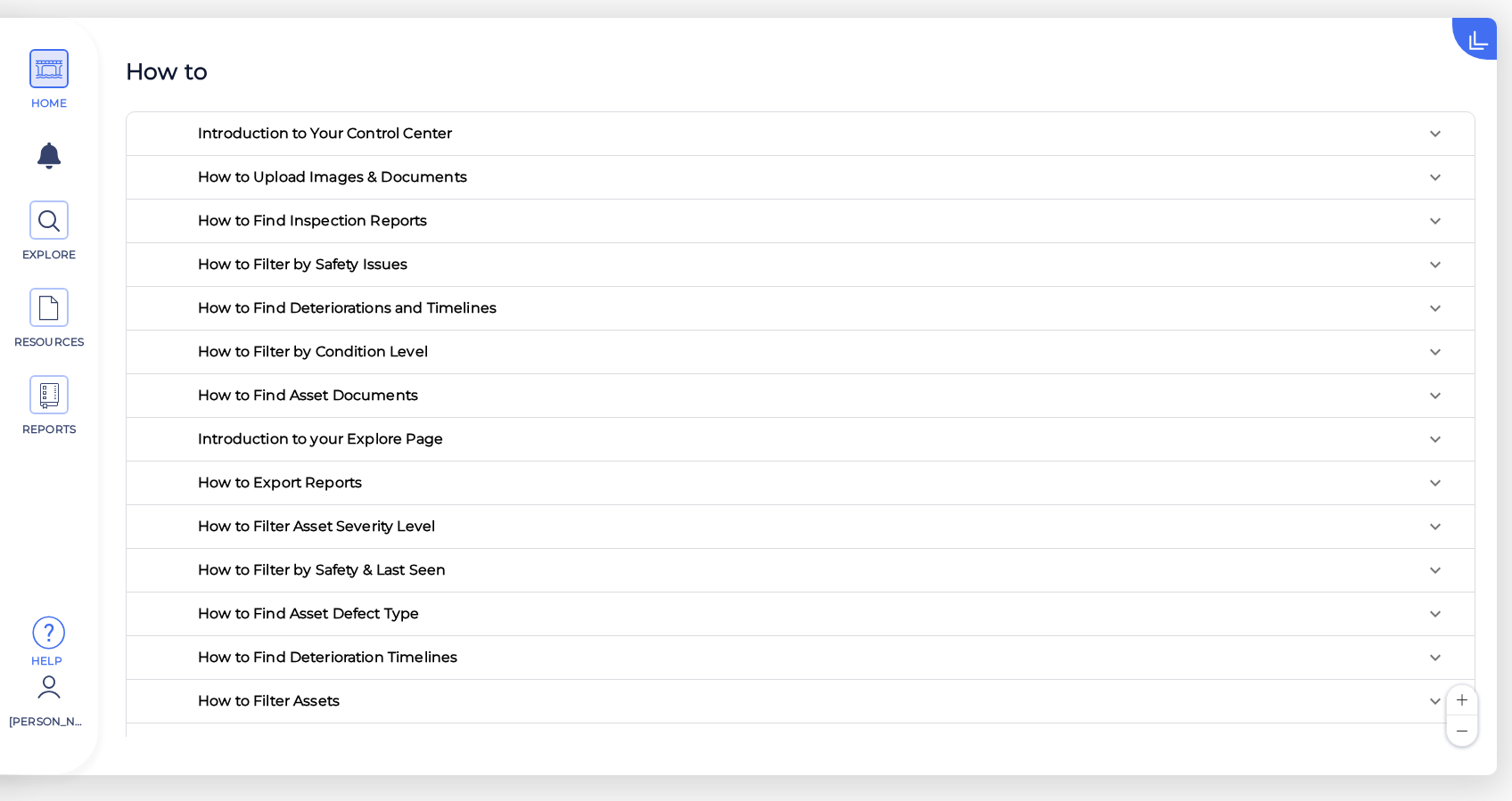
click at [463, 130] on div "Introduction to Your Control Center" at bounding box center [806, 133] width 1216 height 14
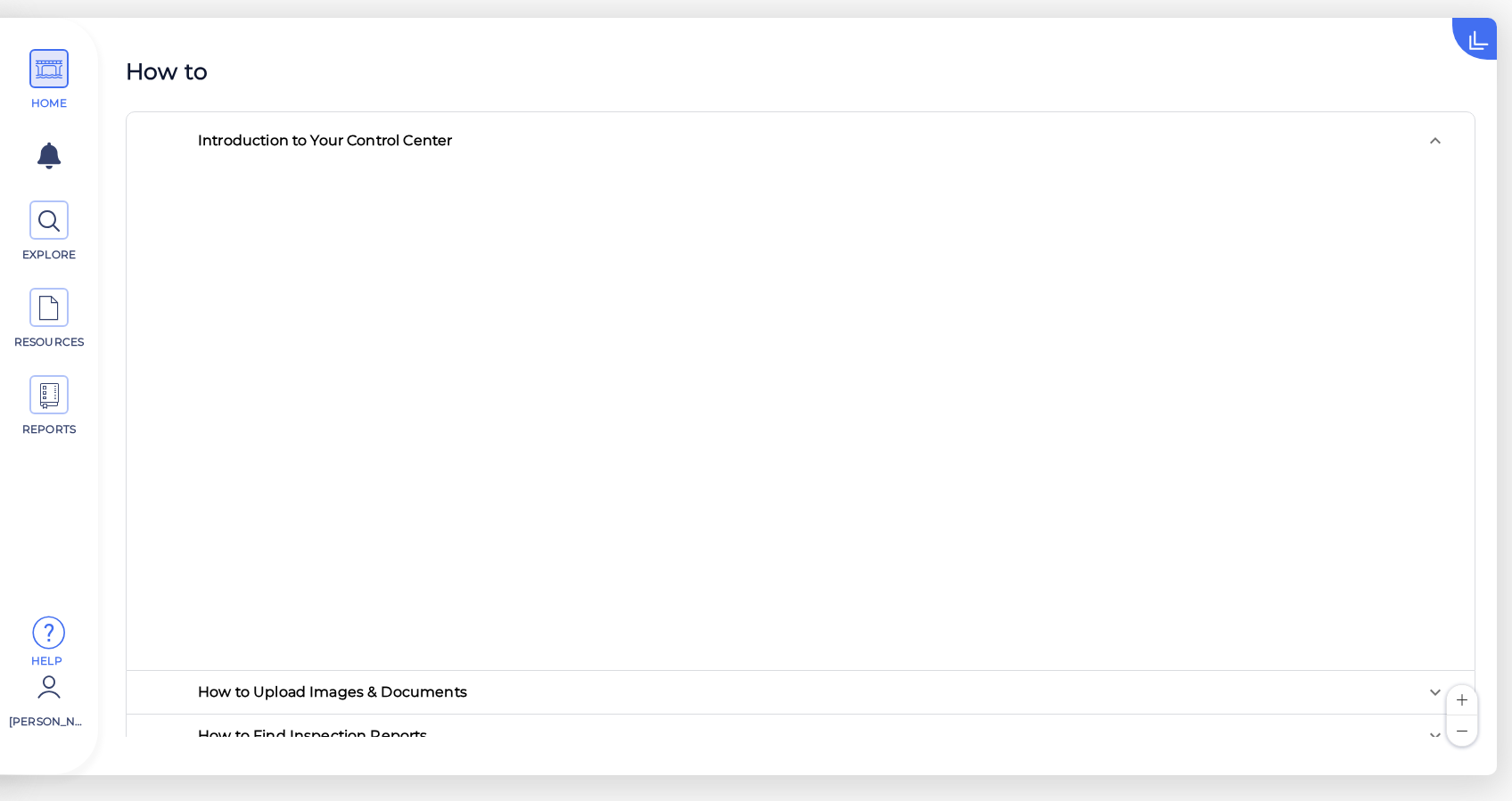
click at [447, 137] on div "Introduction to Your Control Center" at bounding box center [325, 140] width 254 height 14
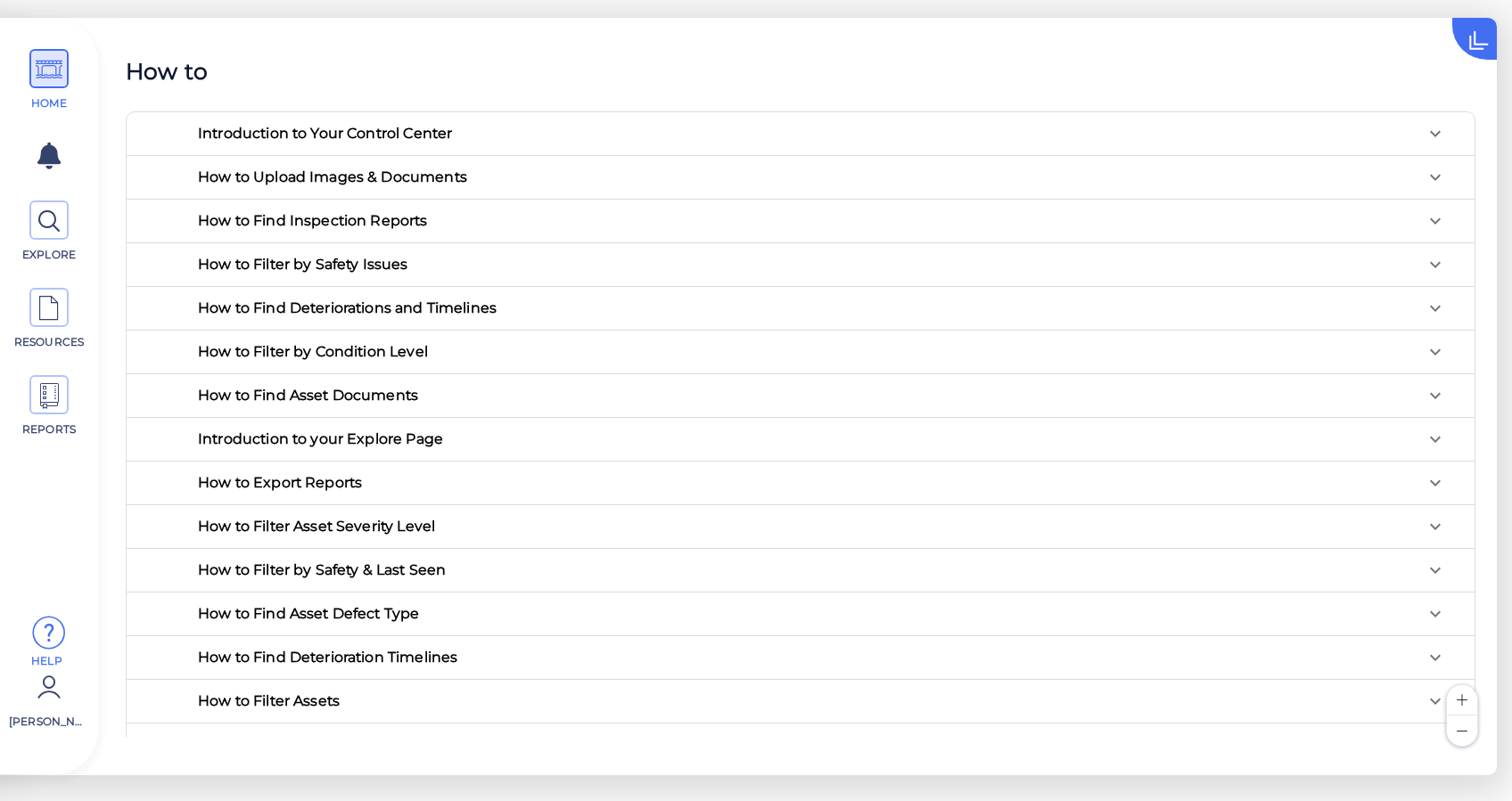
click at [44, 628] on icon at bounding box center [49, 633] width 36 height 53
click at [1471, 39] on icon at bounding box center [1497, 21] width 90 height 90
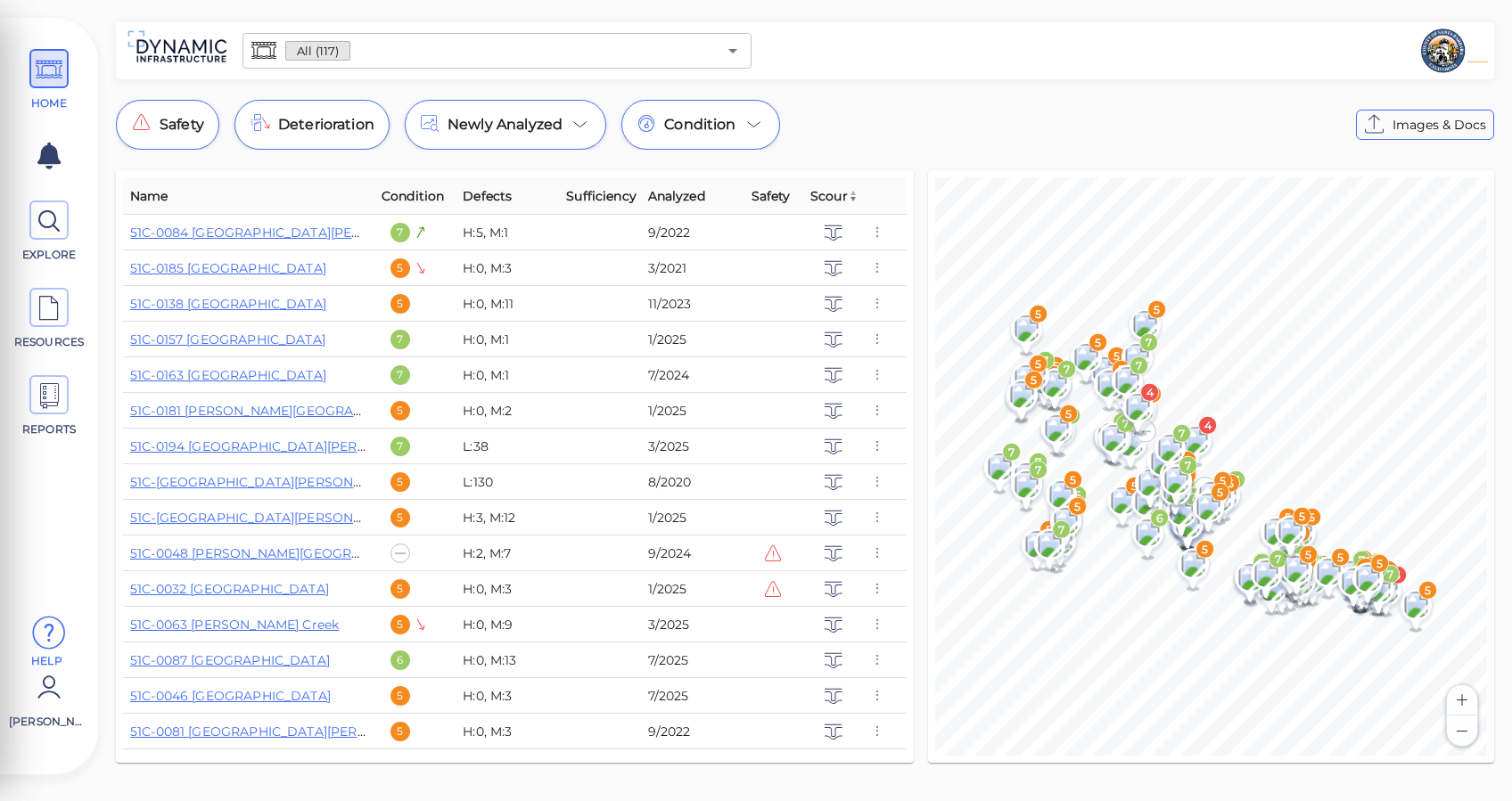
click at [810, 126] on div "Safety Deterioration Newly Analyzed Condition Images & Docs" at bounding box center [805, 124] width 1378 height 50
click at [50, 217] on icon at bounding box center [49, 221] width 27 height 40
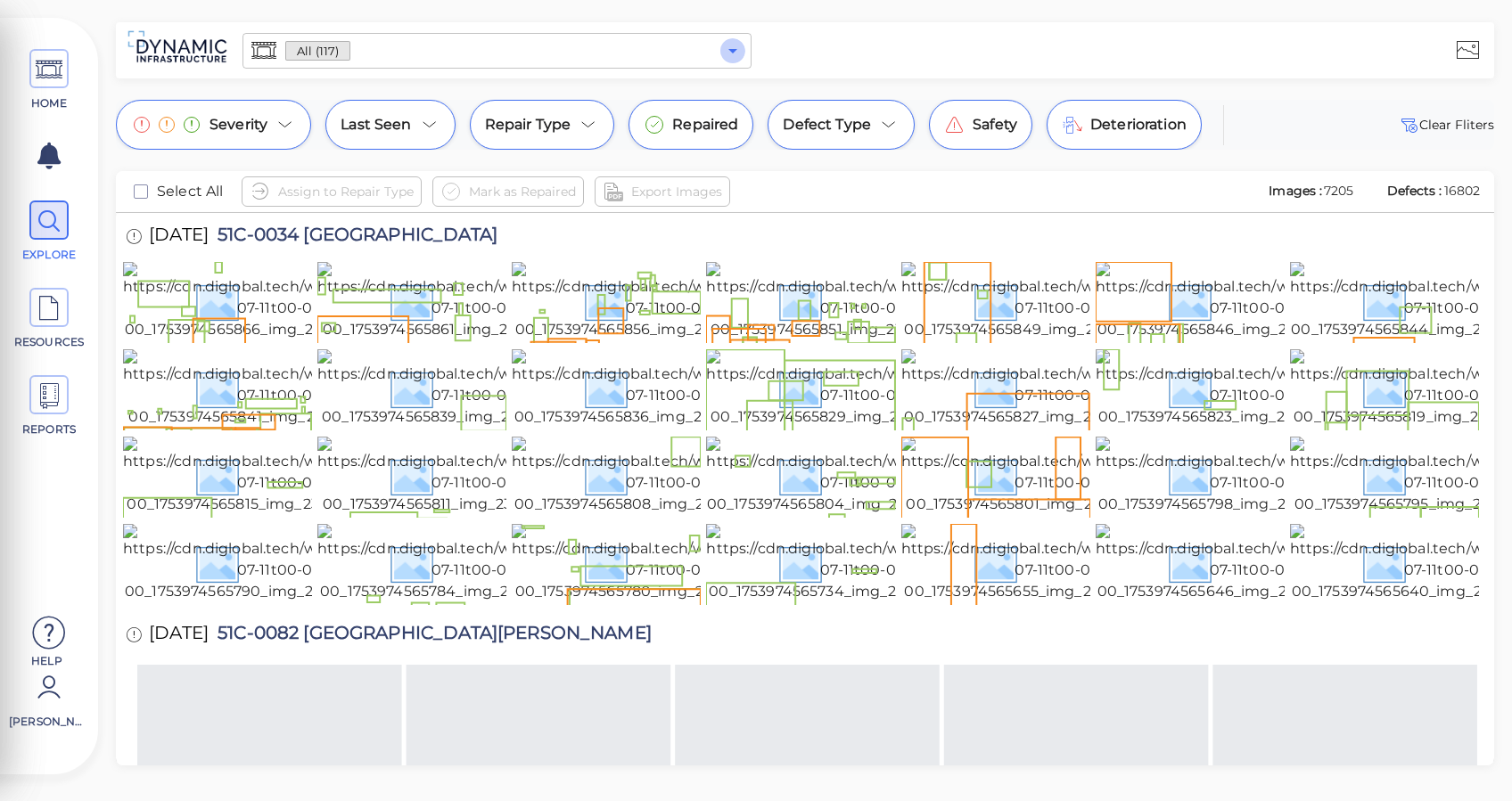
click at [731, 48] on icon "Open" at bounding box center [732, 50] width 22 height 21
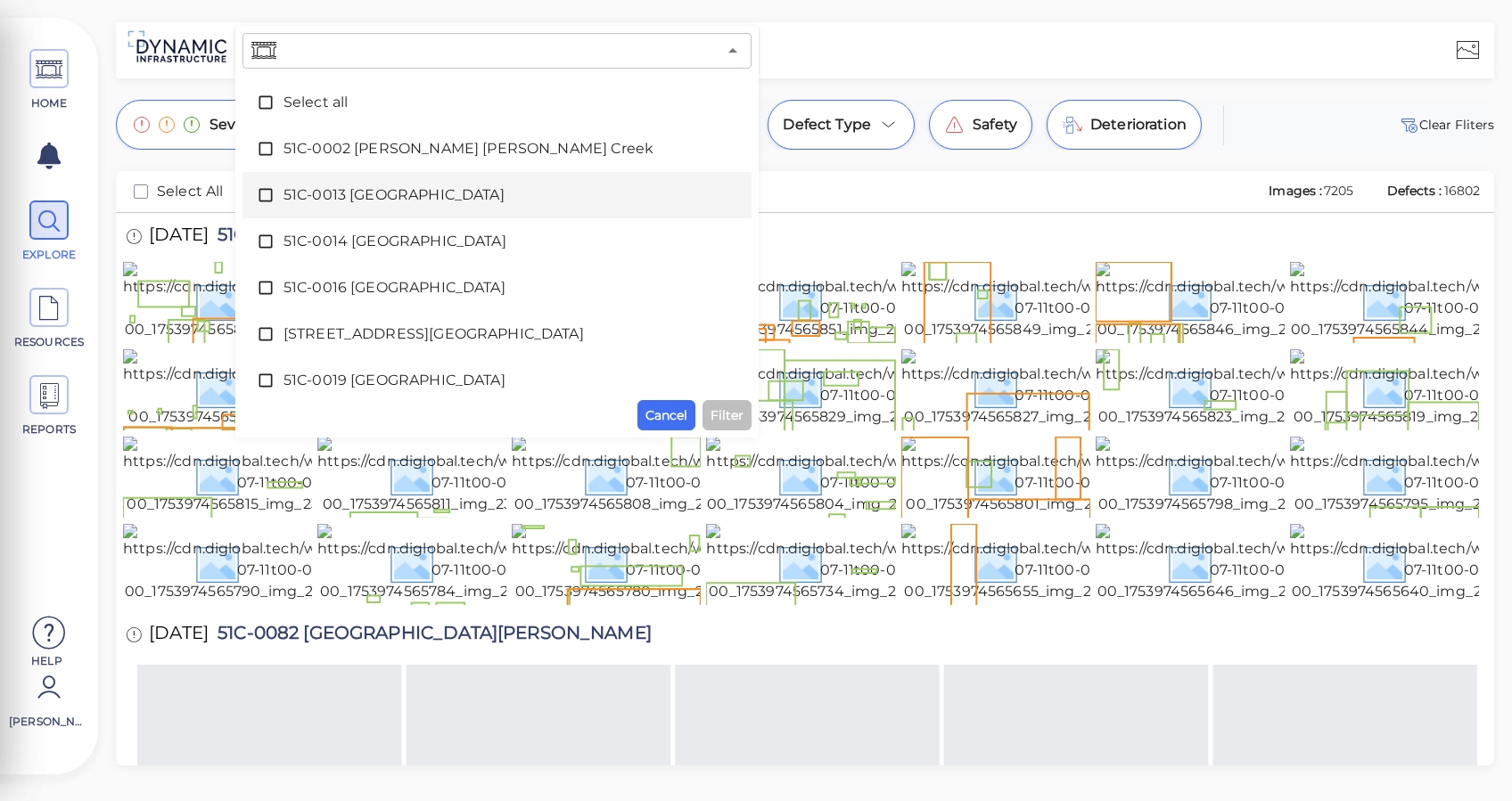
click at [888, 64] on div at bounding box center [1124, 50] width 732 height 49
click at [733, 50] on icon "Close" at bounding box center [733, 50] width 9 height 5
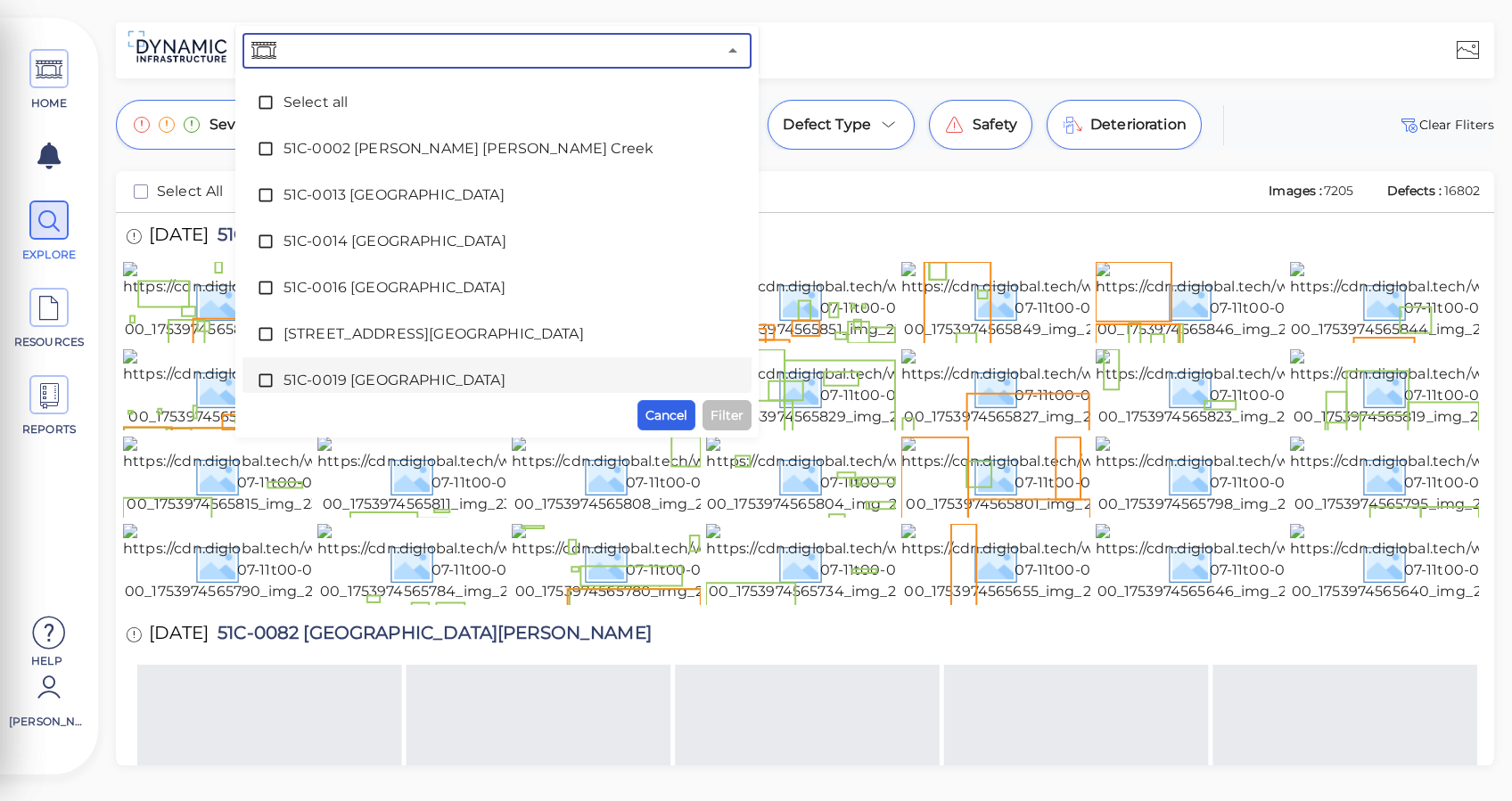
click at [656, 411] on span "Cancel" at bounding box center [666, 415] width 42 height 21
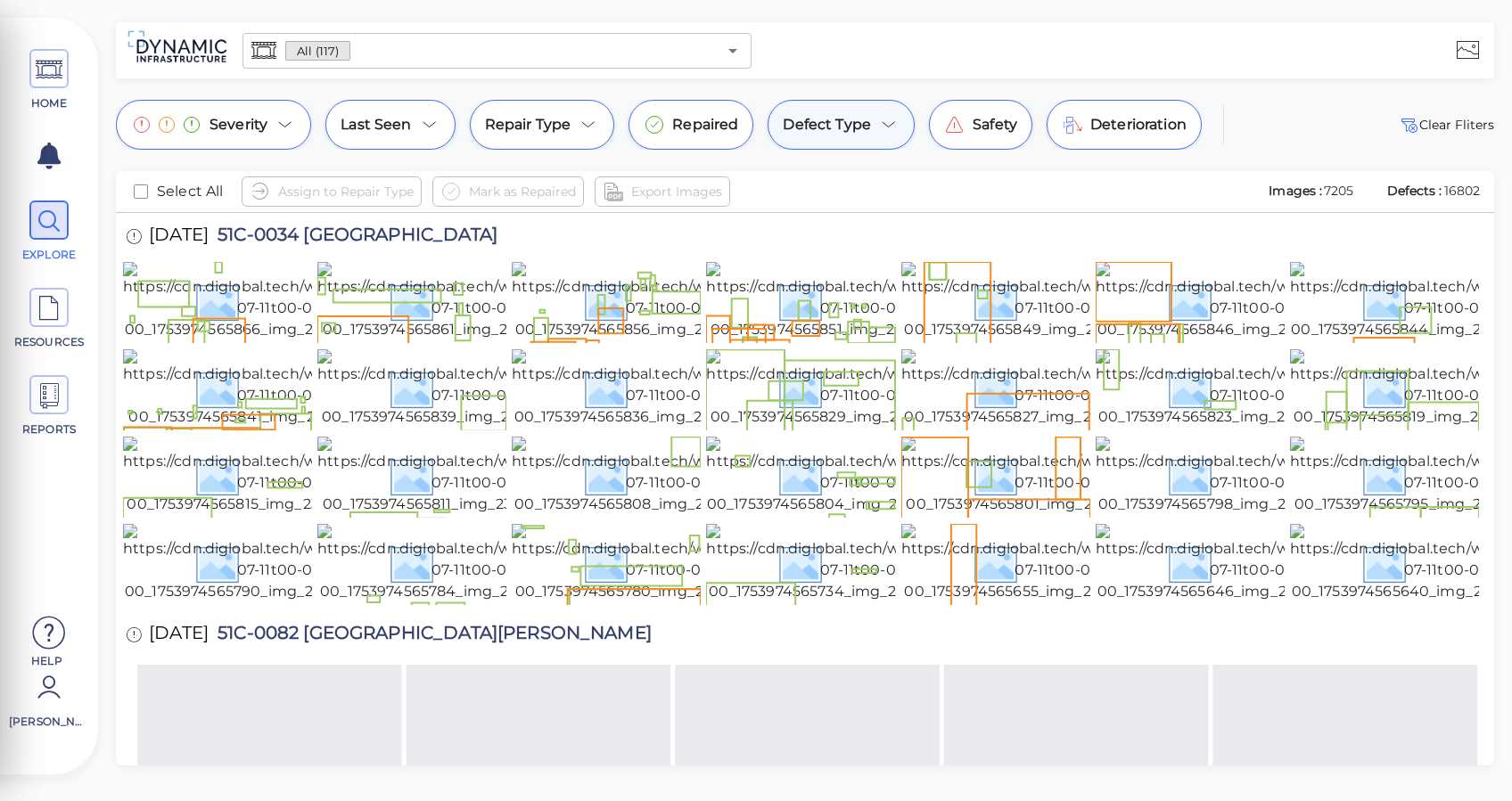
click at [888, 130] on icon at bounding box center [888, 124] width 22 height 21
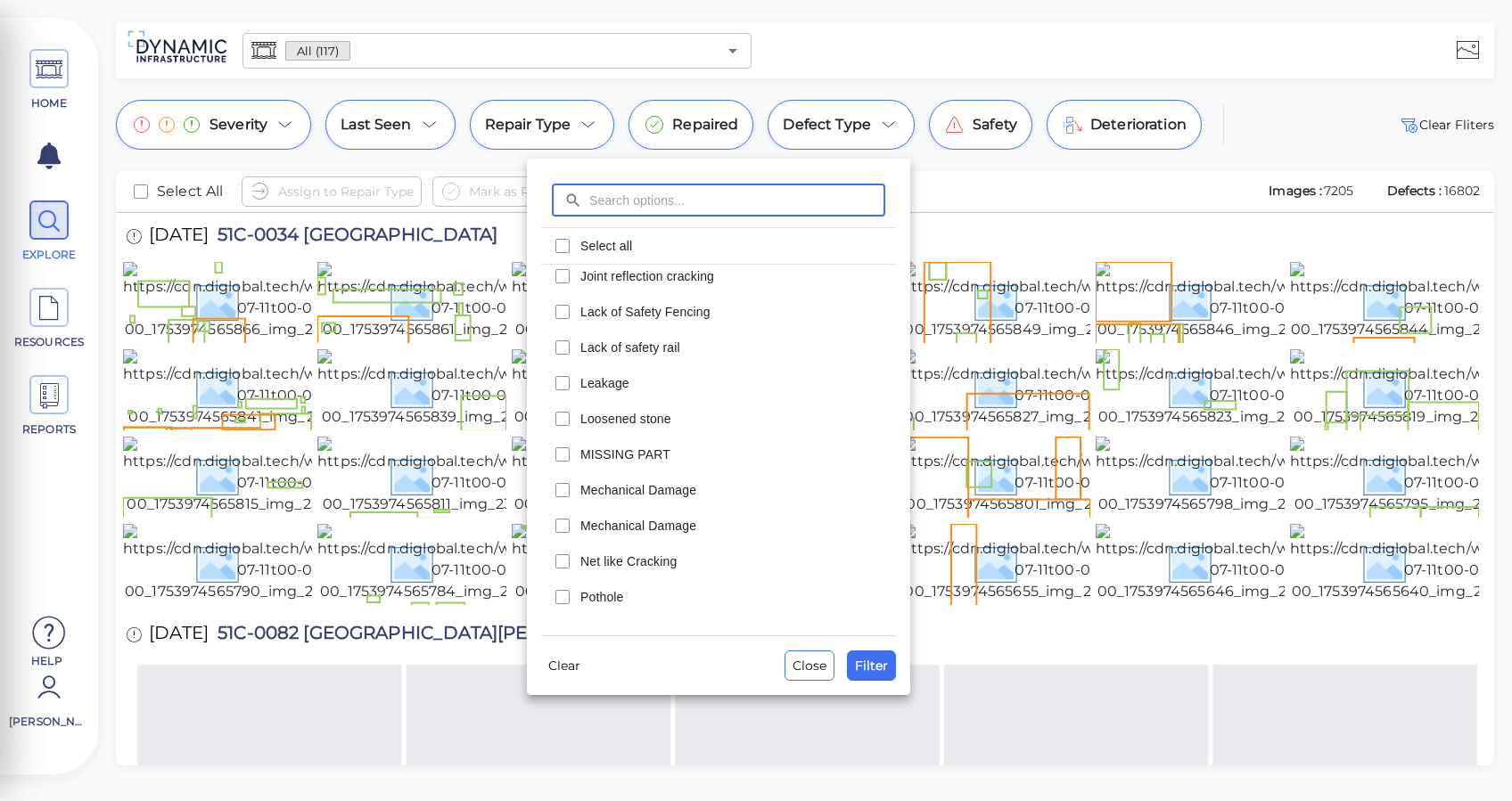
scroll to position [831, 0]
click at [567, 341] on icon "checkbox" at bounding box center [562, 342] width 22 height 21
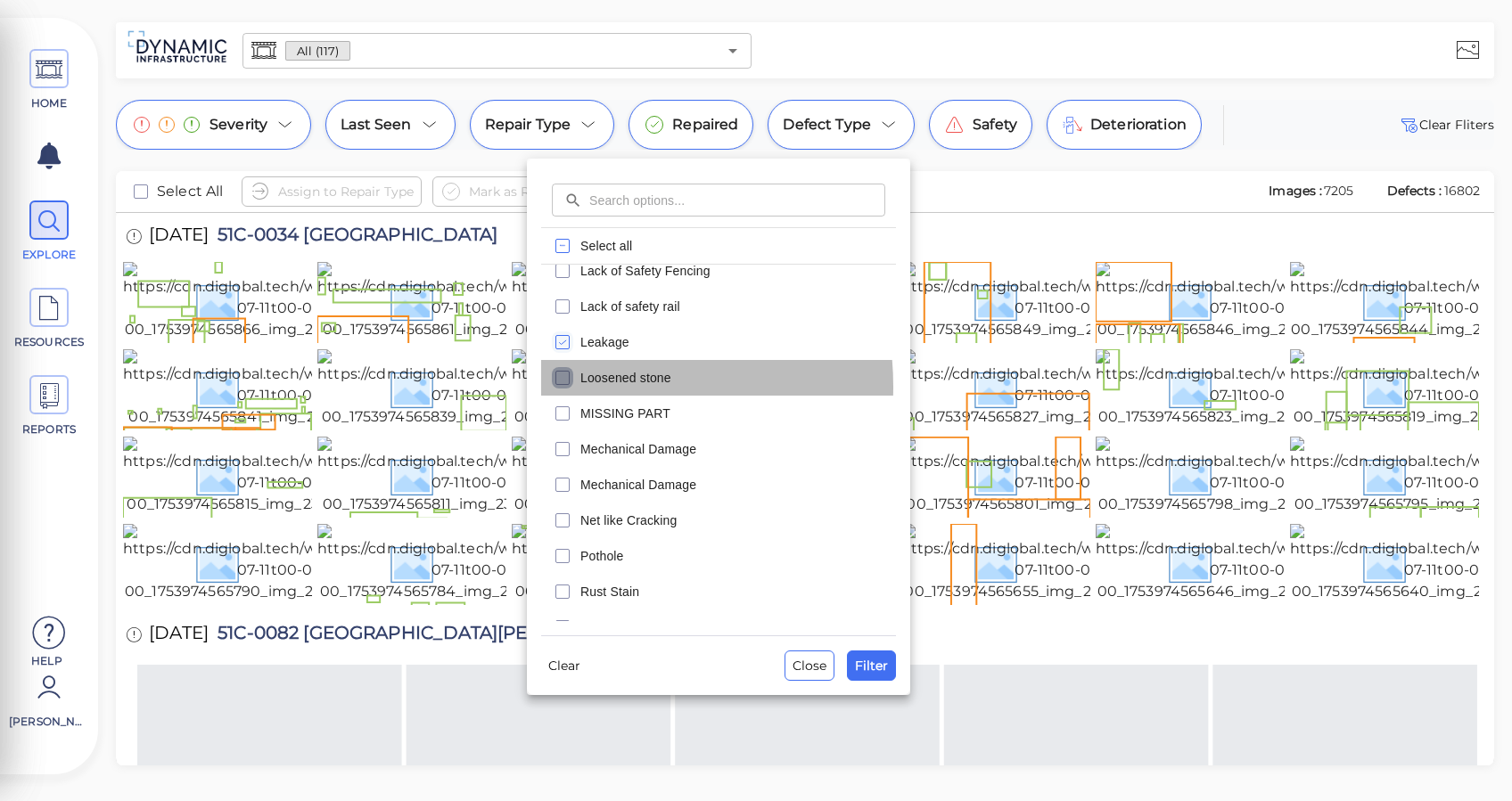
click at [565, 387] on icon "checkbox" at bounding box center [562, 378] width 22 height 21
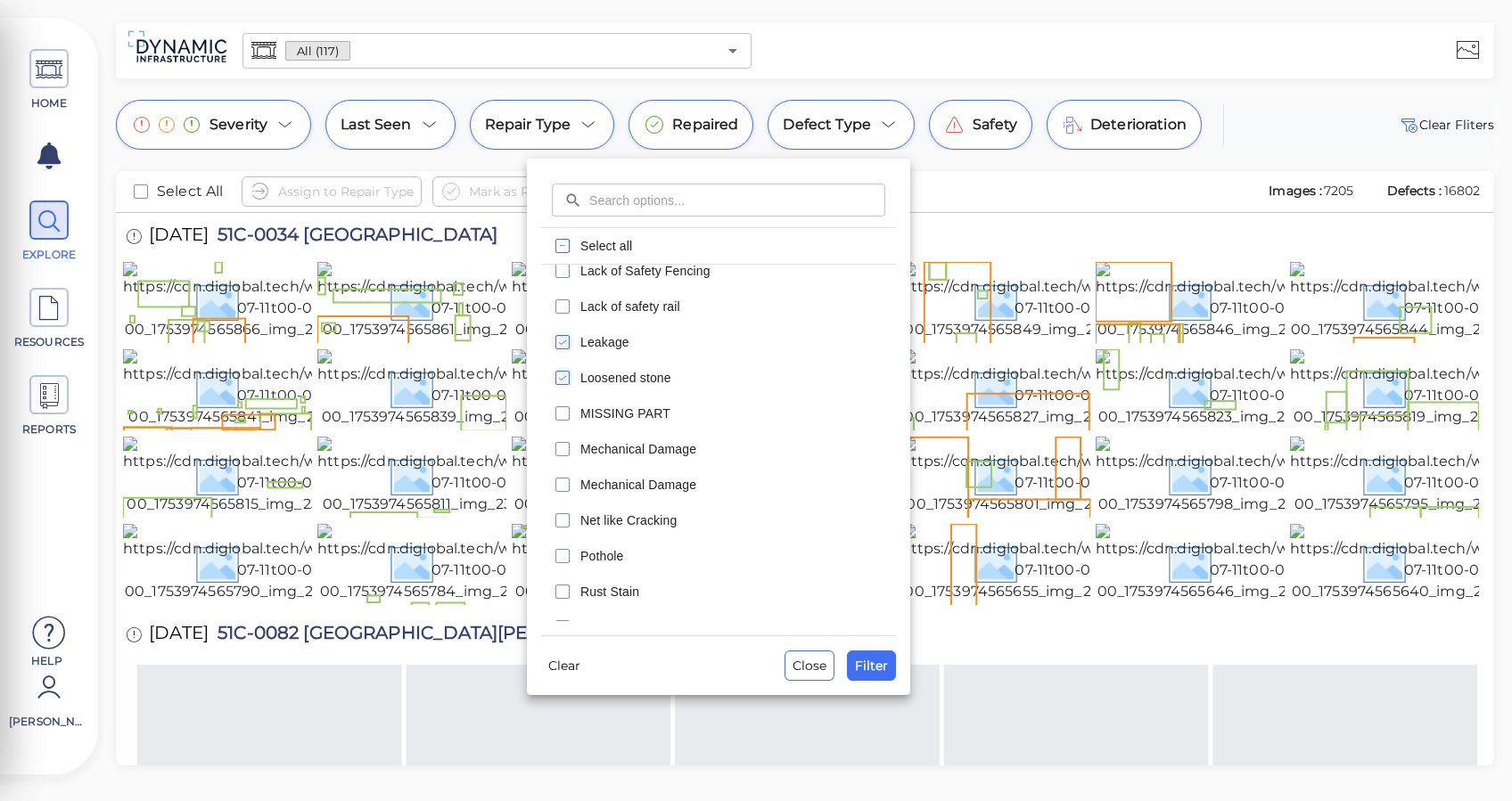
click at [564, 346] on icon "checkbox" at bounding box center [562, 342] width 22 height 21
click at [566, 372] on icon "checkbox" at bounding box center [562, 378] width 22 height 21
click at [630, 197] on input "text" at bounding box center [737, 199] width 295 height 33
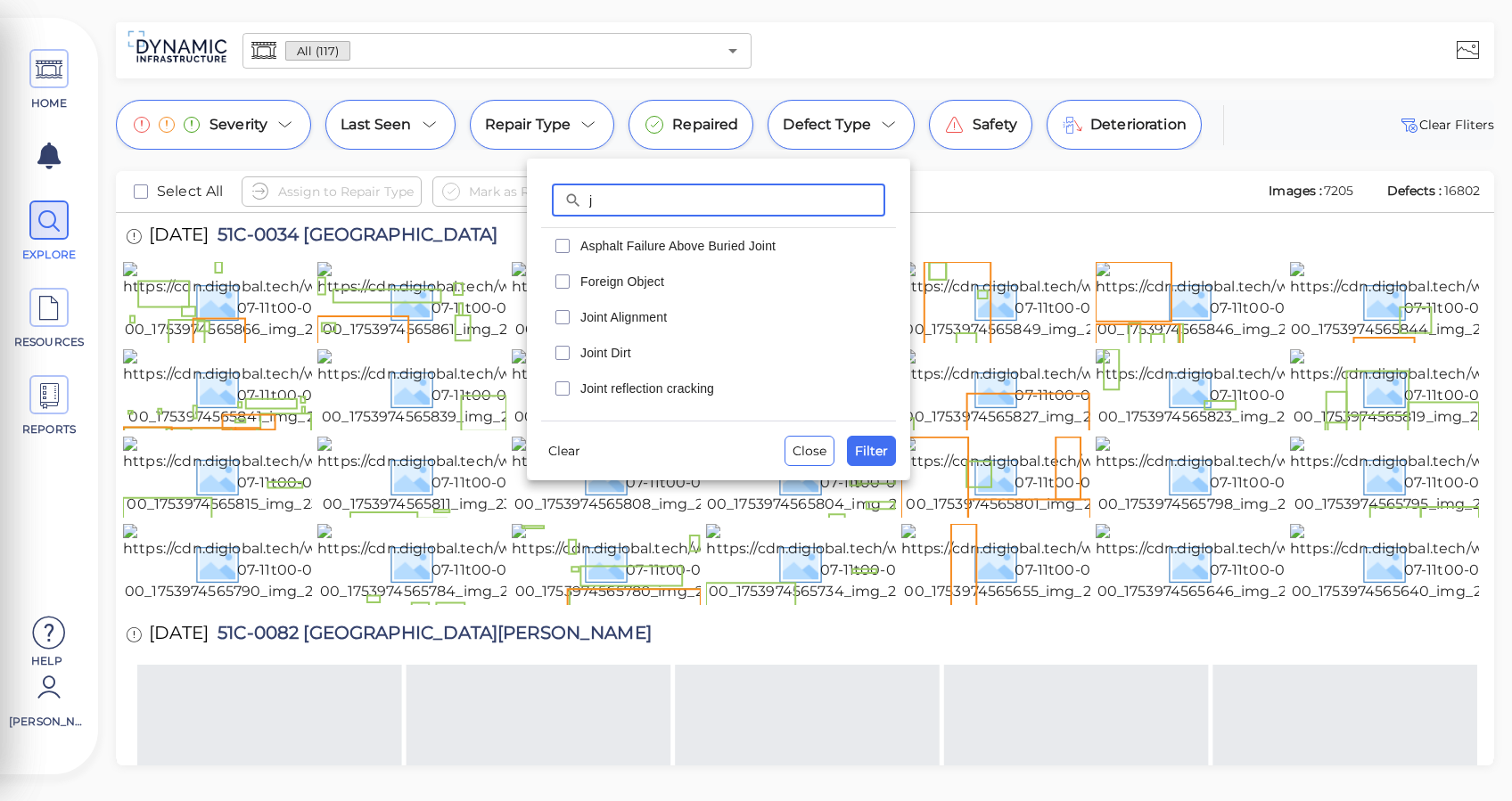
scroll to position [0, 0]
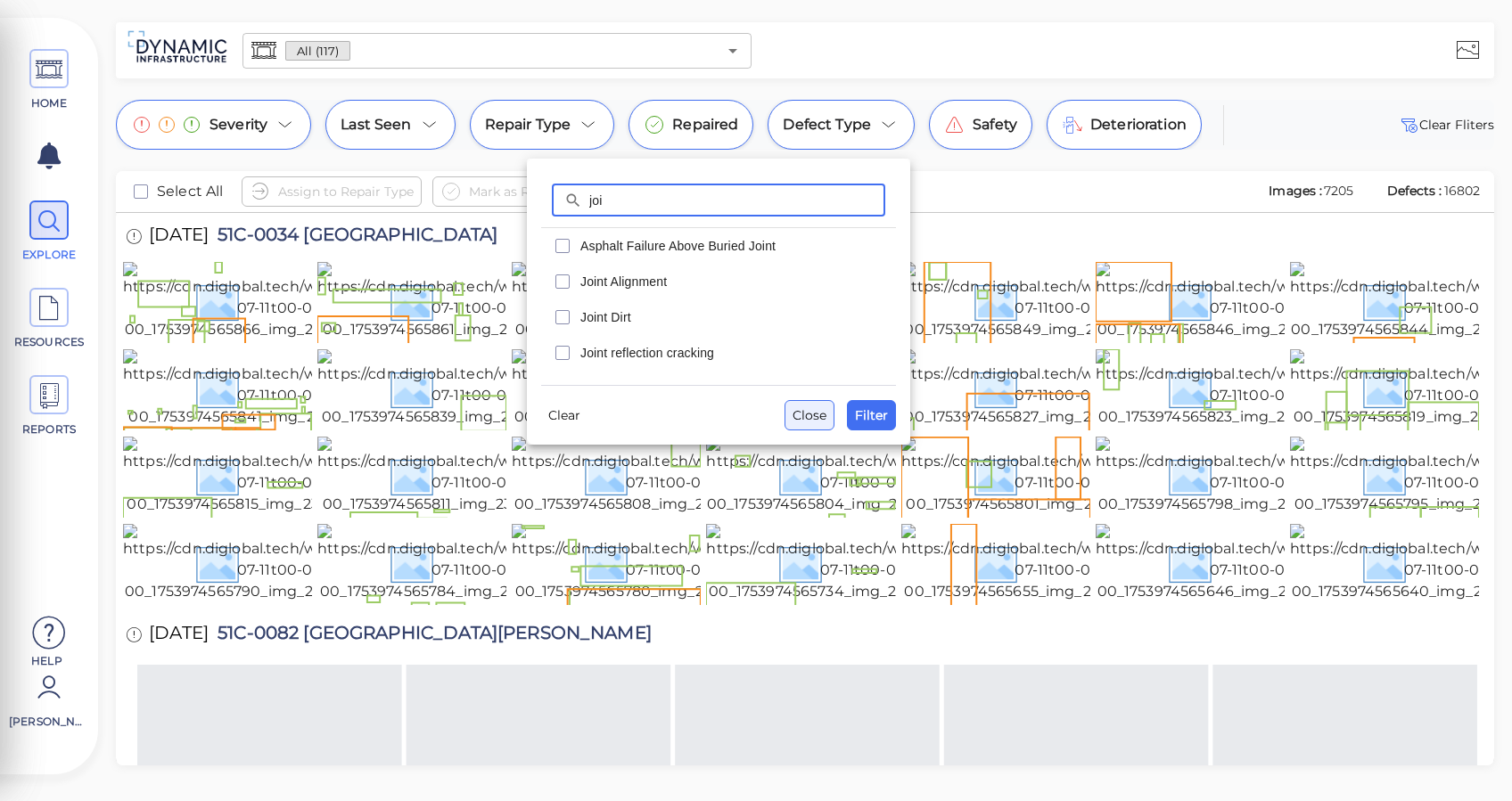
type input "joi"
click at [796, 416] on span "Close" at bounding box center [809, 415] width 34 height 21
